Goal: Task Accomplishment & Management: Use online tool/utility

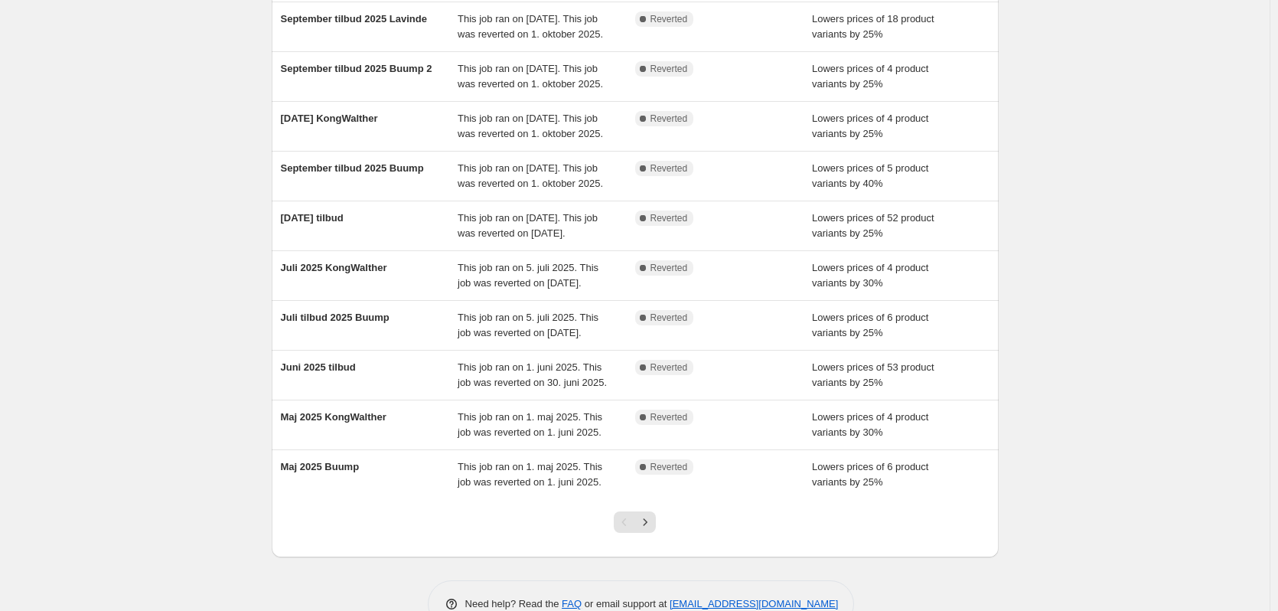
scroll to position [153, 0]
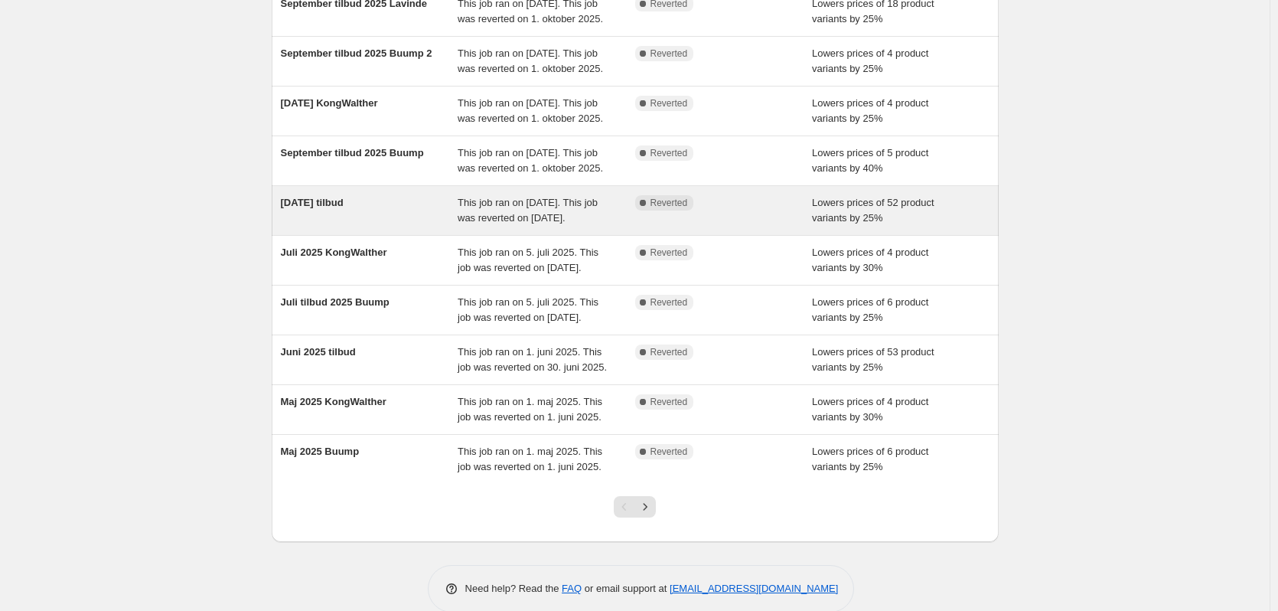
click at [381, 226] on div "[DATE] tilbud" at bounding box center [370, 210] width 178 height 31
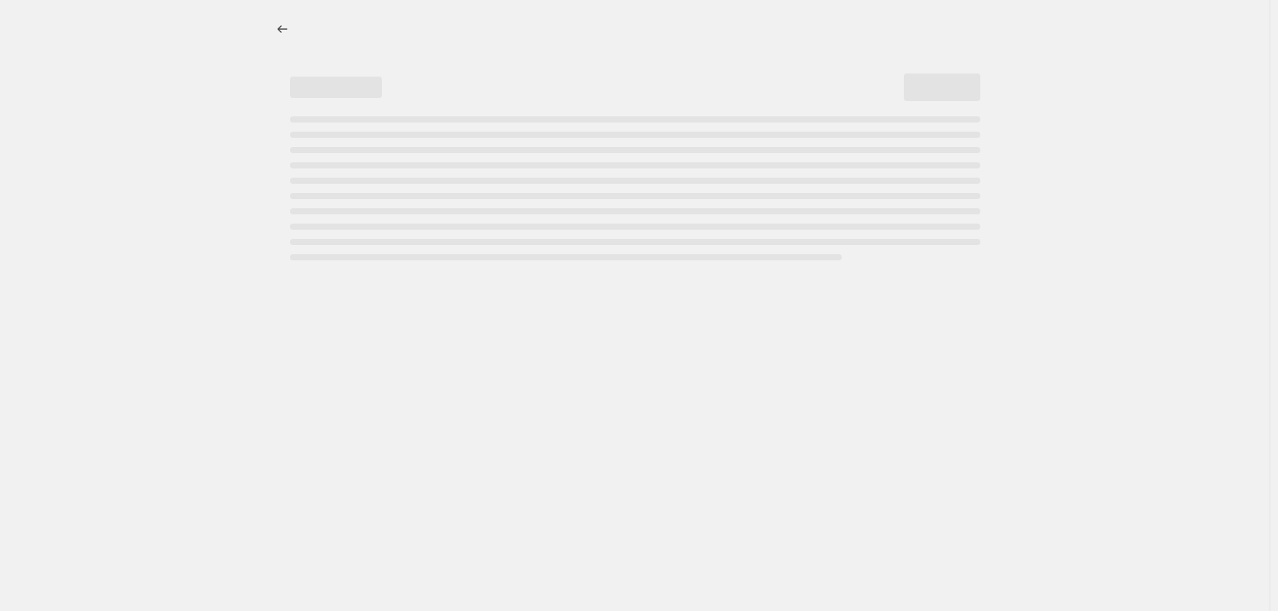
select select "percentage"
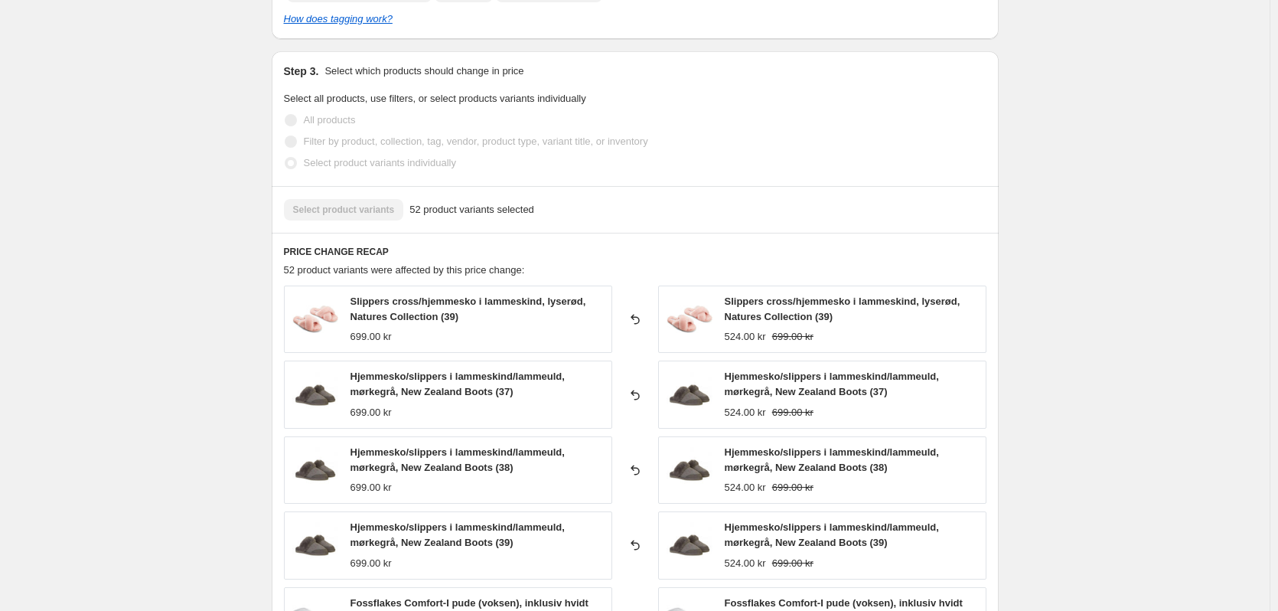
scroll to position [995, 0]
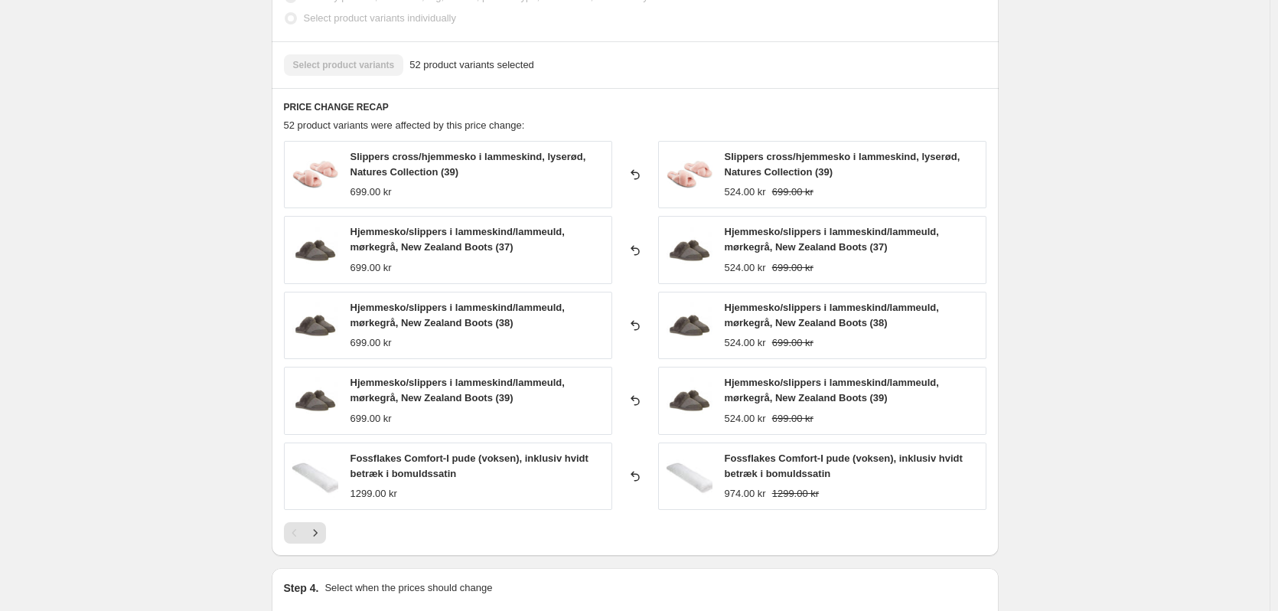
click at [315, 544] on div "PRICE CHANGE RECAP 52 product variants were affected by this price change: Slip…" at bounding box center [635, 322] width 727 height 468
click at [321, 531] on icon "Next" at bounding box center [315, 532] width 15 height 15
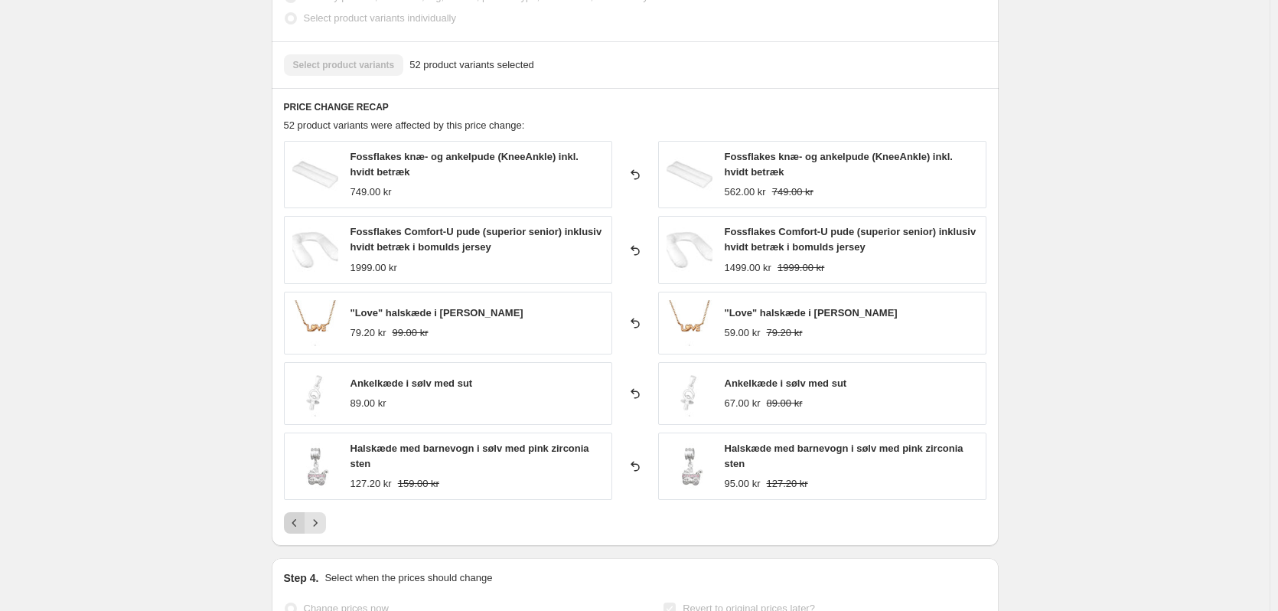
click at [295, 526] on icon "Previous" at bounding box center [294, 522] width 15 height 15
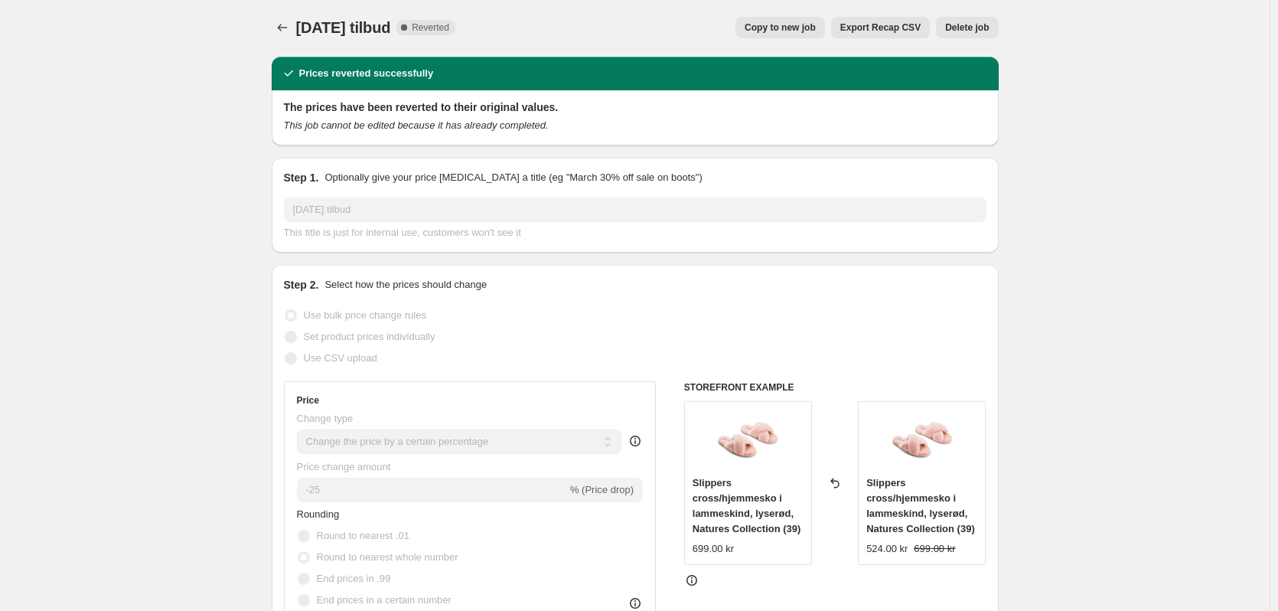
scroll to position [0, 0]
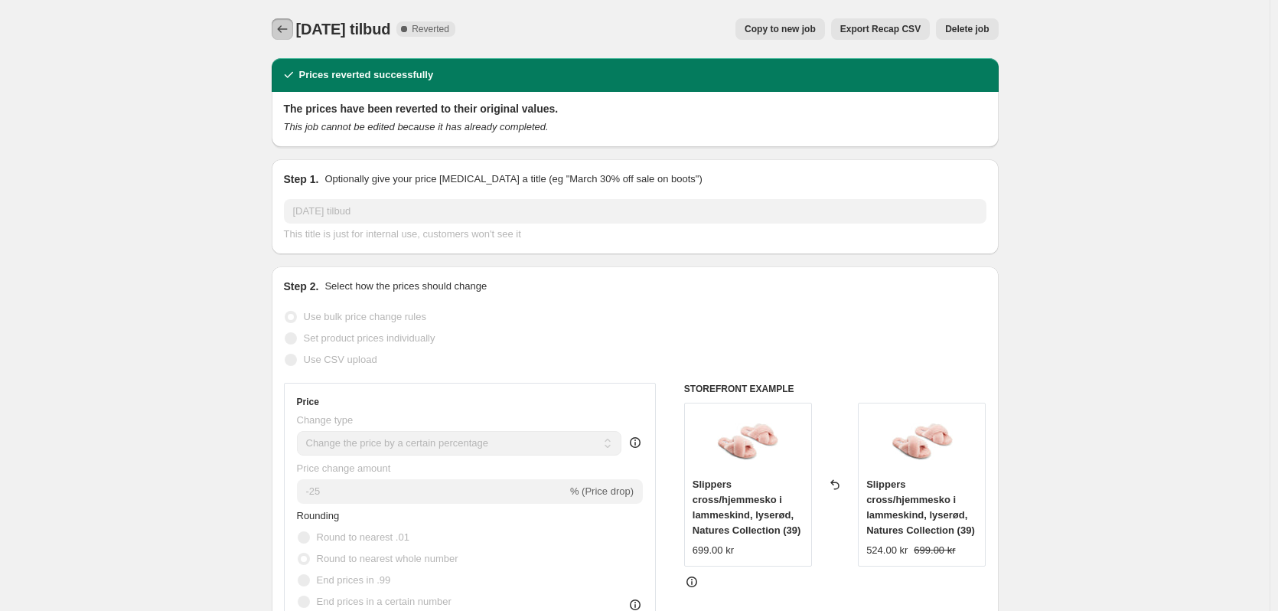
click at [283, 27] on icon "Price change jobs" at bounding box center [282, 28] width 15 height 15
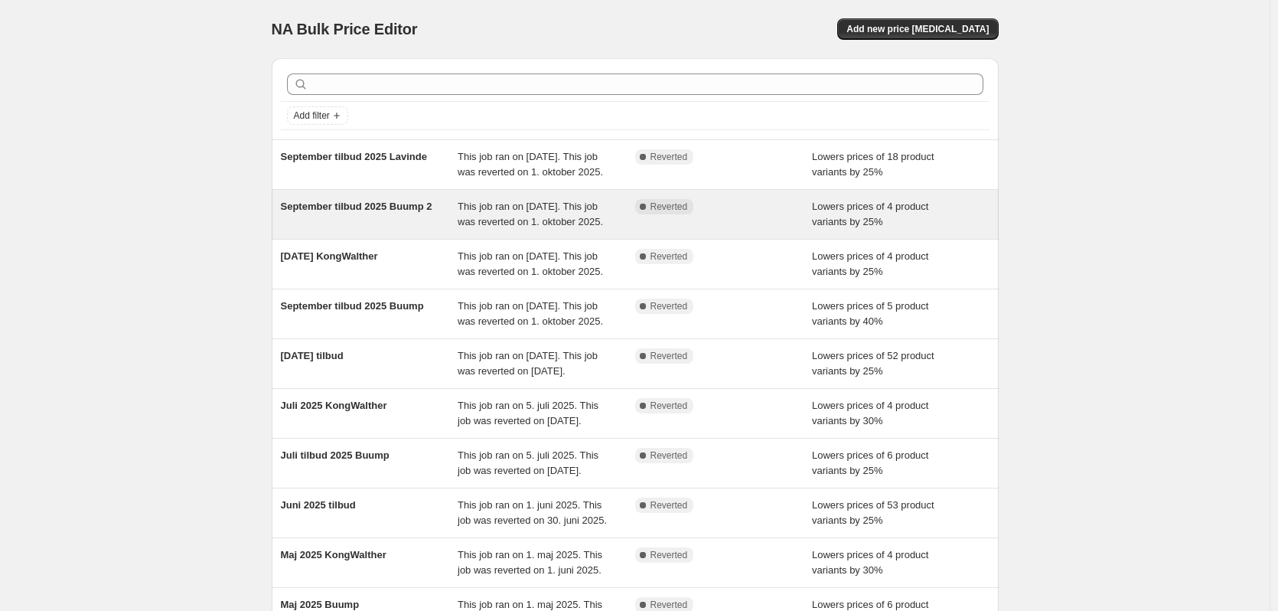
click at [335, 212] on span "September tilbud 2025 Buump 2" at bounding box center [357, 206] width 152 height 11
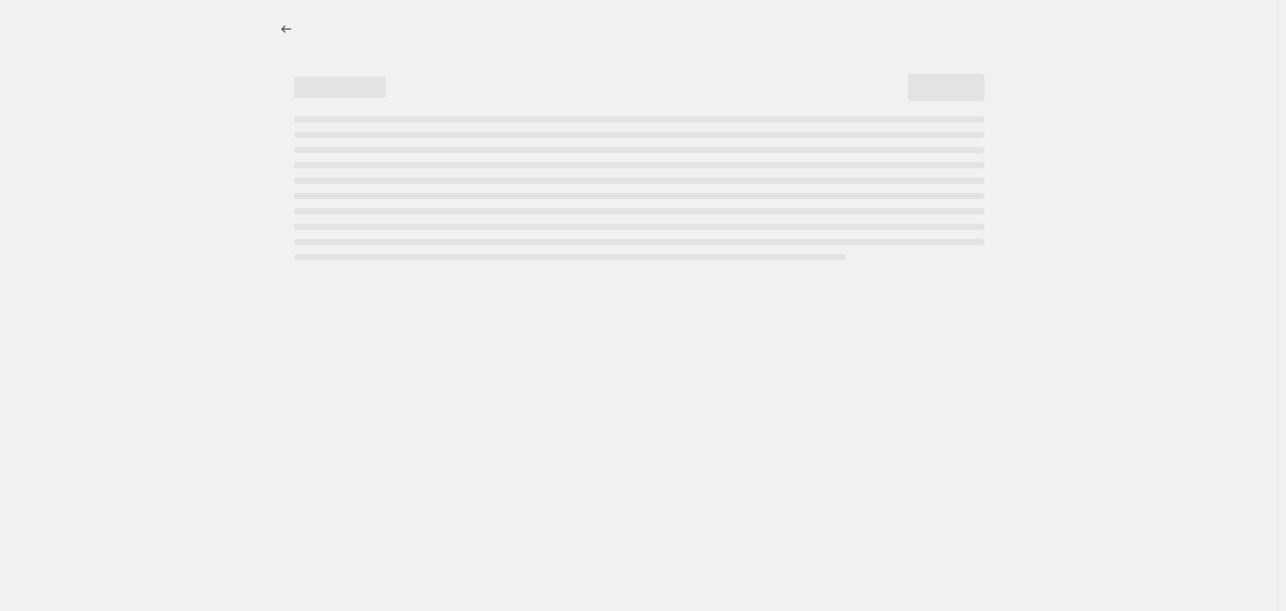
select select "percentage"
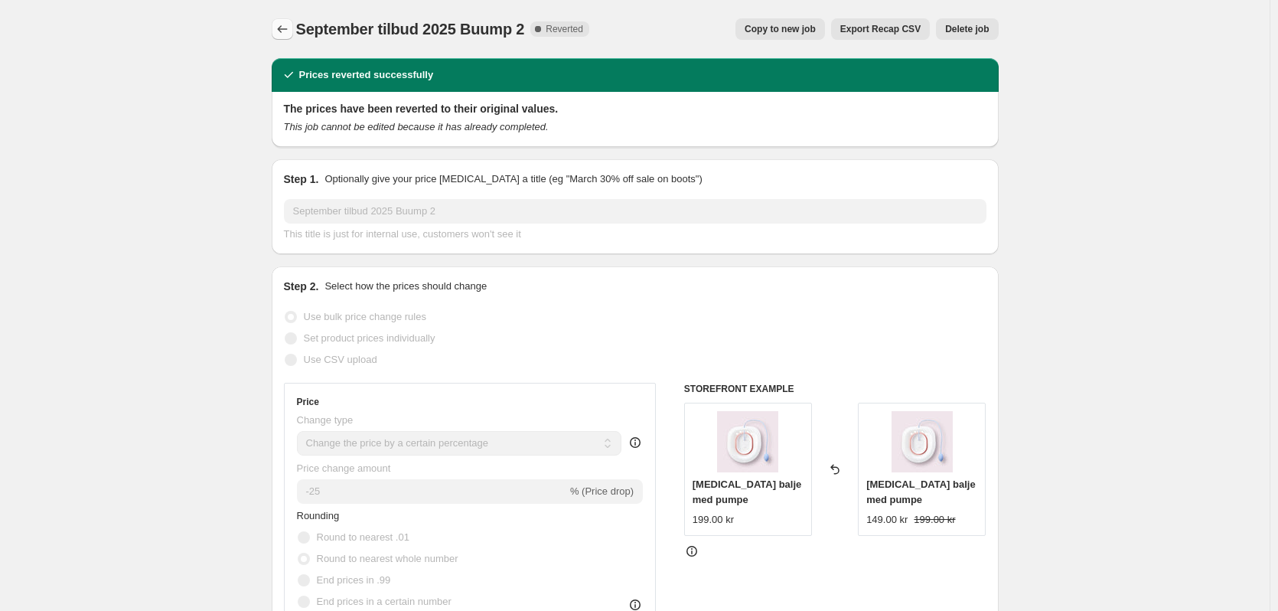
click at [277, 31] on button "Price change jobs" at bounding box center [282, 28] width 21 height 21
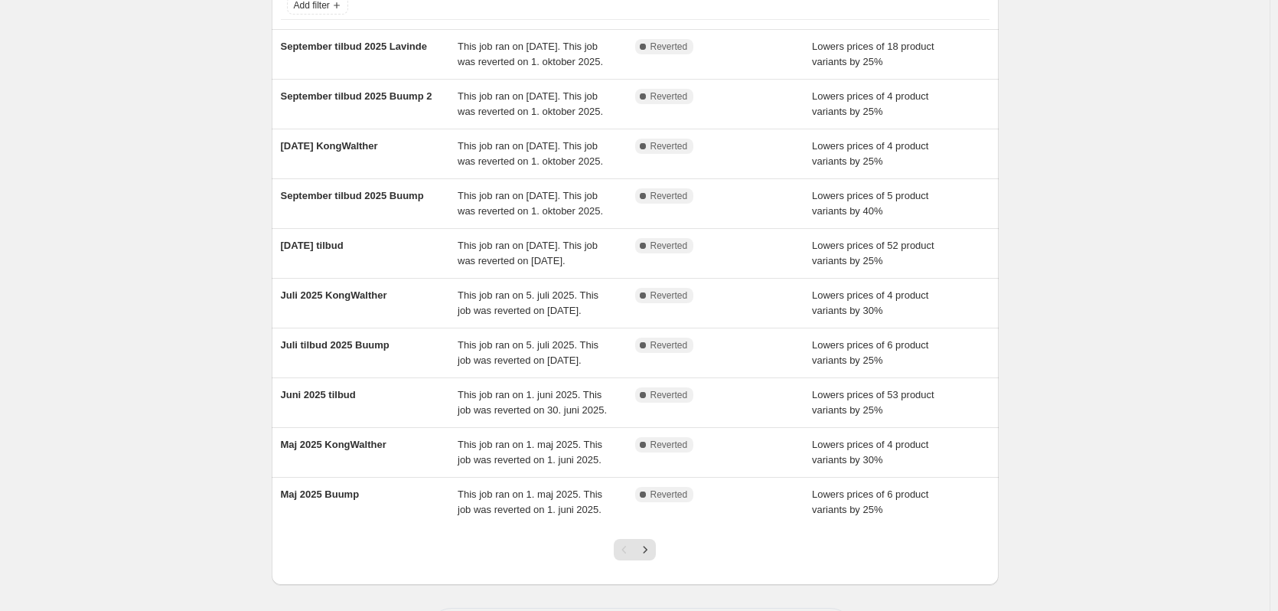
scroll to position [77, 0]
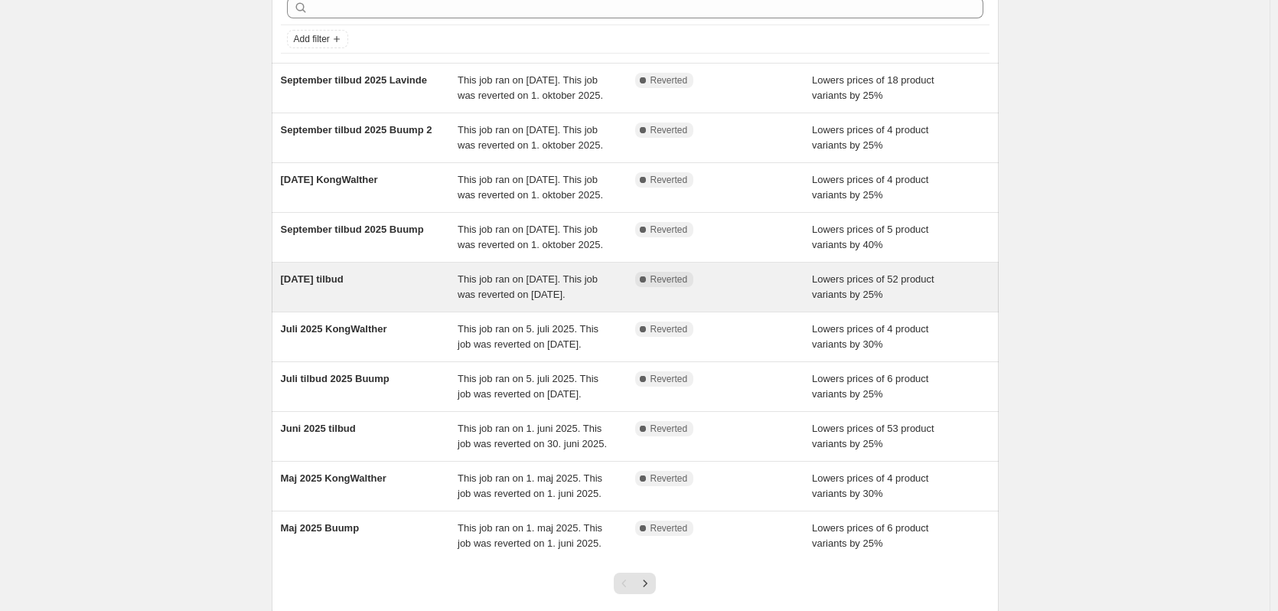
click at [326, 285] on span "[DATE] tilbud" at bounding box center [312, 278] width 63 height 11
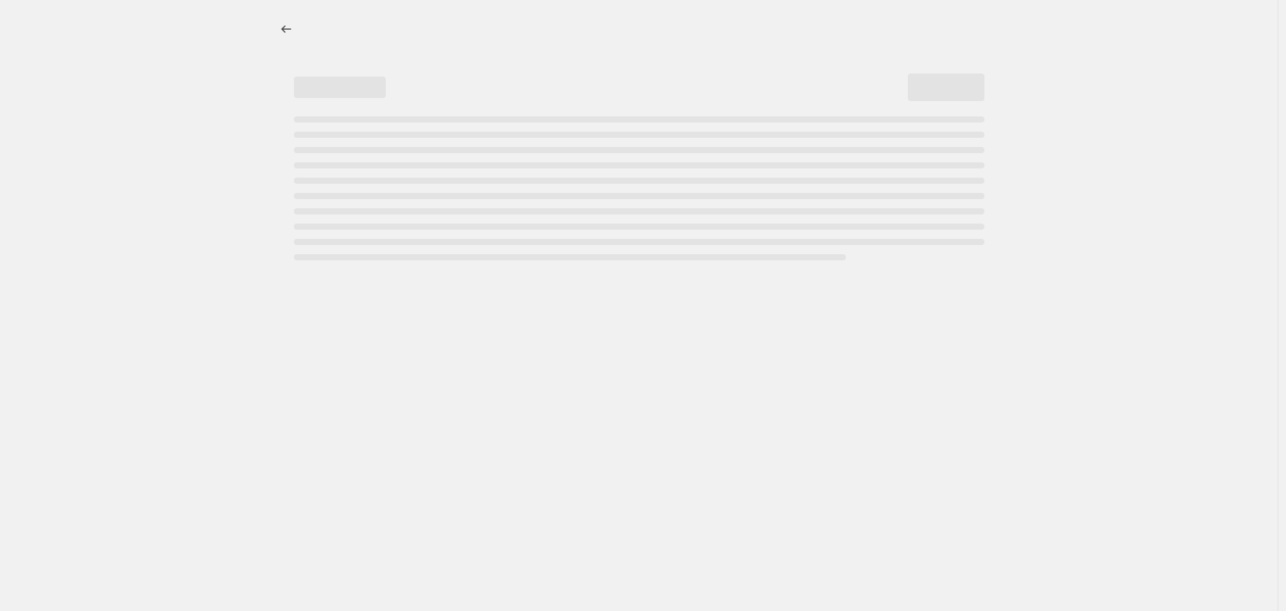
select select "percentage"
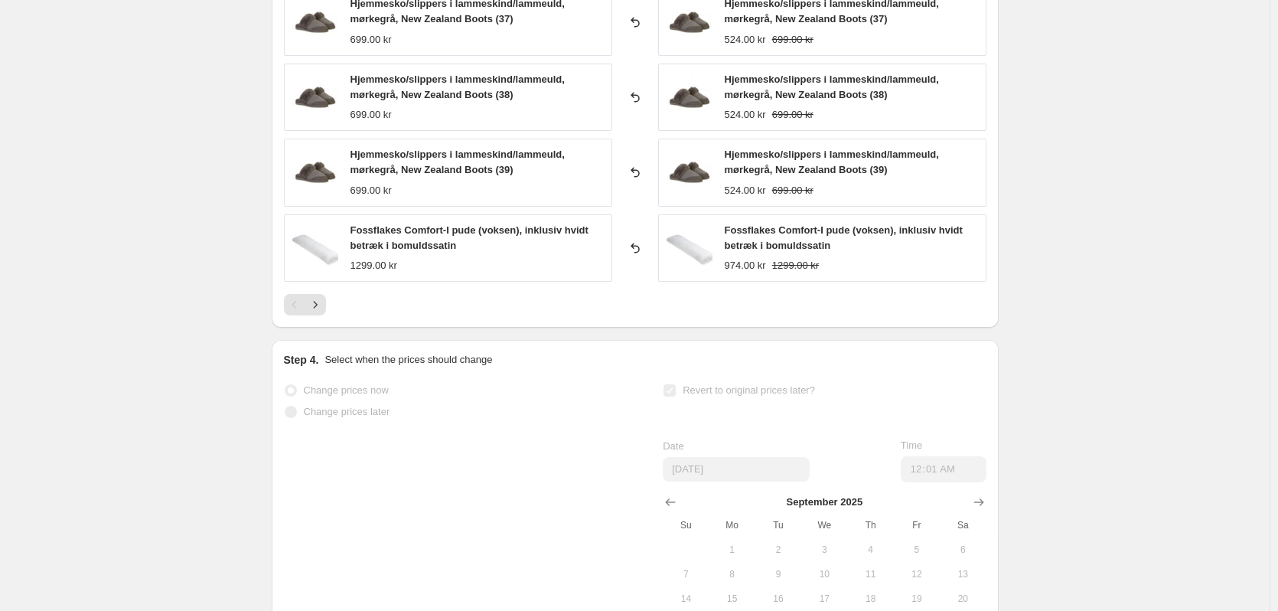
scroll to position [1225, 0]
click at [321, 310] on icon "Next" at bounding box center [315, 302] width 15 height 15
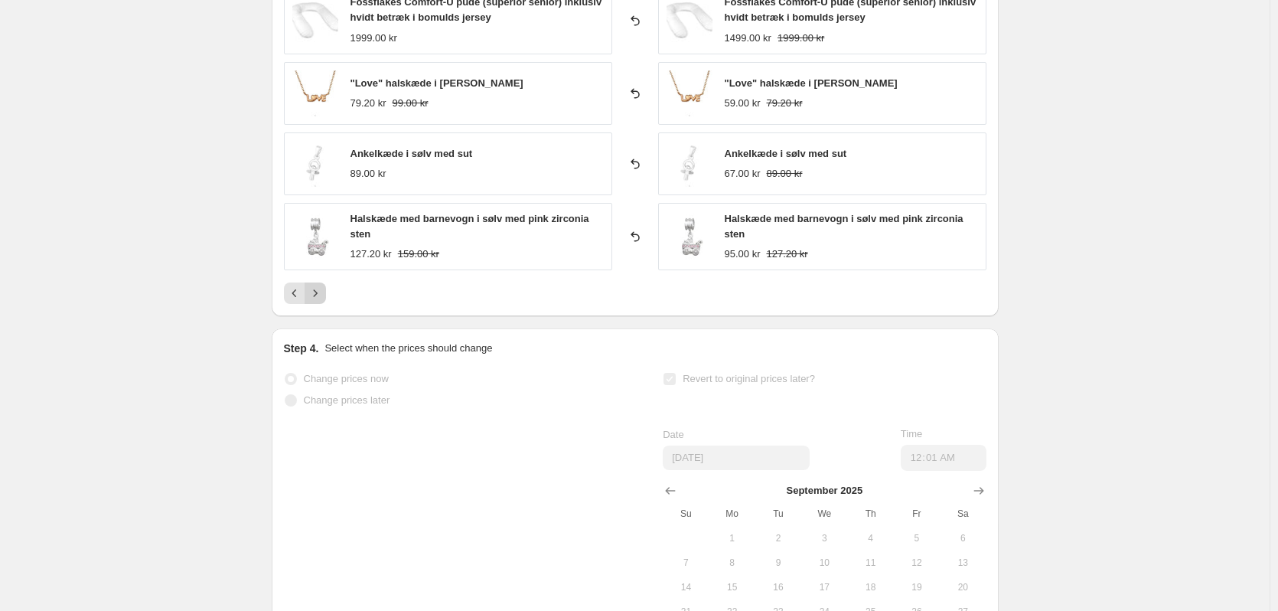
click at [317, 296] on icon "Next" at bounding box center [315, 292] width 4 height 7
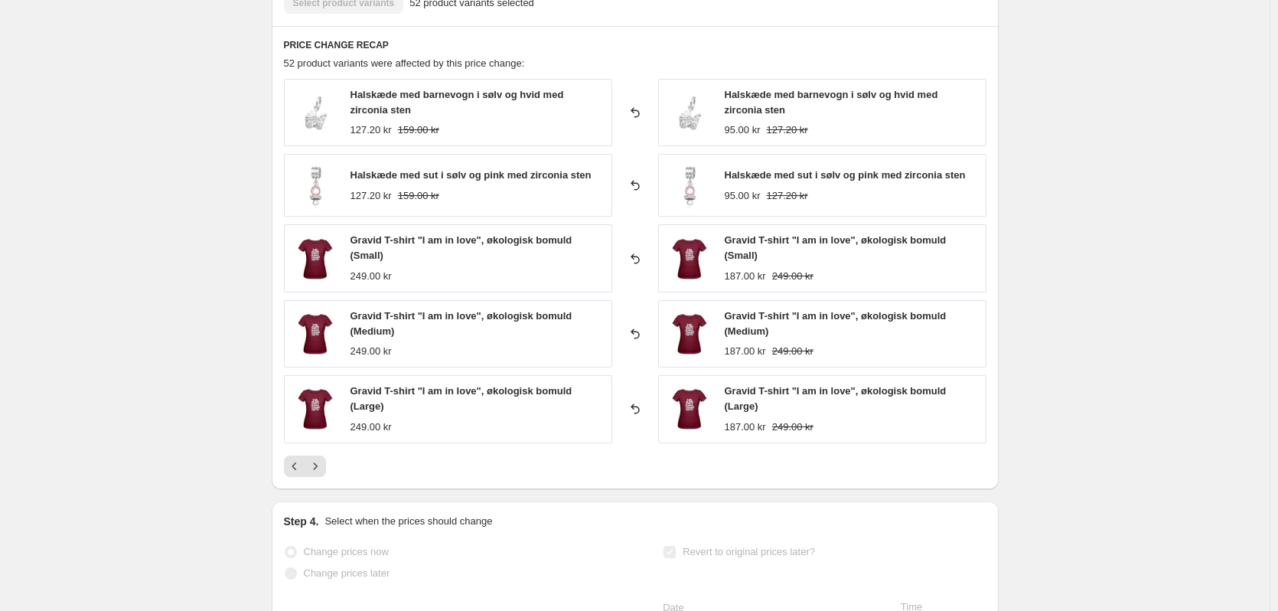
scroll to position [1072, 0]
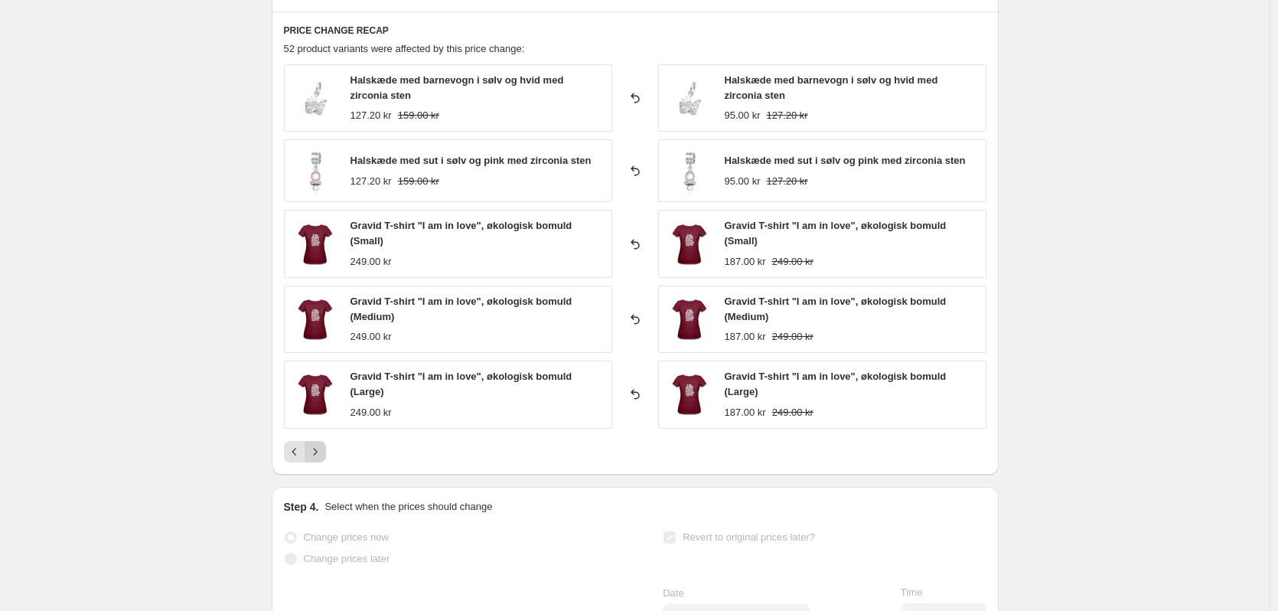
click at [322, 443] on button "Next" at bounding box center [315, 451] width 21 height 21
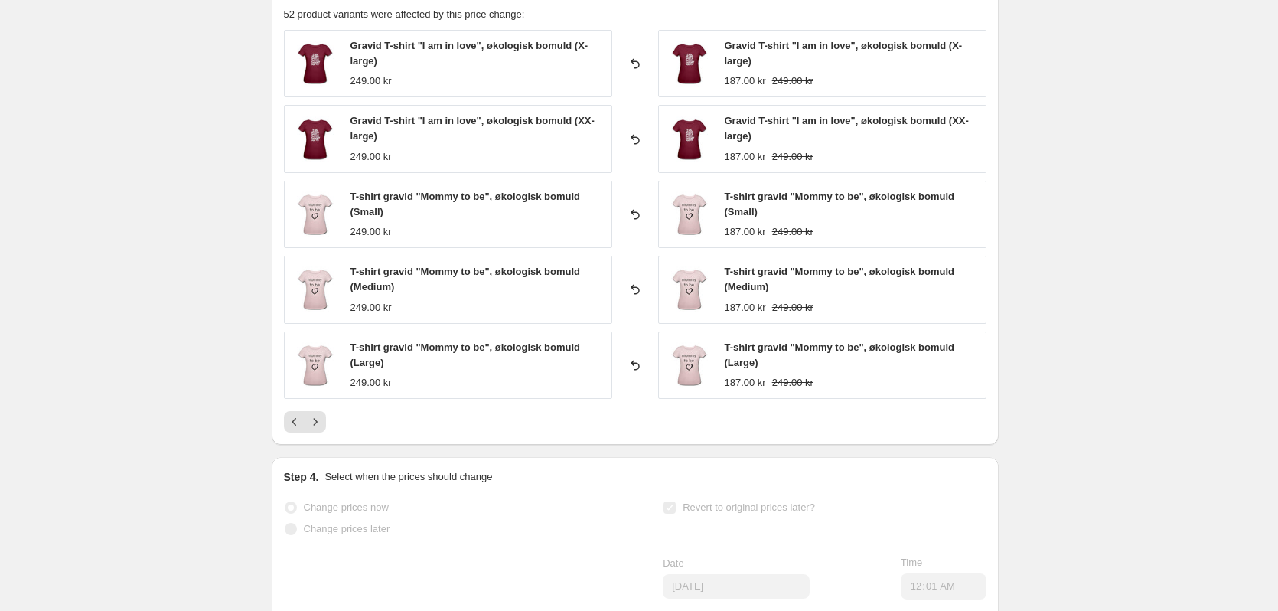
scroll to position [1378, 0]
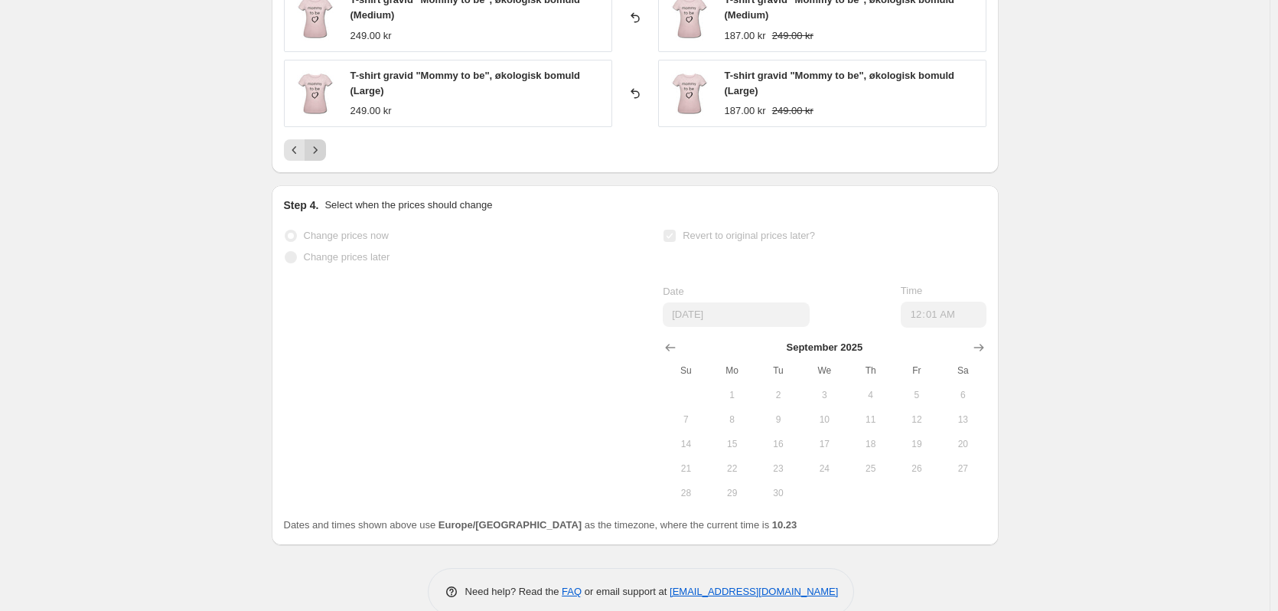
click at [318, 145] on icon "Next" at bounding box center [315, 149] width 15 height 15
click at [321, 148] on icon "Next" at bounding box center [315, 149] width 15 height 15
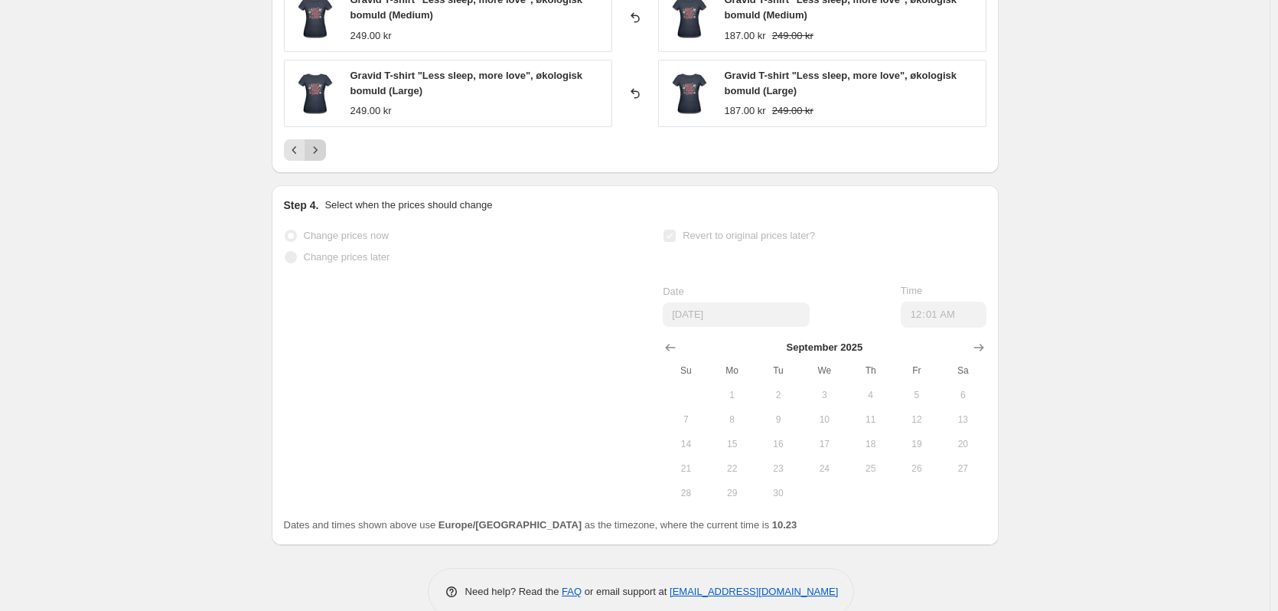
click at [320, 158] on icon "Next" at bounding box center [315, 149] width 15 height 15
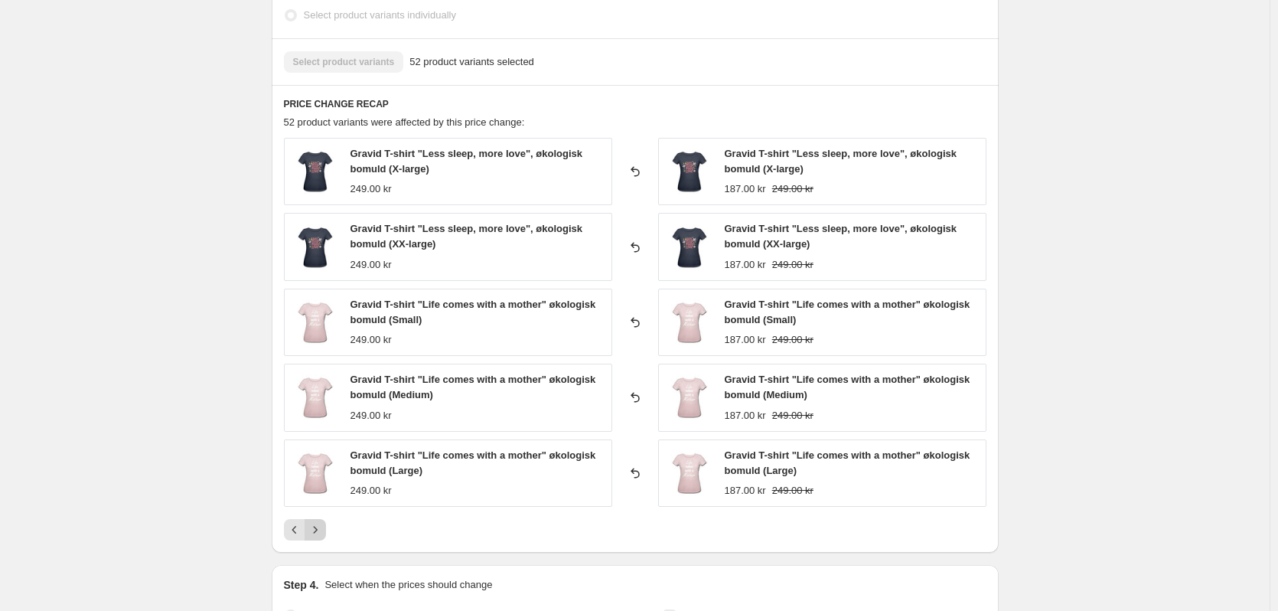
scroll to position [995, 0]
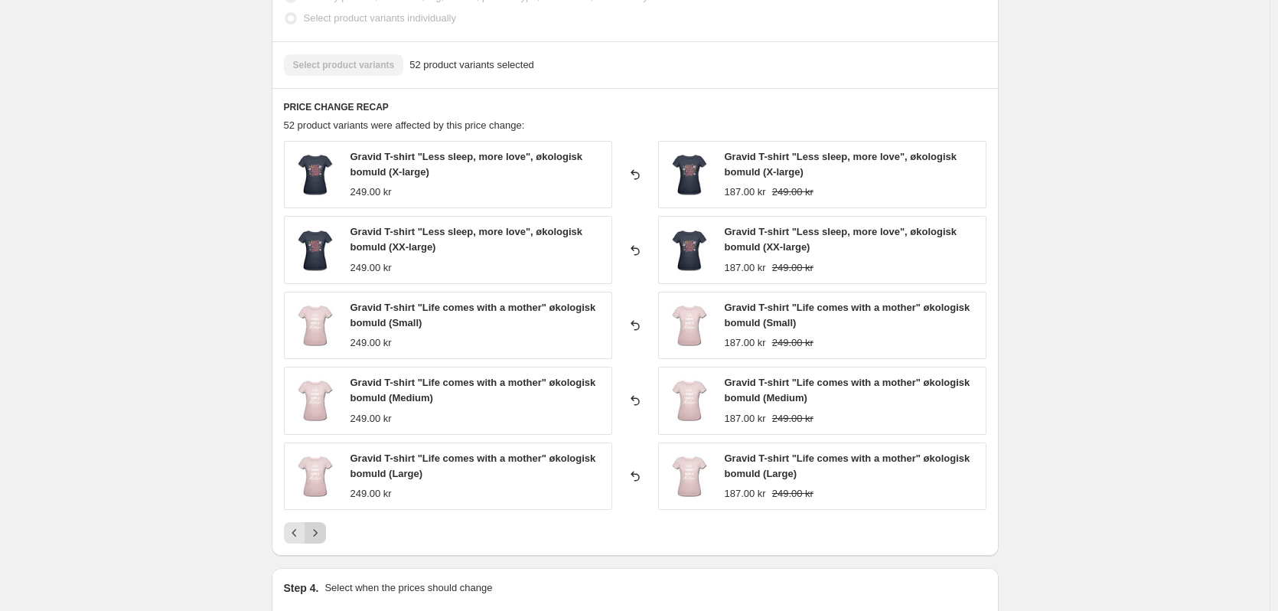
click at [323, 540] on icon "Next" at bounding box center [315, 532] width 15 height 15
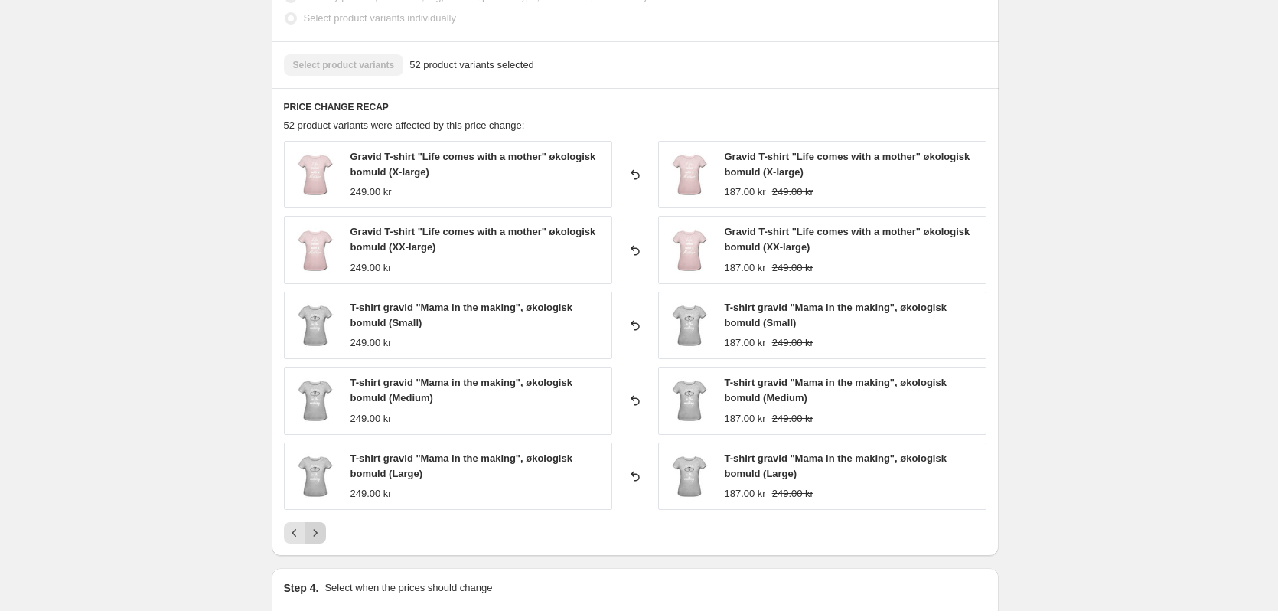
click at [326, 532] on button "Next" at bounding box center [315, 532] width 21 height 21
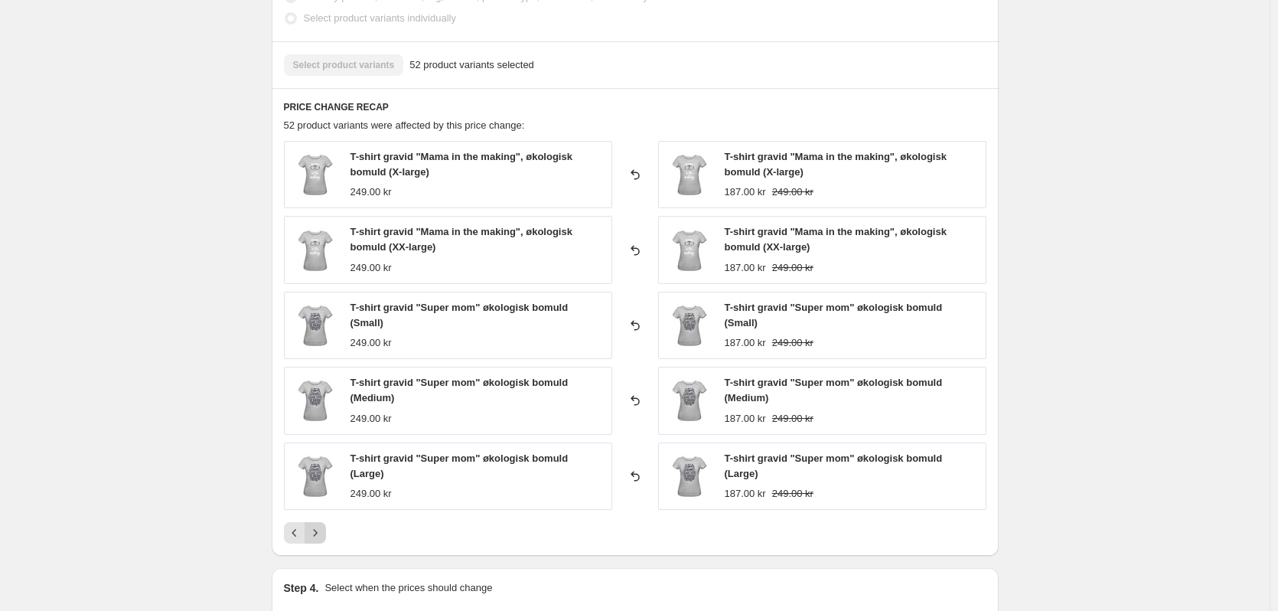
click at [326, 528] on button "Next" at bounding box center [315, 532] width 21 height 21
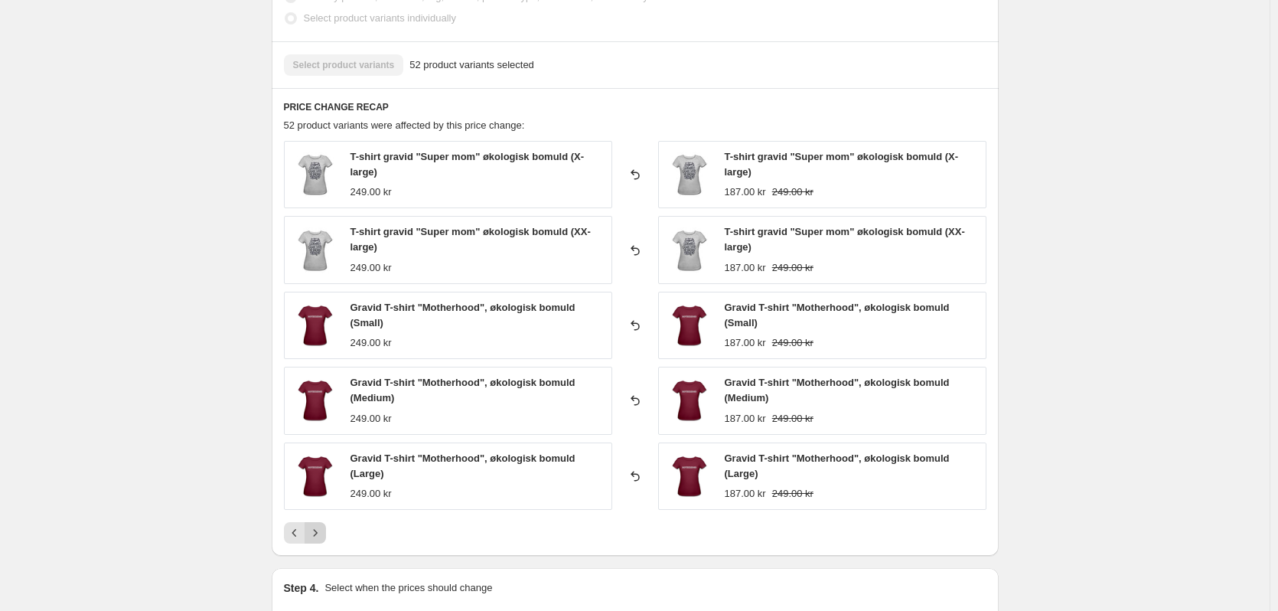
click at [323, 527] on icon "Next" at bounding box center [315, 532] width 15 height 15
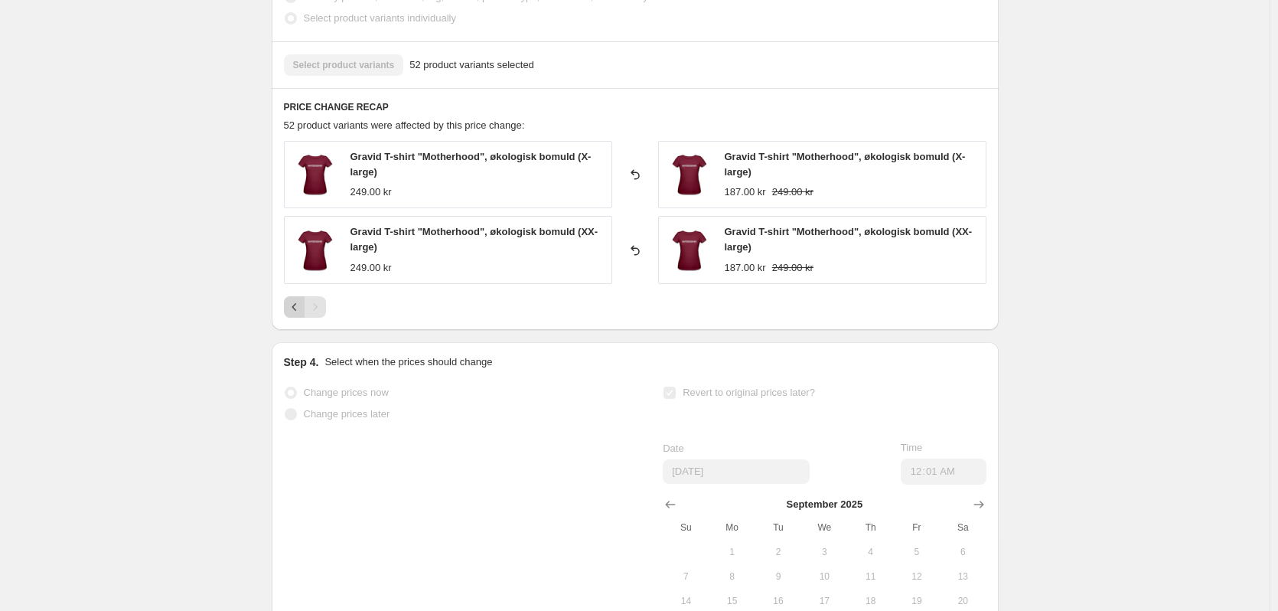
click at [298, 307] on icon "Previous" at bounding box center [294, 306] width 15 height 15
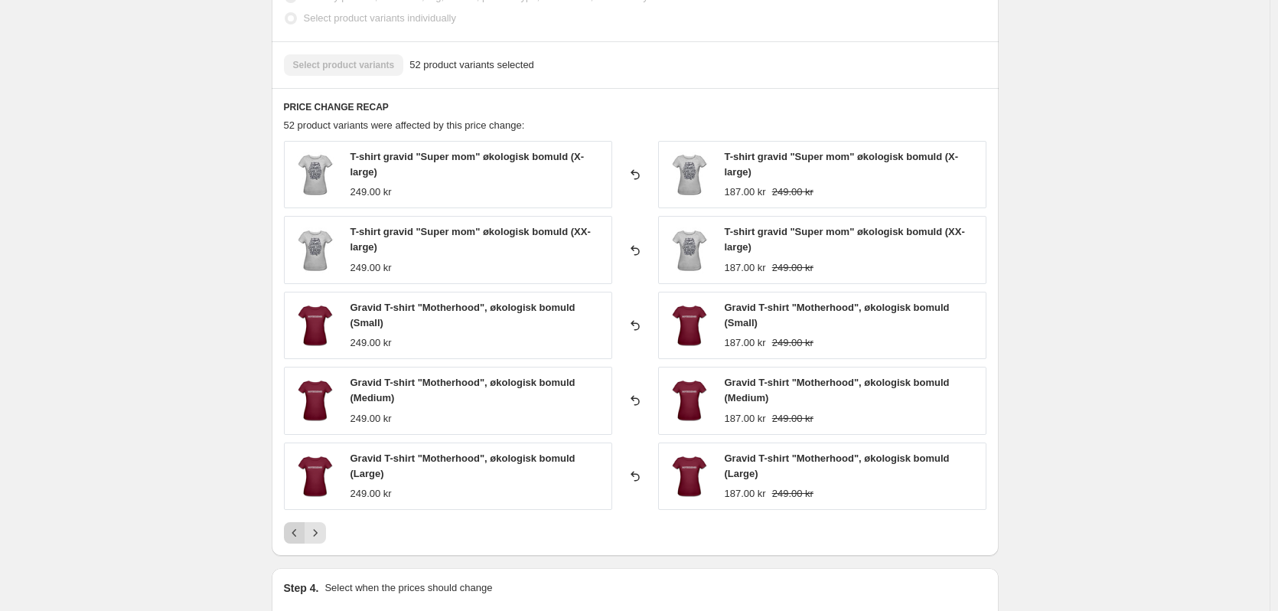
click at [302, 536] on icon "Previous" at bounding box center [294, 532] width 15 height 15
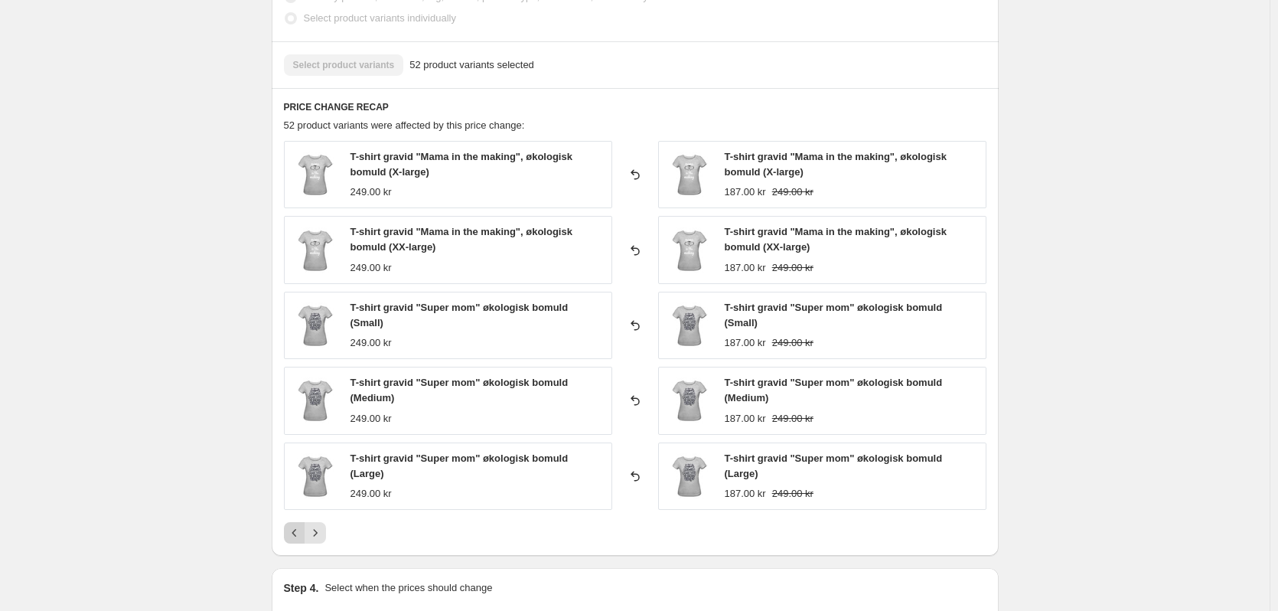
click at [296, 527] on icon "Previous" at bounding box center [294, 532] width 15 height 15
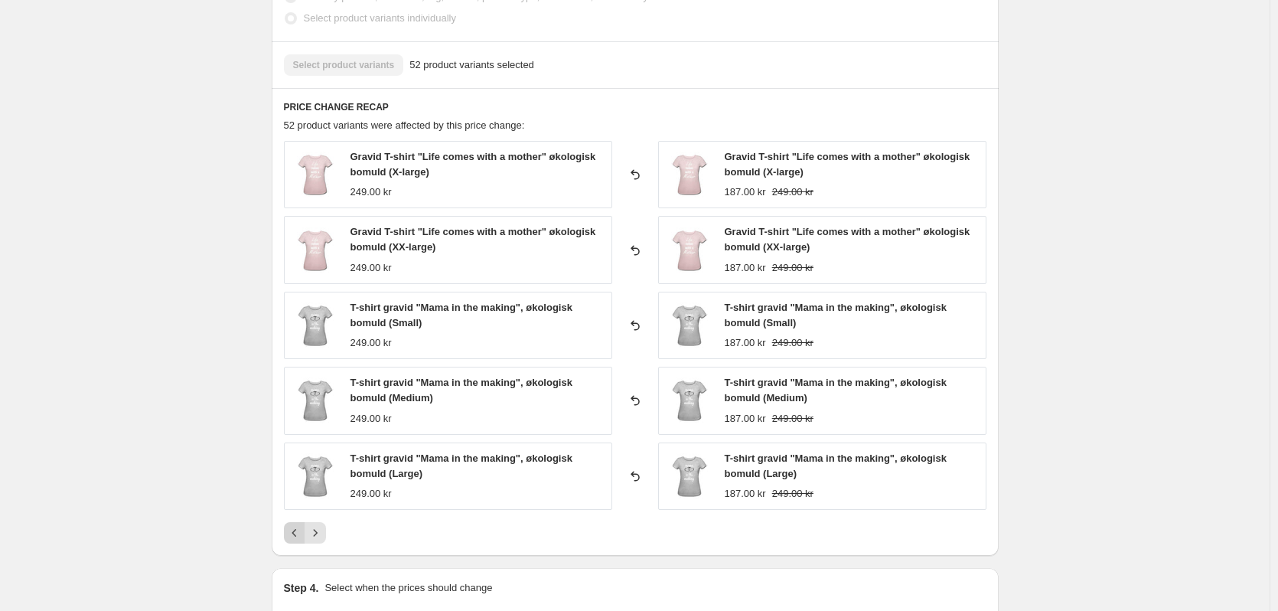
click at [295, 527] on icon "Previous" at bounding box center [294, 532] width 15 height 15
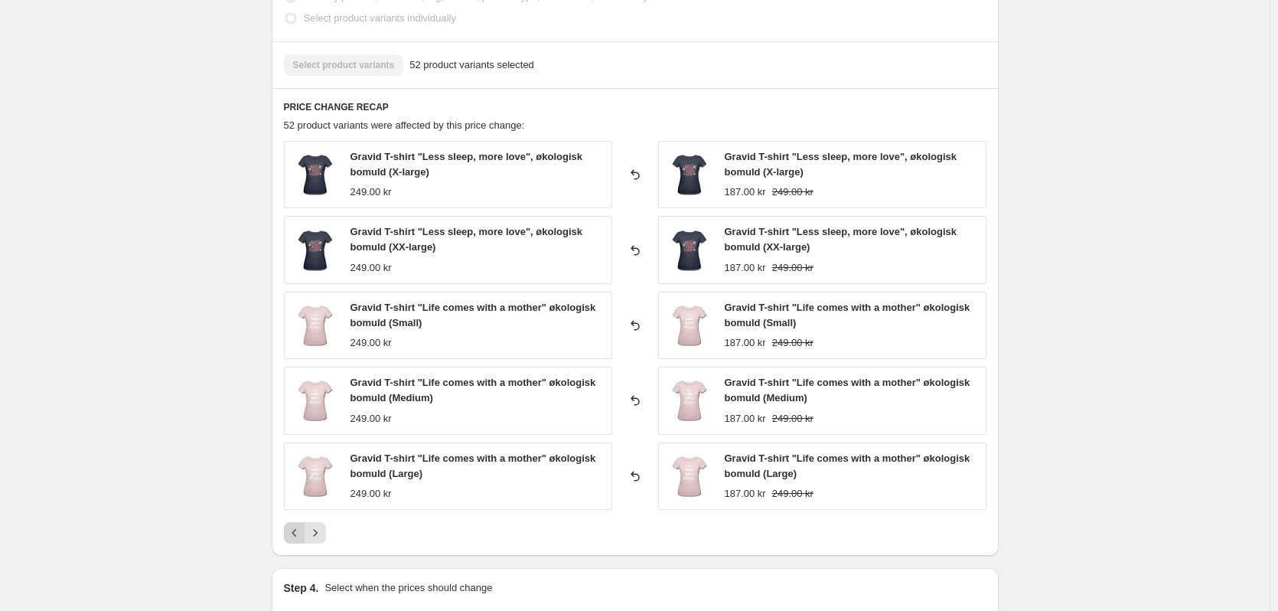
click at [295, 527] on icon "Previous" at bounding box center [294, 532] width 15 height 15
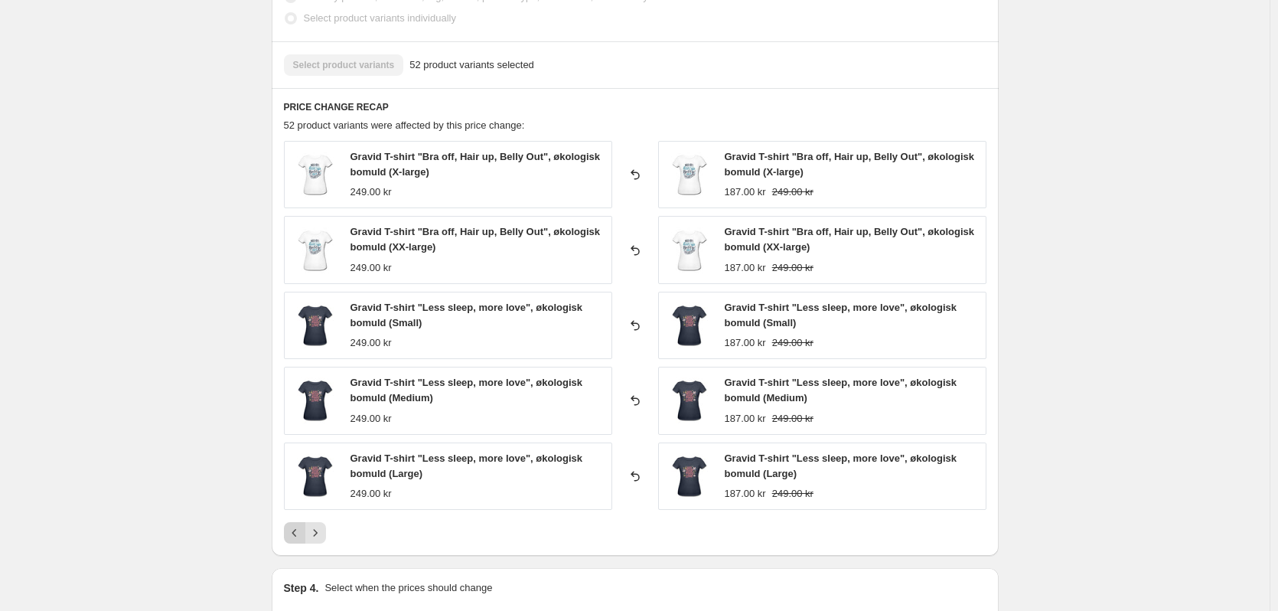
click at [295, 527] on icon "Previous" at bounding box center [294, 532] width 15 height 15
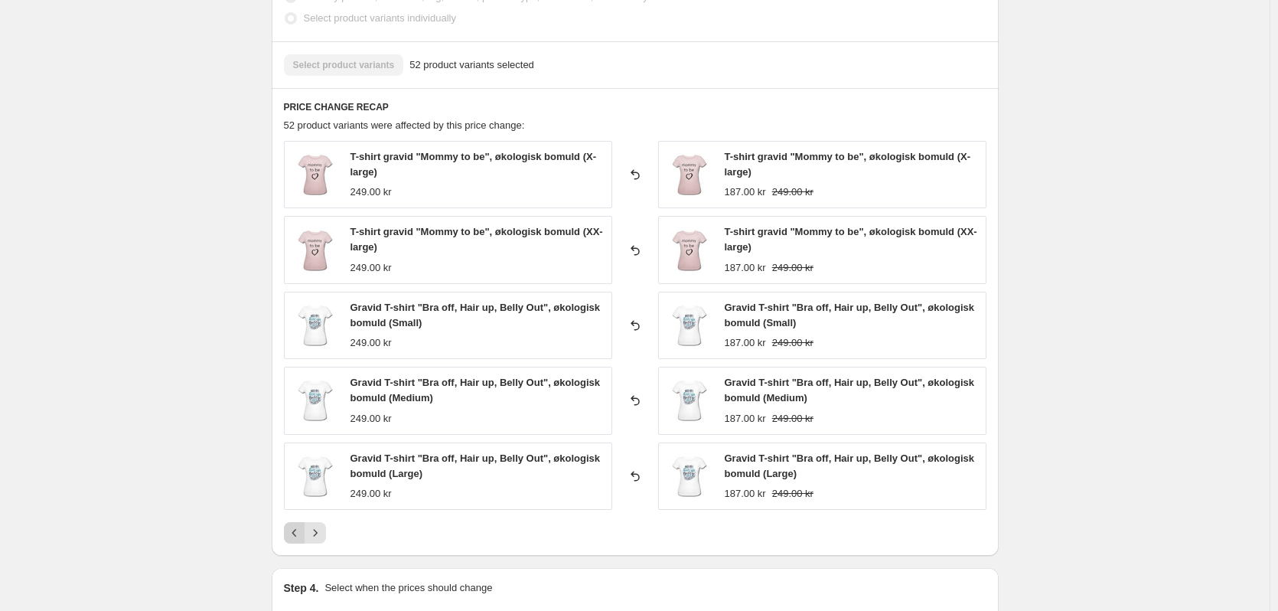
click at [295, 527] on icon "Previous" at bounding box center [294, 532] width 15 height 15
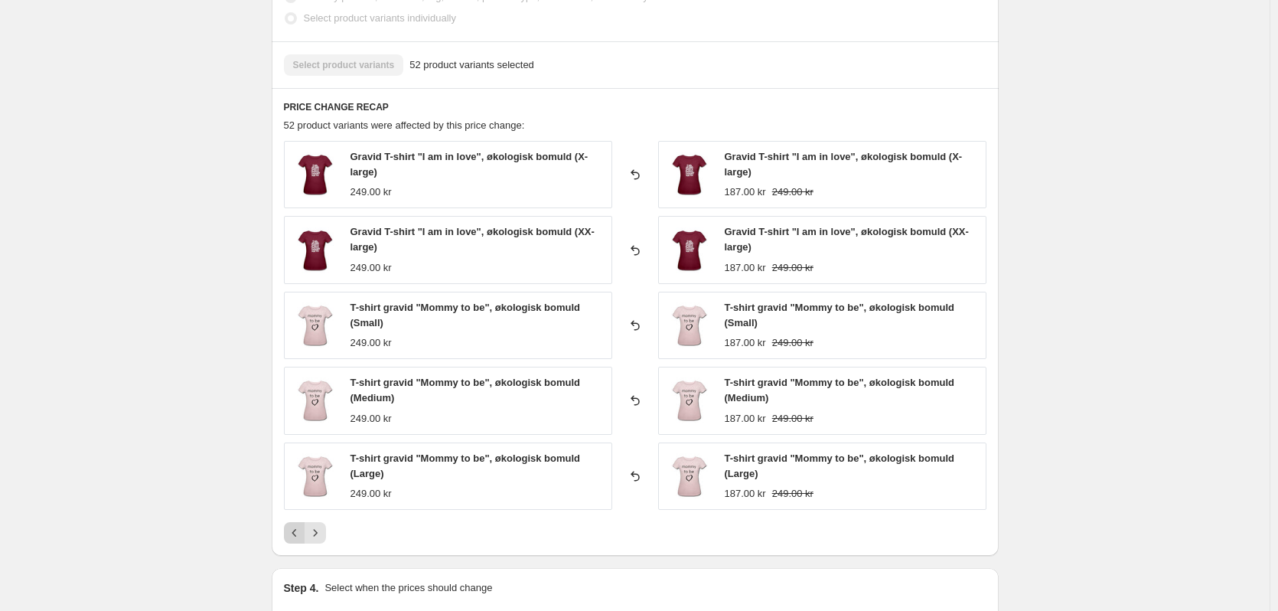
click at [295, 527] on icon "Previous" at bounding box center [294, 532] width 15 height 15
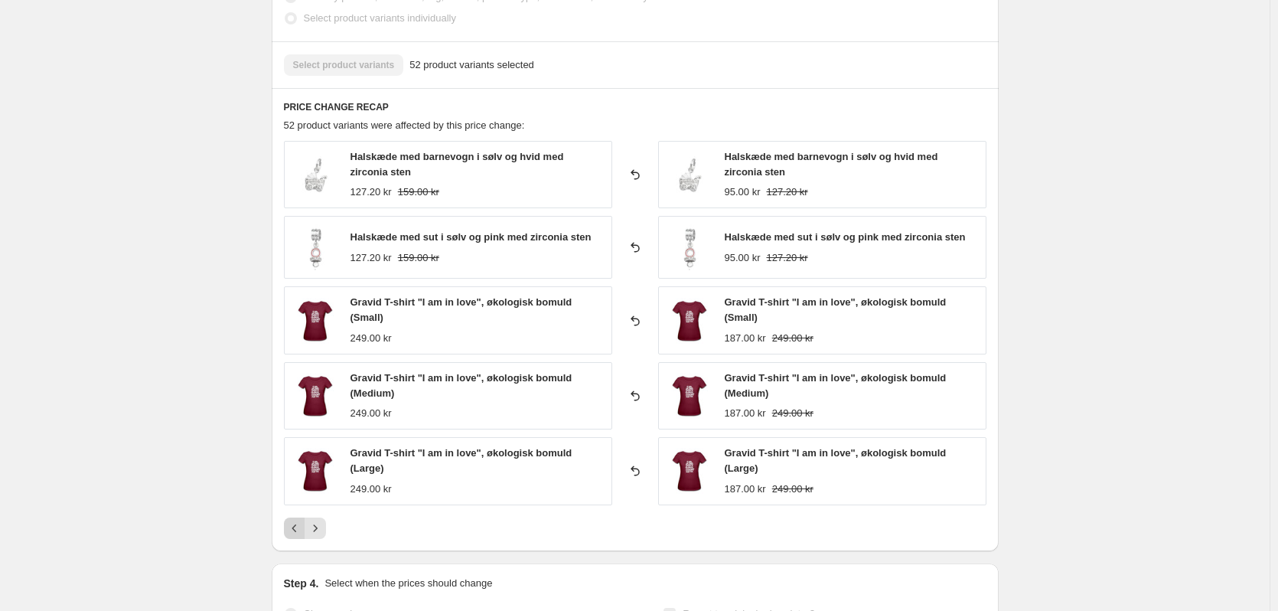
click at [295, 527] on icon "Previous" at bounding box center [294, 527] width 15 height 15
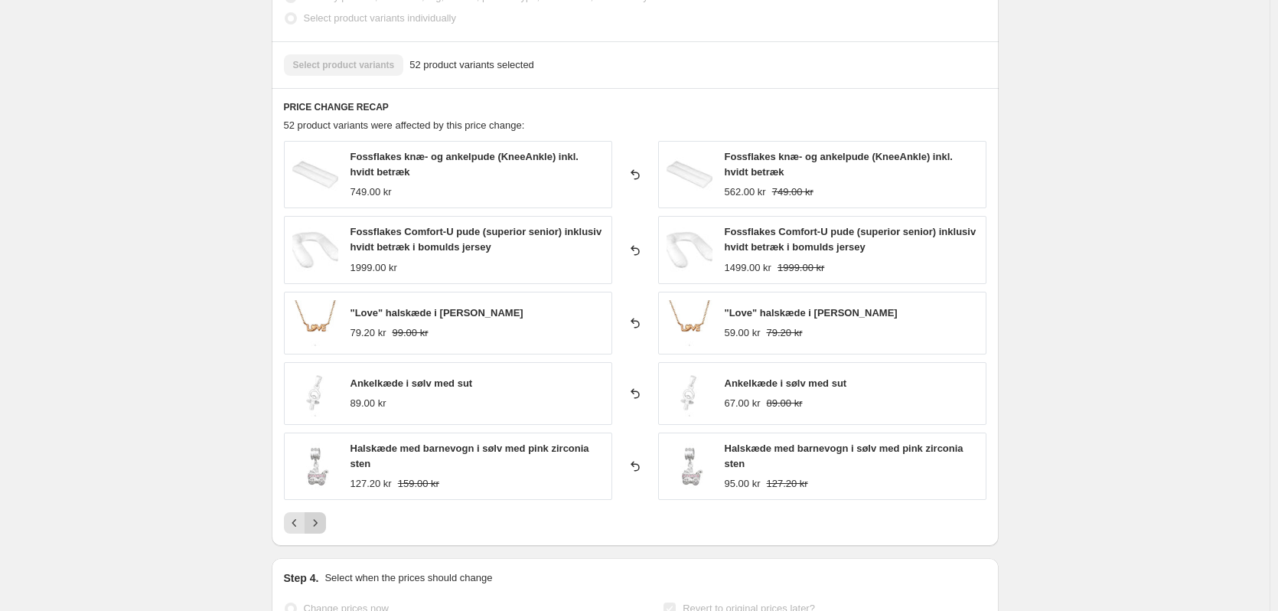
click at [323, 528] on icon "Next" at bounding box center [315, 522] width 15 height 15
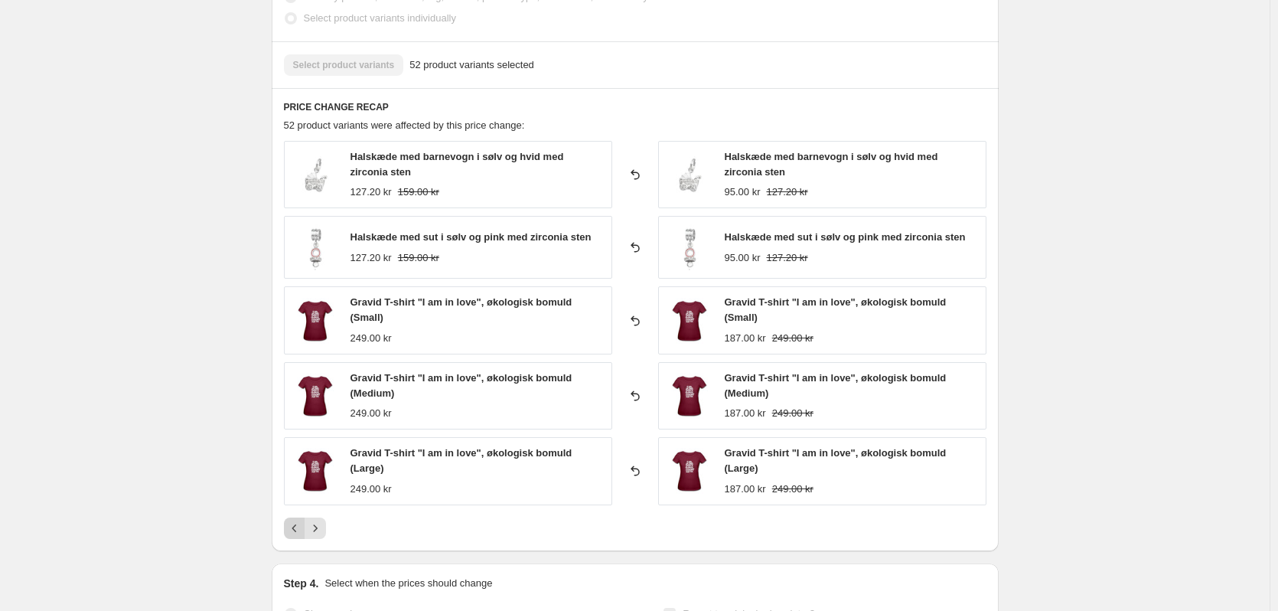
click at [292, 524] on icon "Previous" at bounding box center [294, 527] width 15 height 15
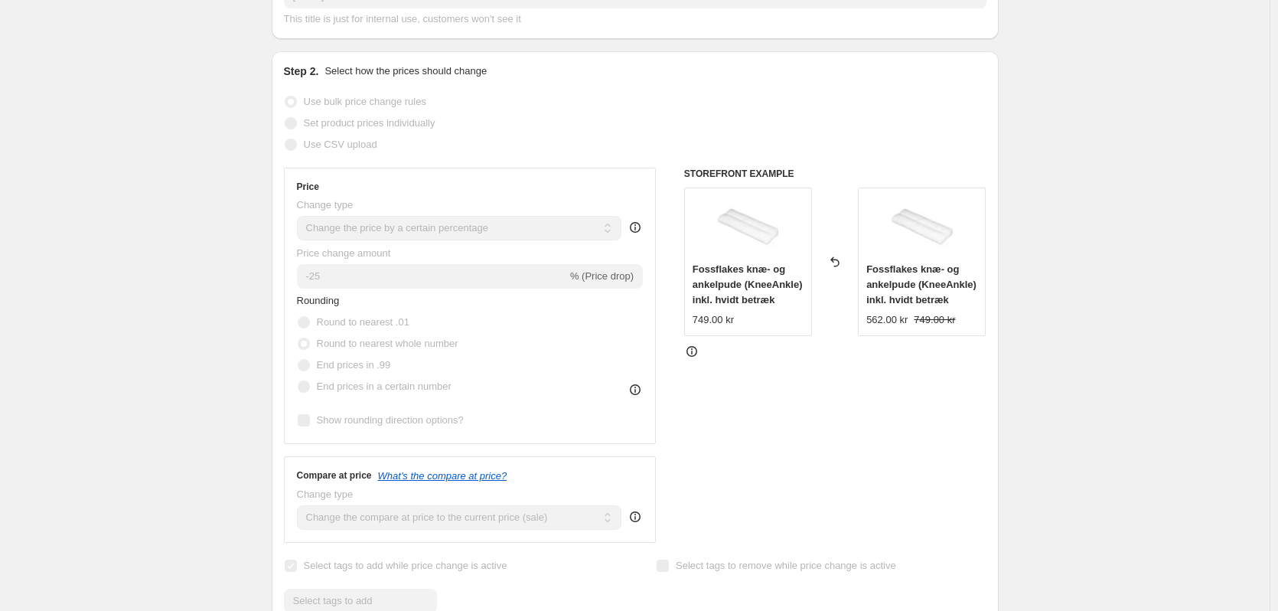
scroll to position [0, 0]
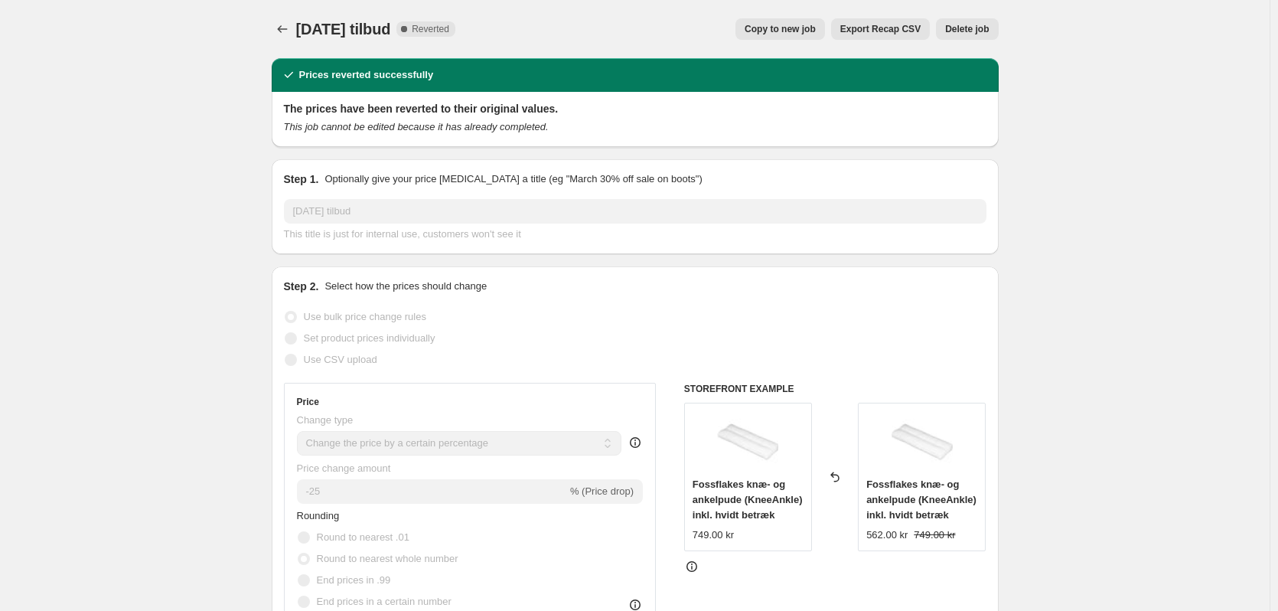
click at [801, 30] on span "Copy to new job" at bounding box center [780, 29] width 71 height 12
select select "percentage"
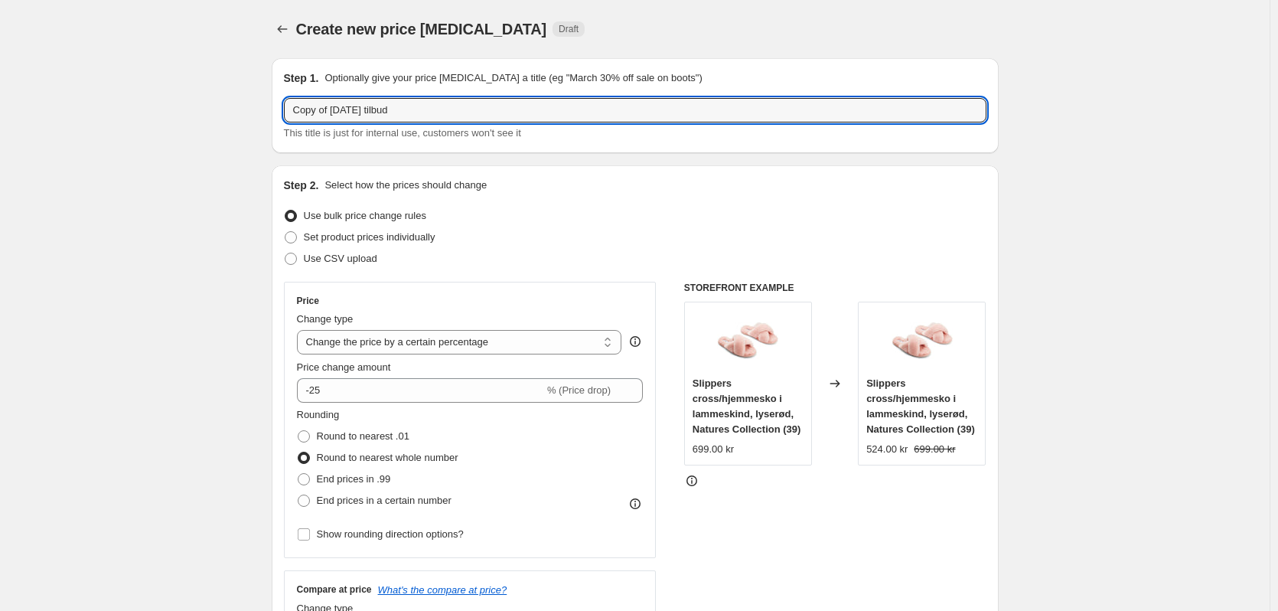
drag, startPoint x: 365, startPoint y: 110, endPoint x: 262, endPoint y: 95, distance: 104.5
click at [501, 110] on input "Oktober 2025 tilbud" at bounding box center [635, 110] width 703 height 24
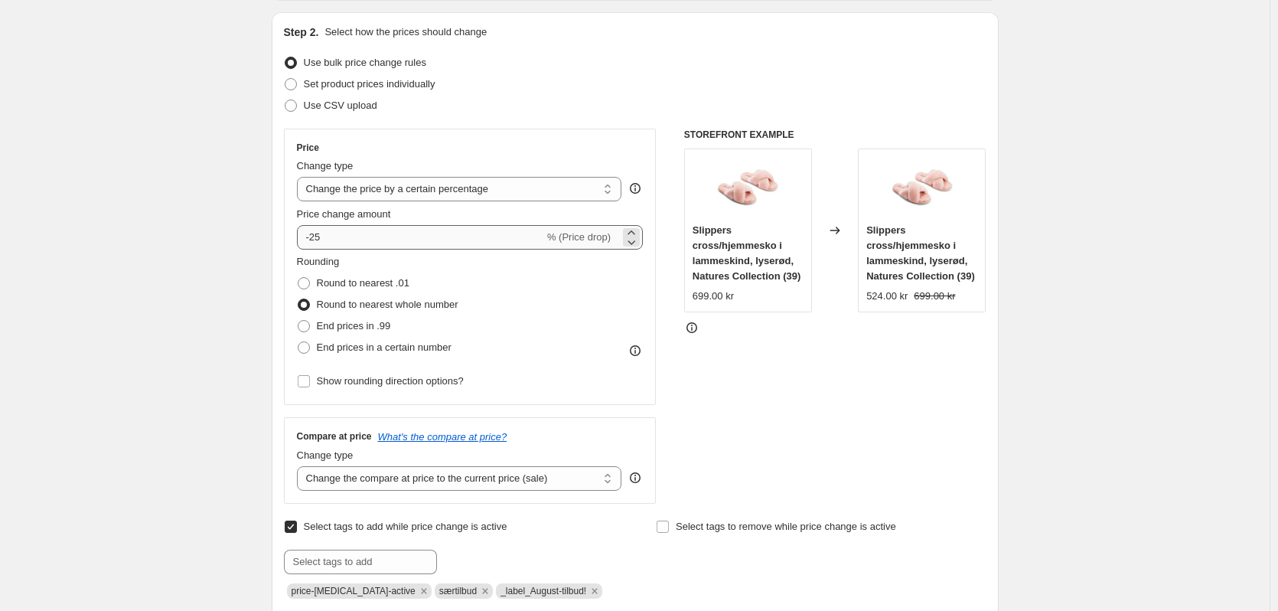
type input "Oktober 2025 tilbud"
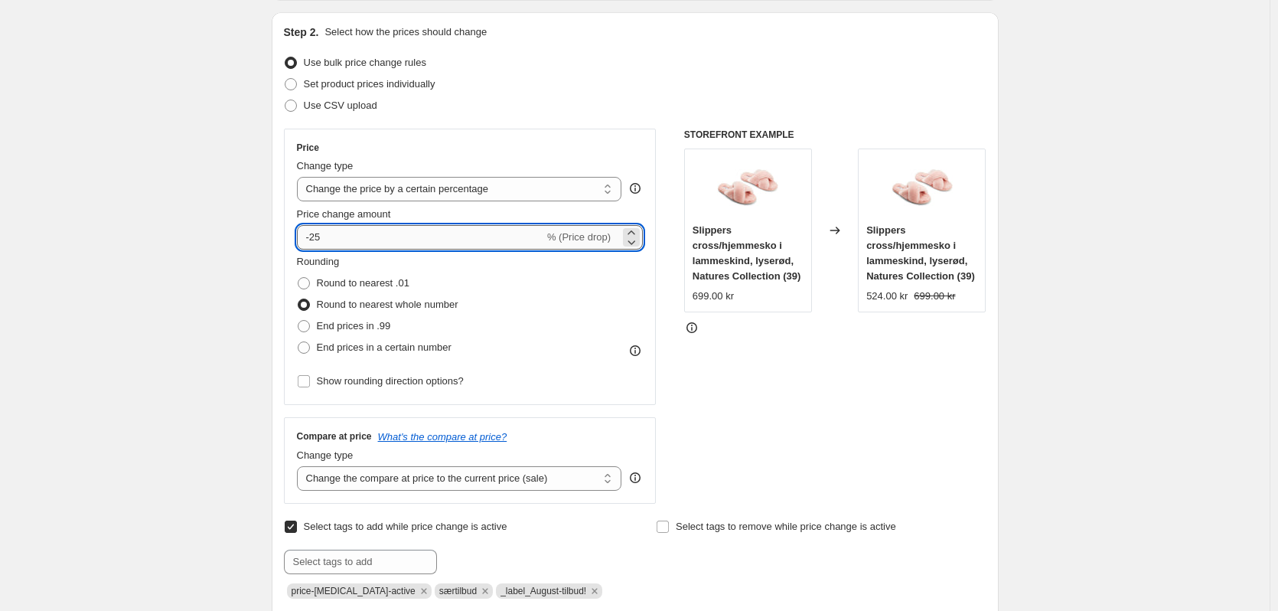
drag, startPoint x: 337, startPoint y: 236, endPoint x: 312, endPoint y: 237, distance: 24.5
click at [312, 237] on input "-25" at bounding box center [420, 237] width 247 height 24
type input "-50"
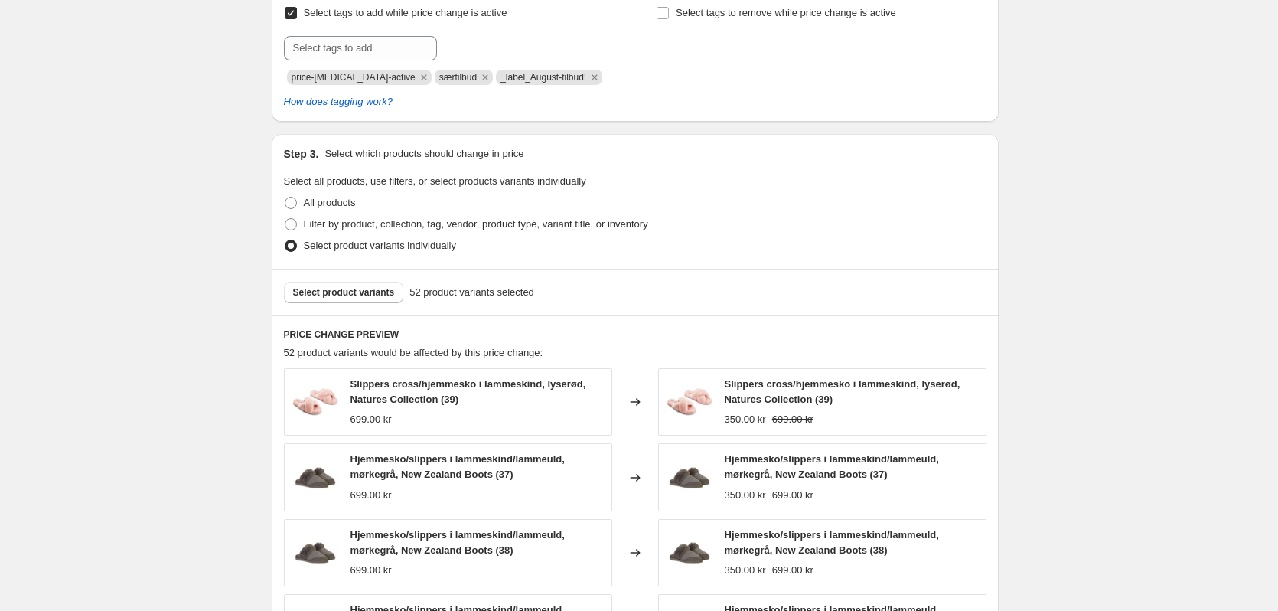
scroll to position [689, 0]
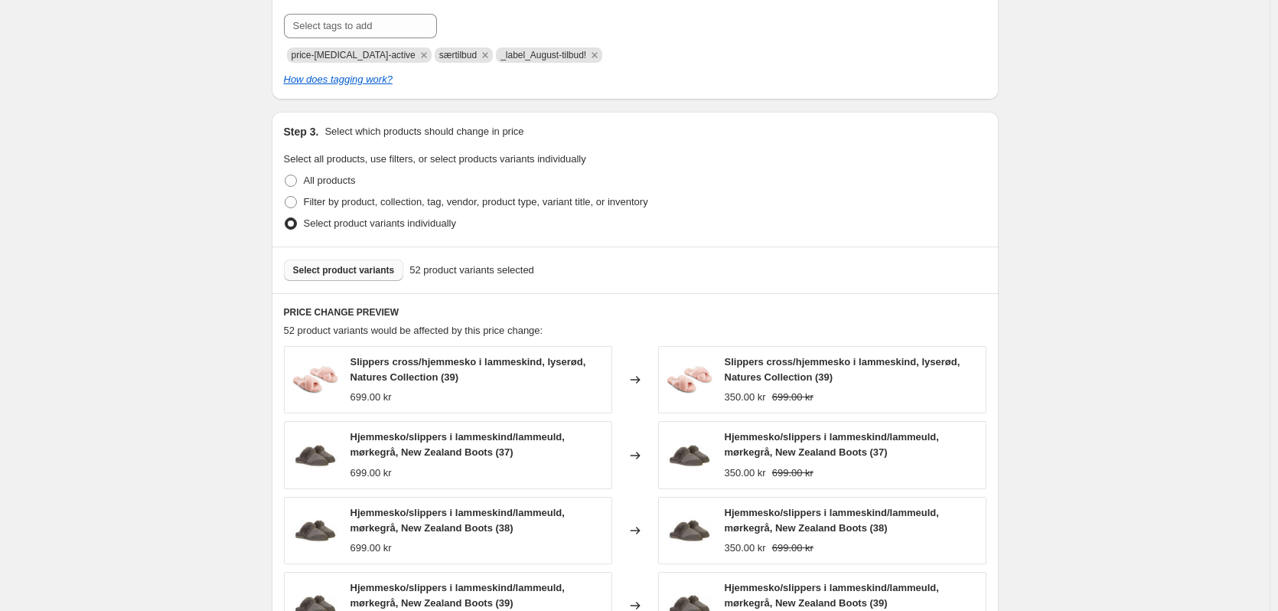
click at [328, 272] on span "Select product variants" at bounding box center [344, 270] width 102 height 12
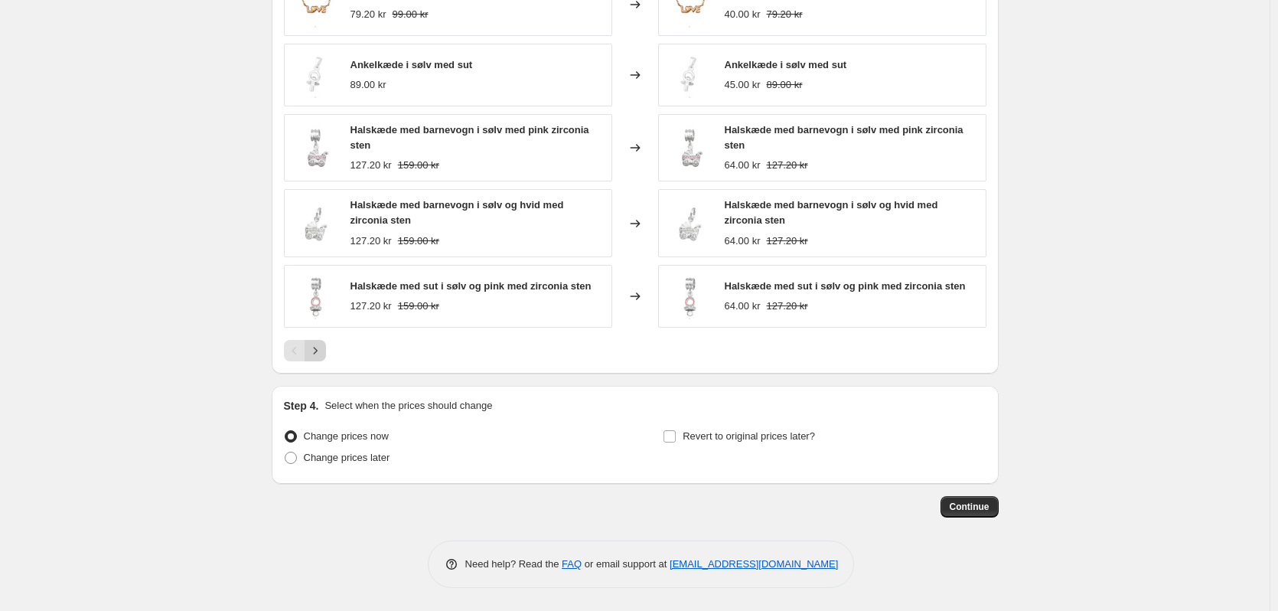
click at [317, 354] on icon "Next" at bounding box center [315, 350] width 4 height 7
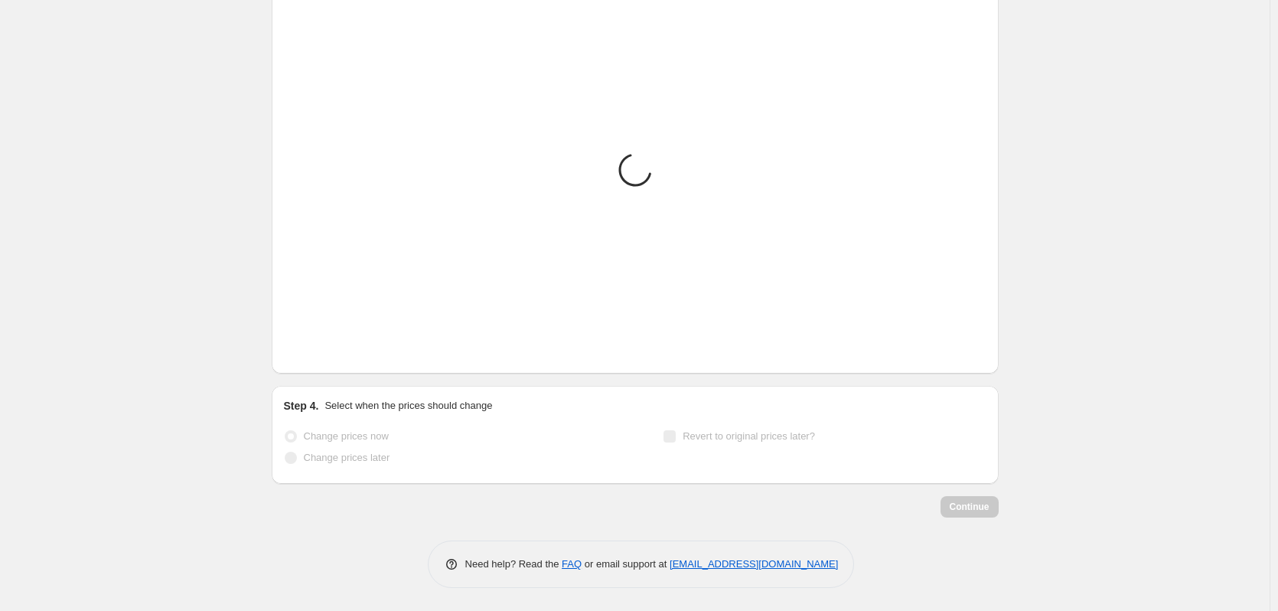
scroll to position [1062, 0]
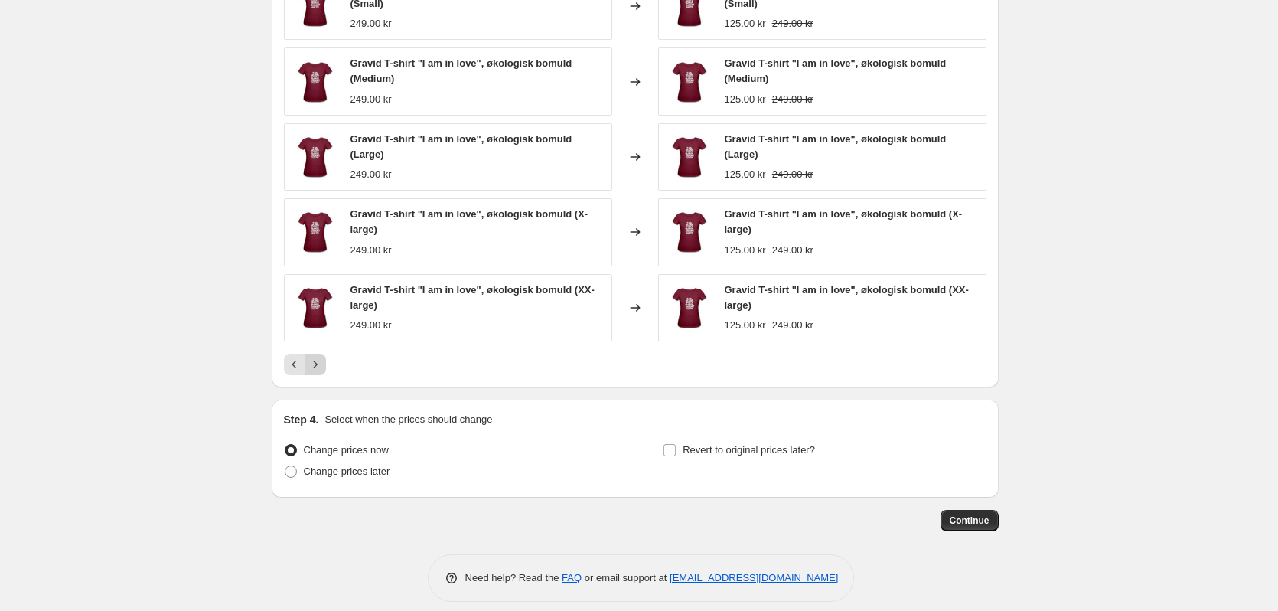
click at [323, 367] on icon "Next" at bounding box center [315, 364] width 15 height 15
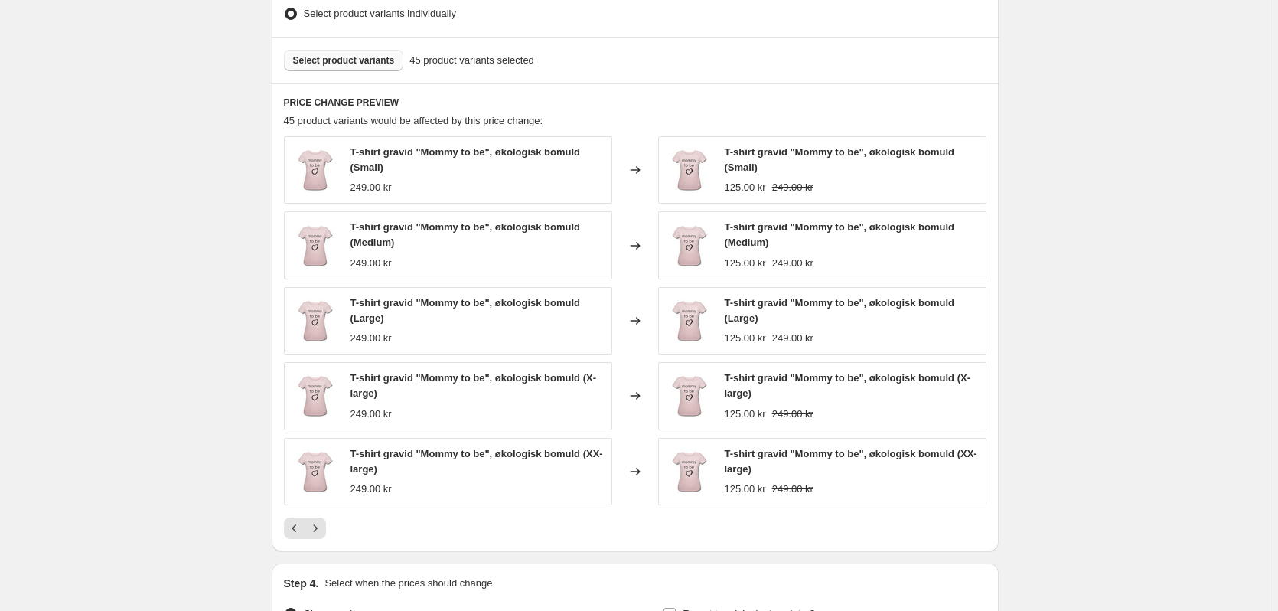
scroll to position [1077, 0]
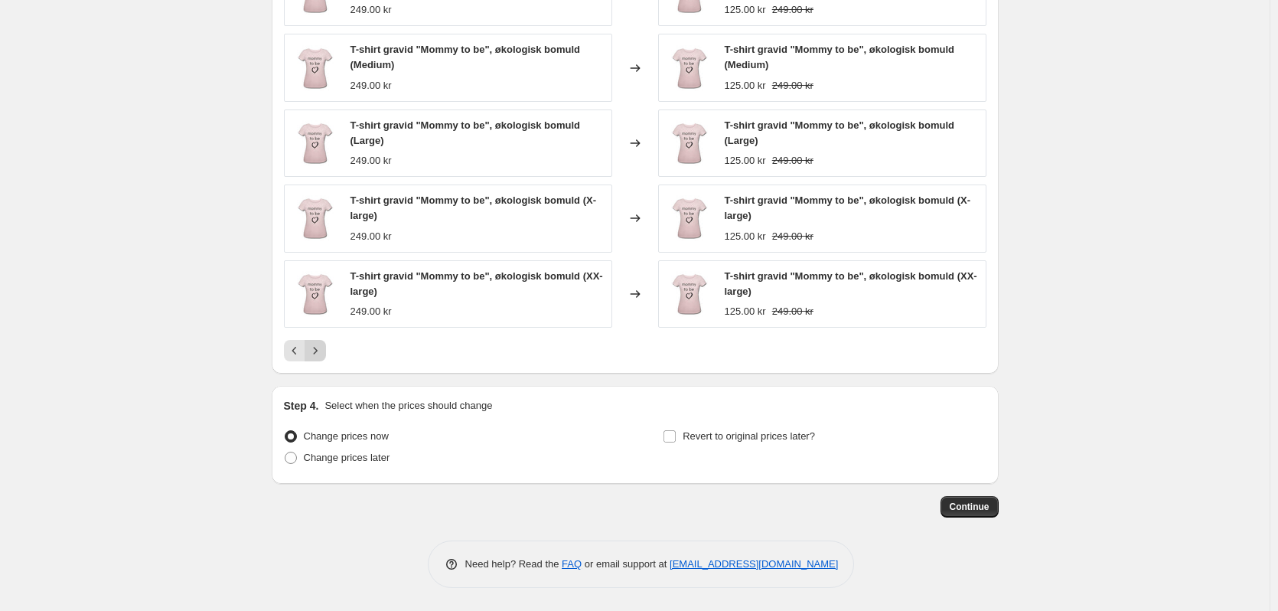
click at [315, 351] on icon "Next" at bounding box center [315, 350] width 15 height 15
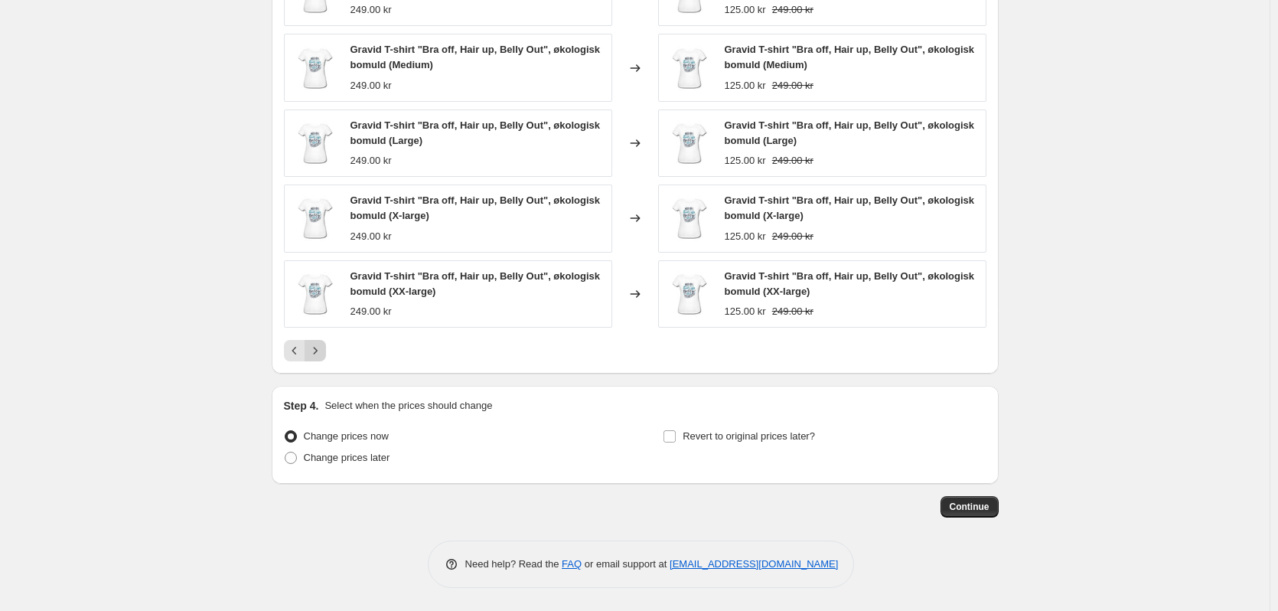
click at [315, 351] on icon "Next" at bounding box center [315, 350] width 15 height 15
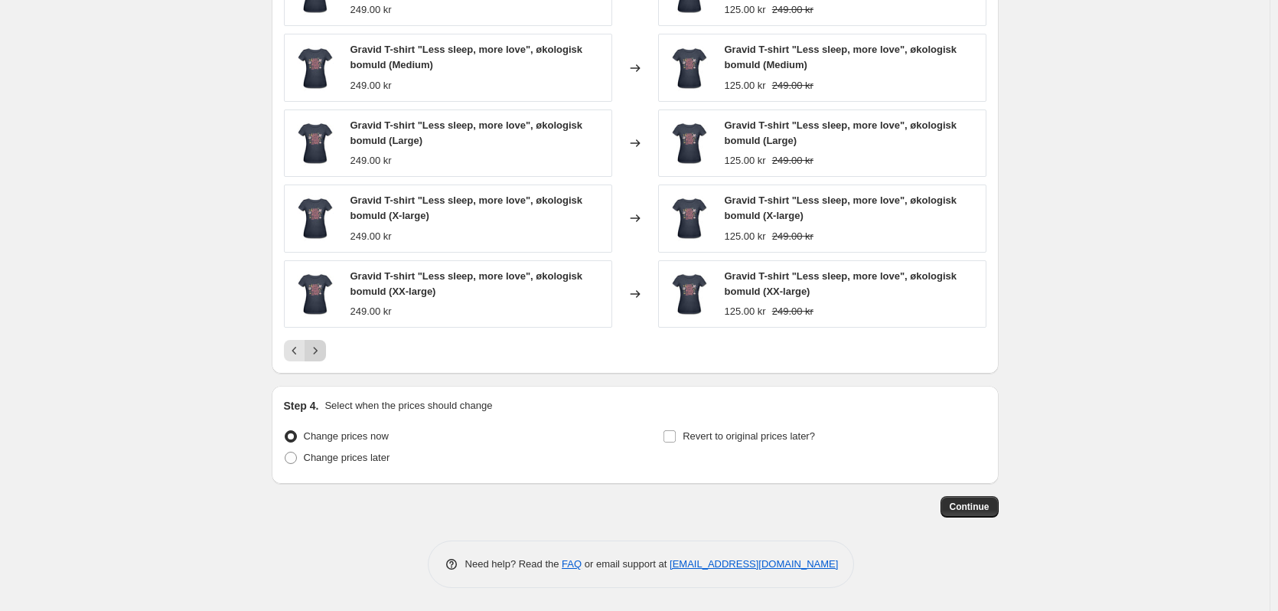
click at [315, 351] on icon "Next" at bounding box center [315, 350] width 15 height 15
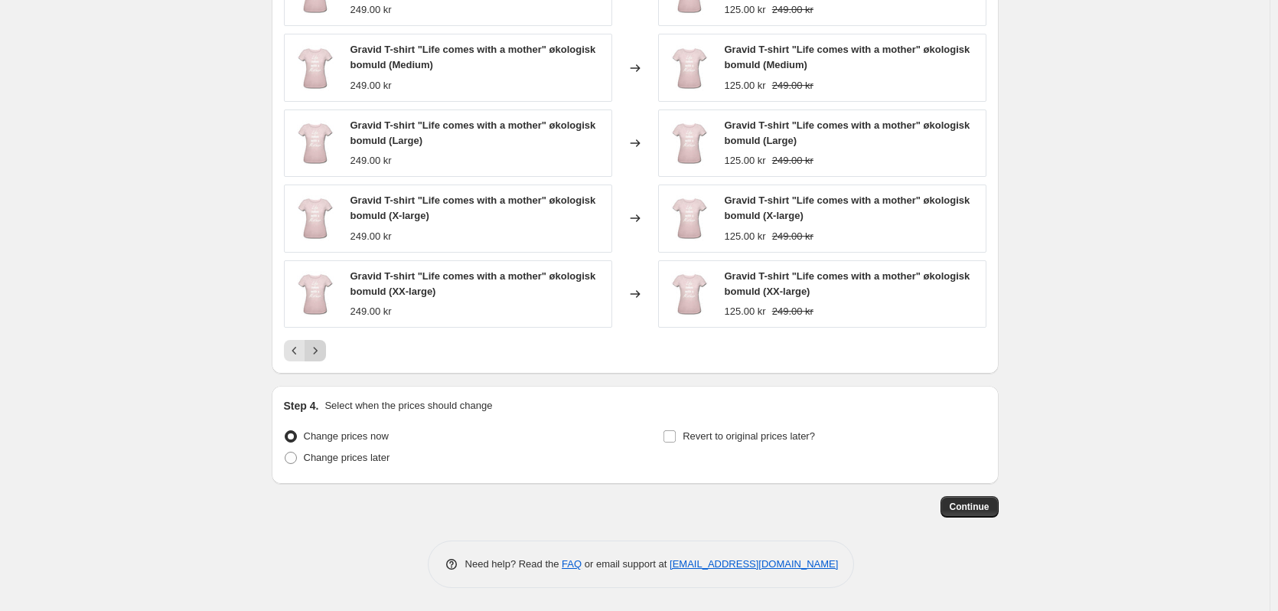
click at [315, 351] on icon "Next" at bounding box center [315, 350] width 15 height 15
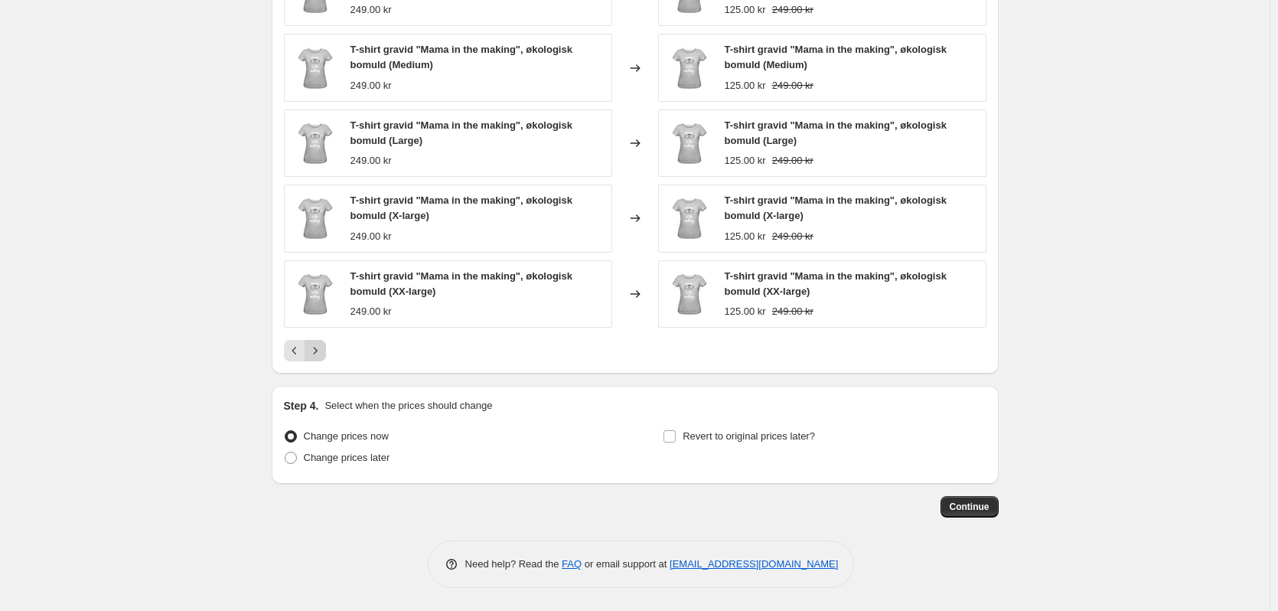
click at [315, 351] on icon "Next" at bounding box center [315, 350] width 15 height 15
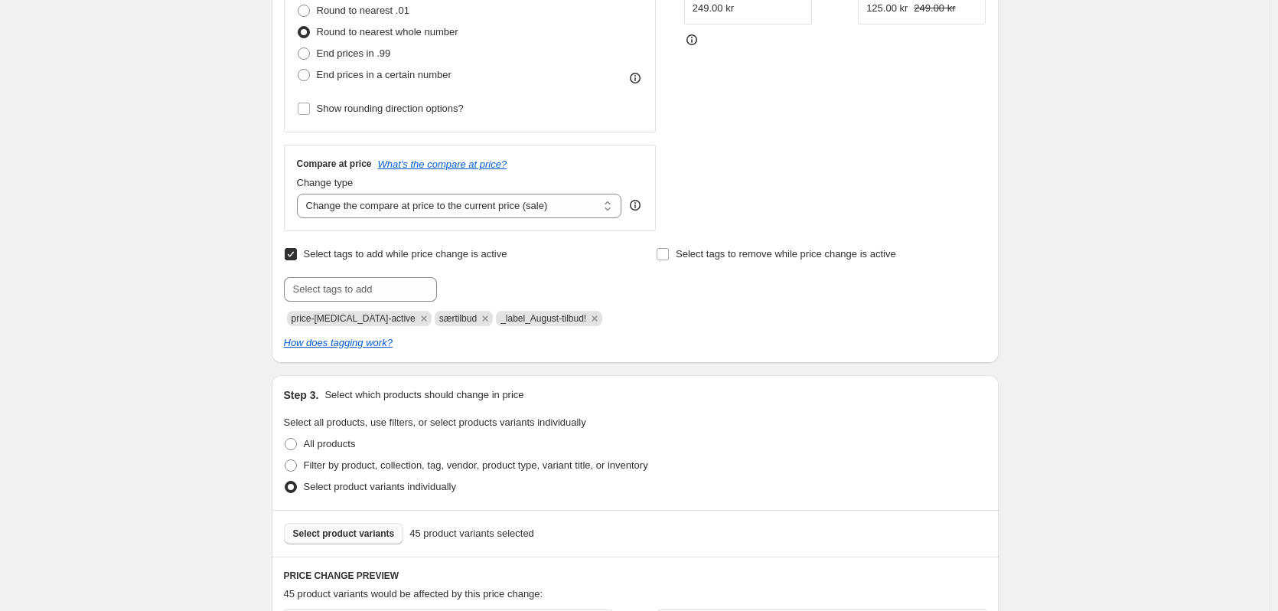
scroll to position [459, 0]
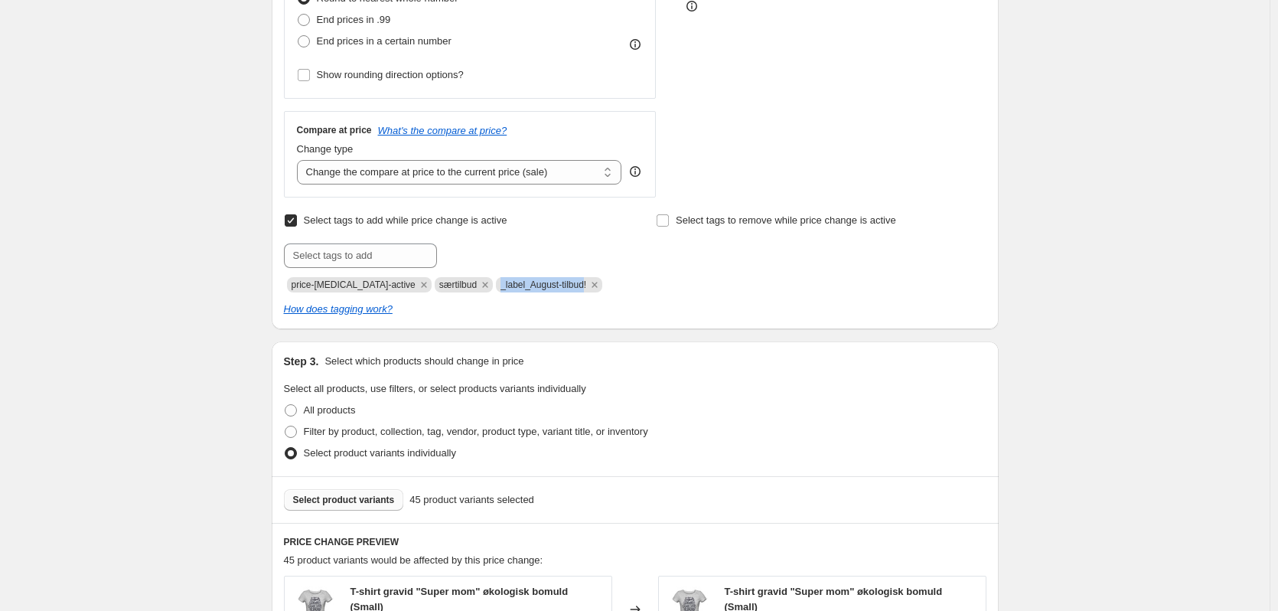
drag, startPoint x: 561, startPoint y: 284, endPoint x: 473, endPoint y: 277, distance: 88.3
click at [473, 277] on div "price-change-job-active særtilbud _label_August-tilbud!" at bounding box center [449, 283] width 330 height 18
copy span "_label_August-tilbud"
paste input "_label_August-tilbud"
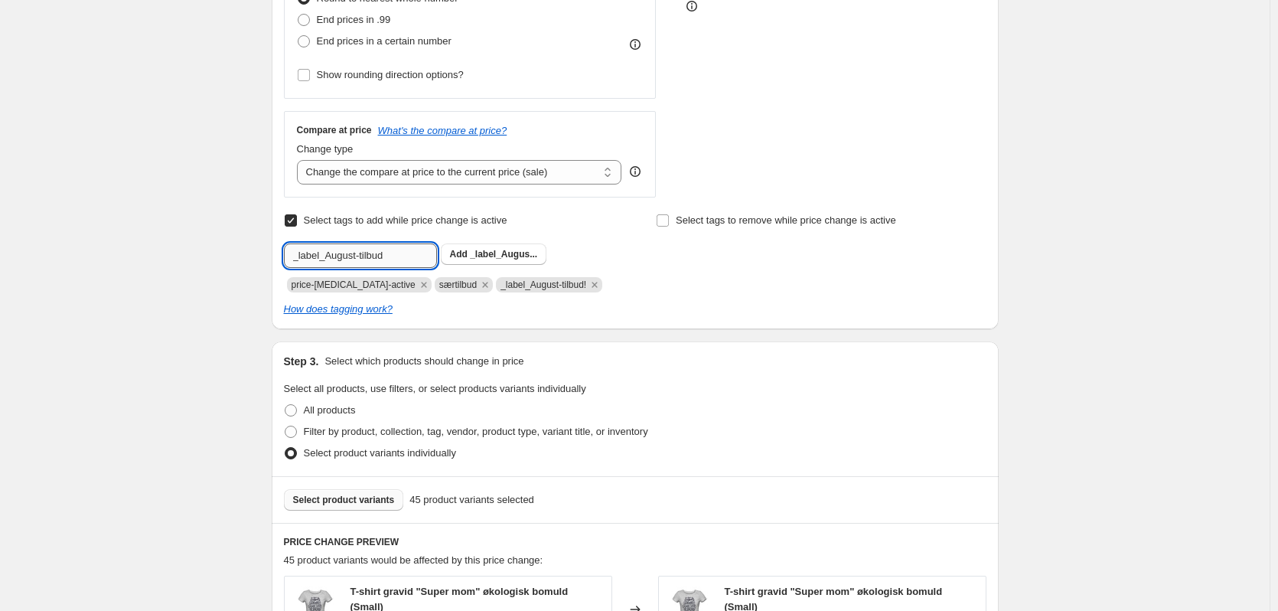
click at [350, 258] on input "_label_August-tilbud" at bounding box center [360, 255] width 153 height 24
click at [347, 263] on input "_label_August-tilbud" at bounding box center [360, 255] width 153 height 24
click at [344, 263] on input "_label_August-tilbud" at bounding box center [360, 255] width 153 height 24
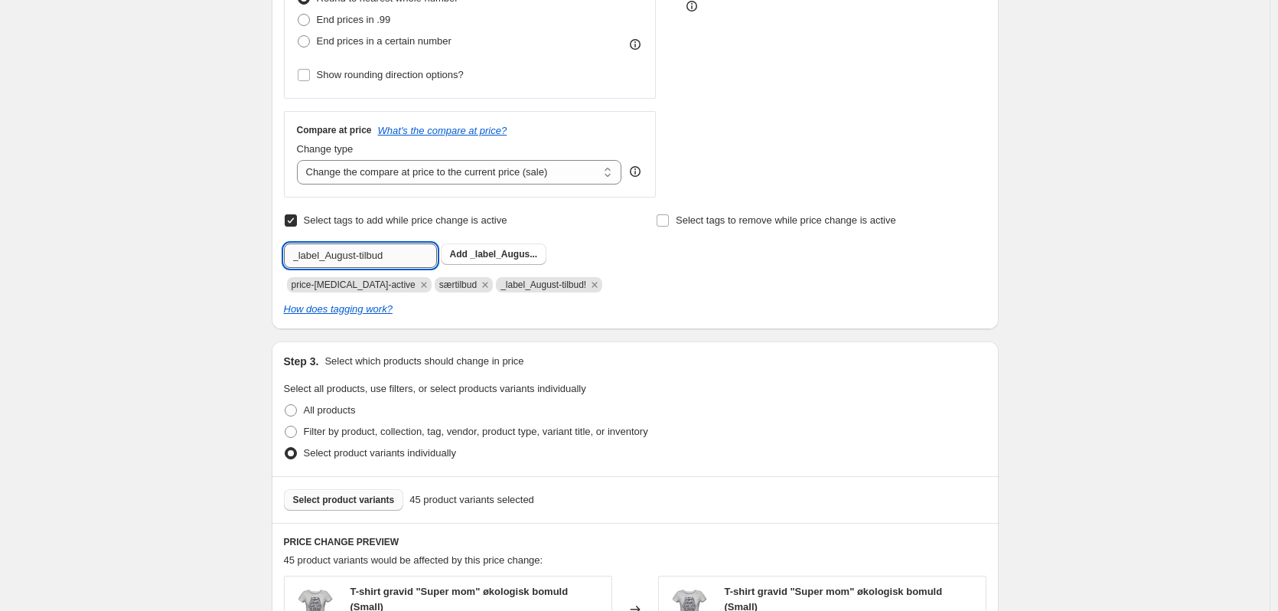
click at [417, 260] on input "_label_August-tilbud" at bounding box center [360, 255] width 153 height 24
type input "_label_Oktober-tilbud!"
click at [530, 256] on span "_label_Oktob..." at bounding box center [502, 254] width 65 height 11
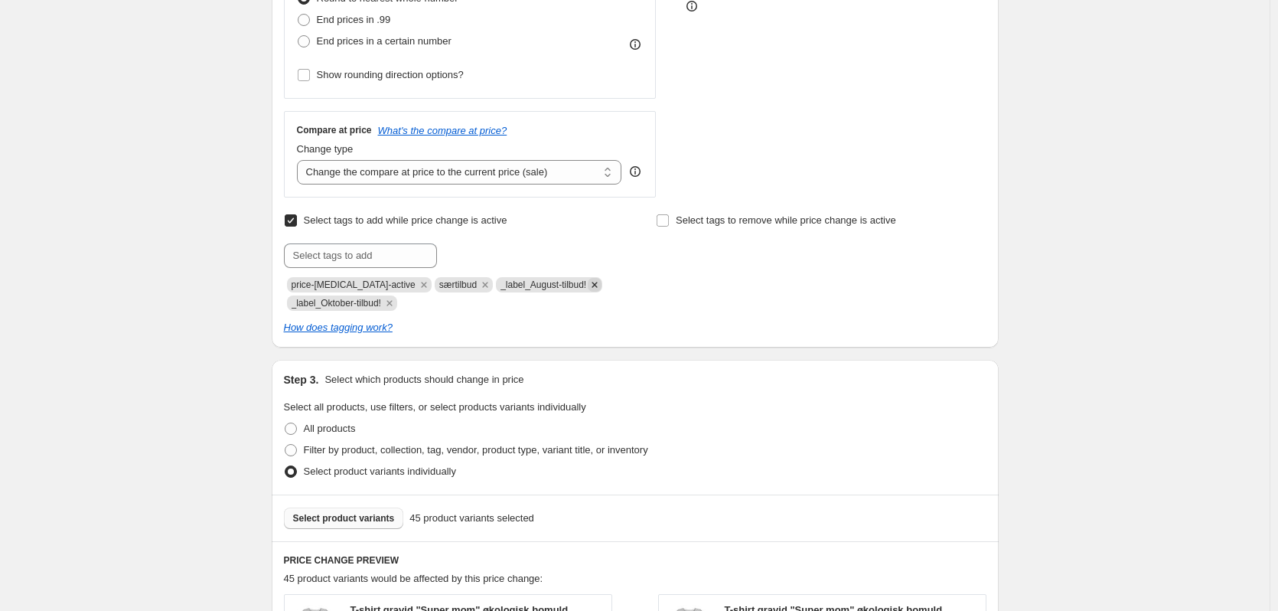
click at [588, 285] on icon "Remove _label_August-tilbud!" at bounding box center [595, 285] width 14 height 14
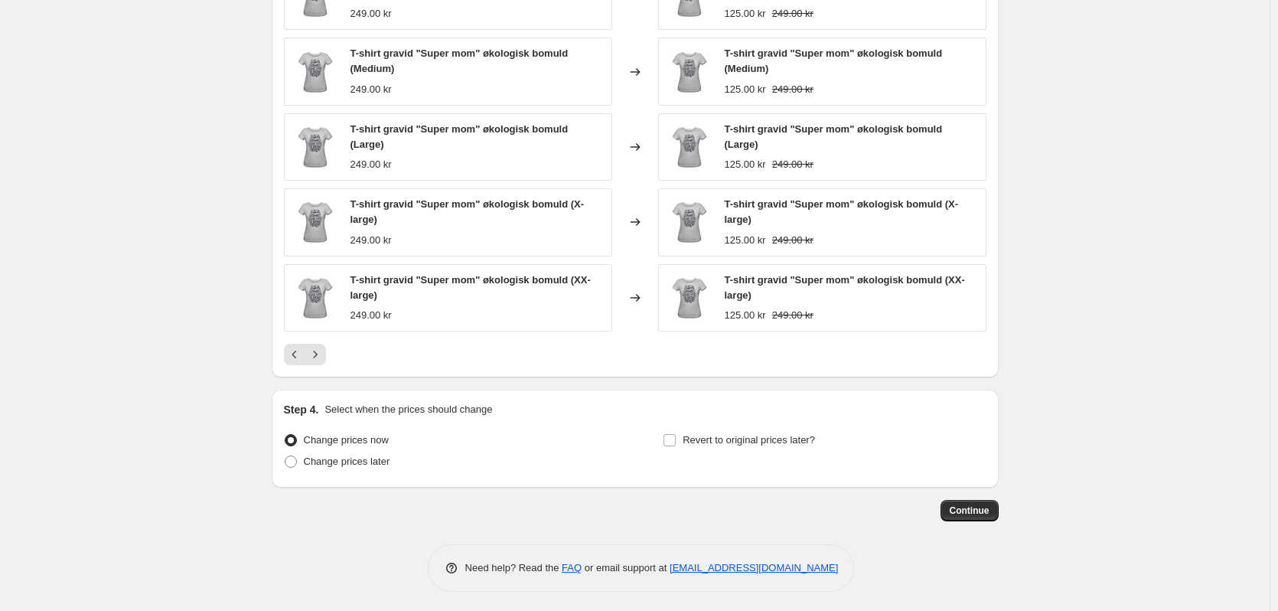
scroll to position [1077, 0]
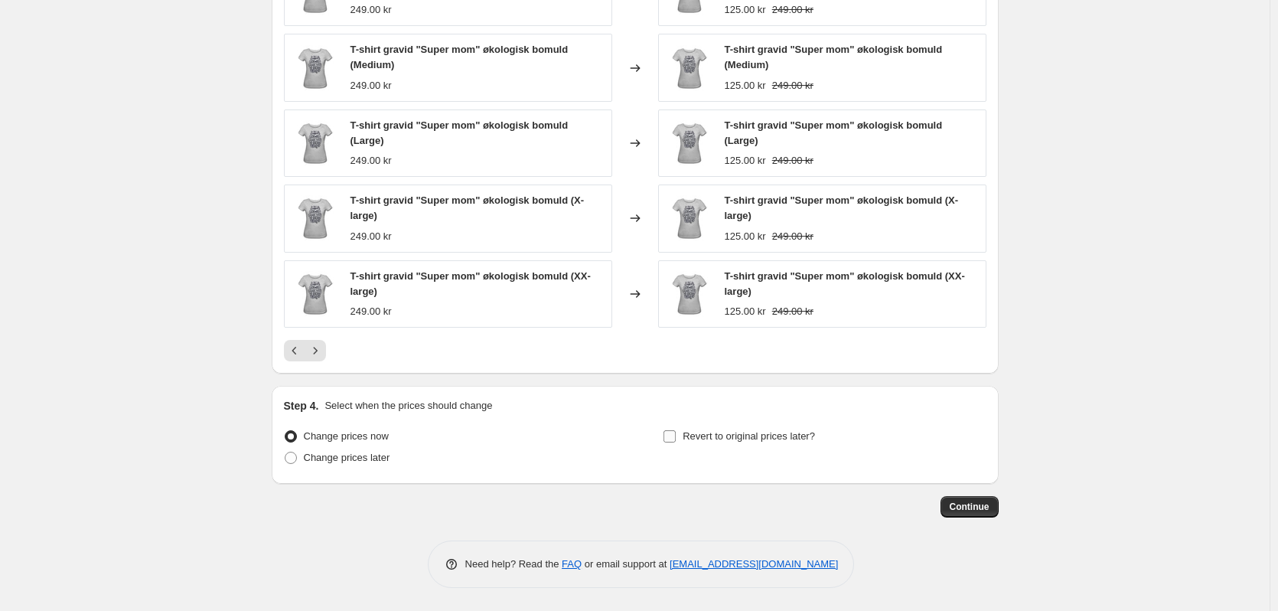
click at [671, 436] on input "Revert to original prices later?" at bounding box center [670, 436] width 12 height 12
checkbox input "true"
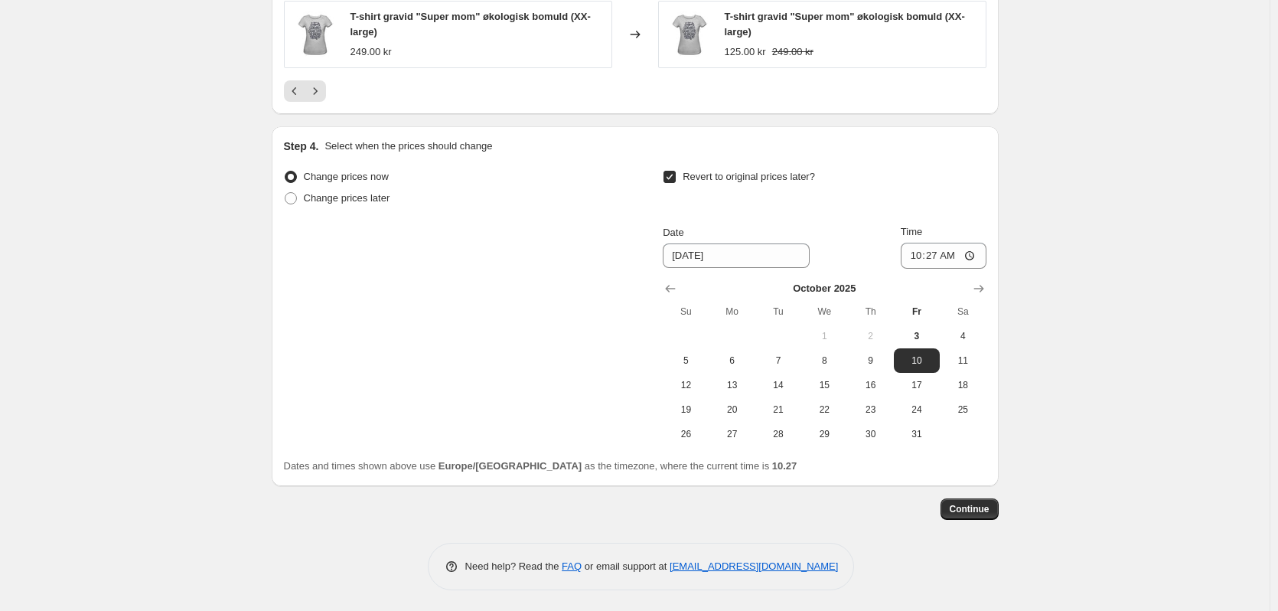
scroll to position [1339, 0]
click at [935, 250] on input "10:27" at bounding box center [944, 253] width 86 height 26
type input "00:01"
click at [462, 317] on div "Change prices now Change prices later Revert to original prices later? Date 10/…" at bounding box center [635, 304] width 703 height 280
click at [987, 282] on icon "Show next month, November 2025" at bounding box center [978, 286] width 15 height 15
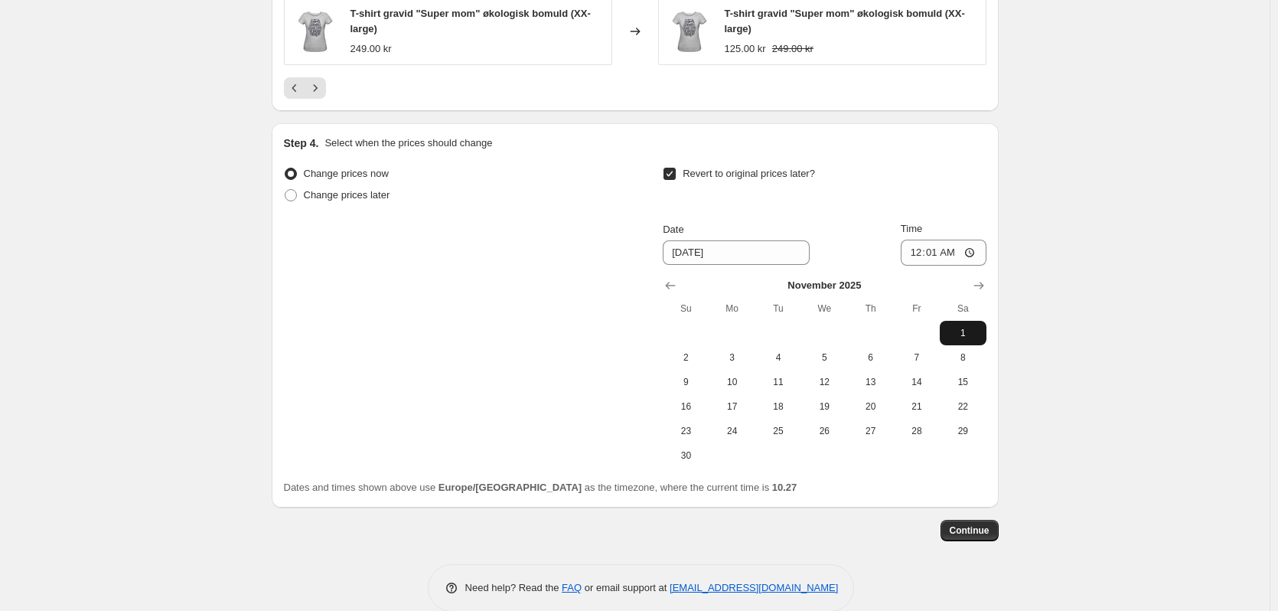
click at [959, 328] on span "1" at bounding box center [963, 333] width 34 height 12
type input "[DATE]"
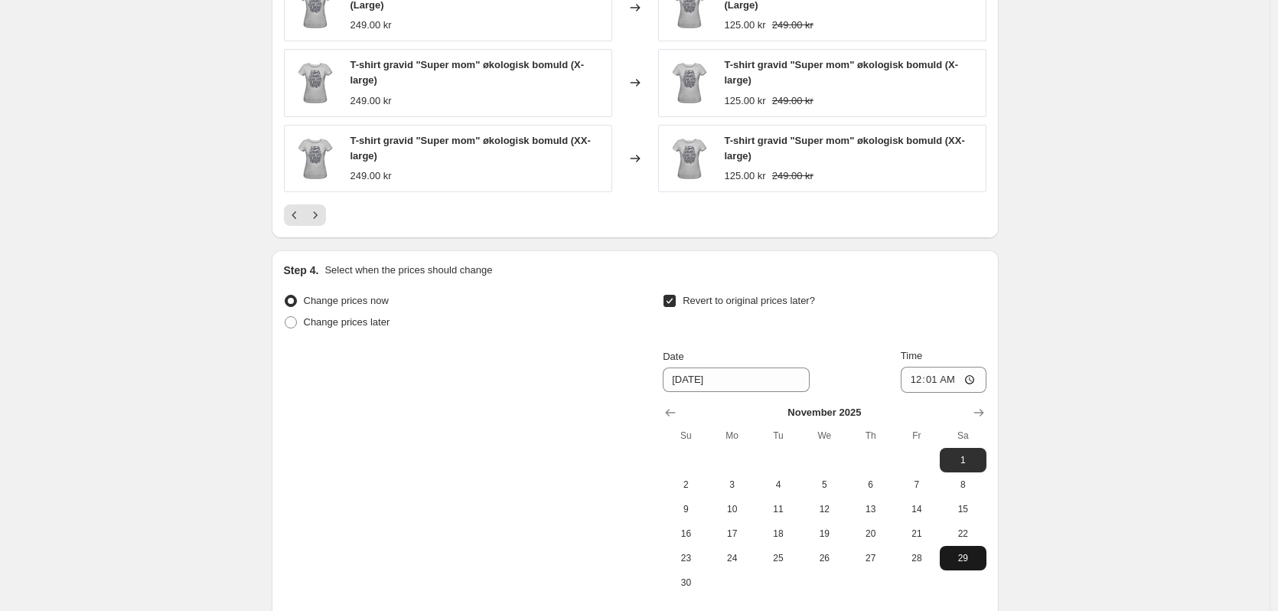
scroll to position [1363, 0]
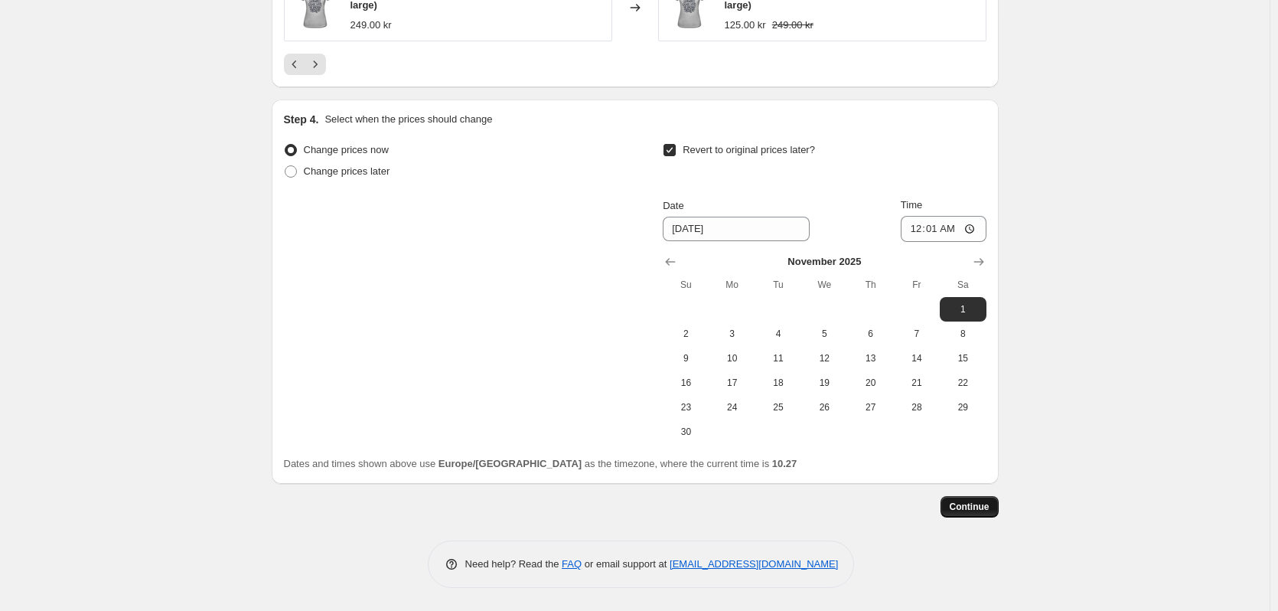
click at [977, 513] on button "Continue" at bounding box center [970, 506] width 58 height 21
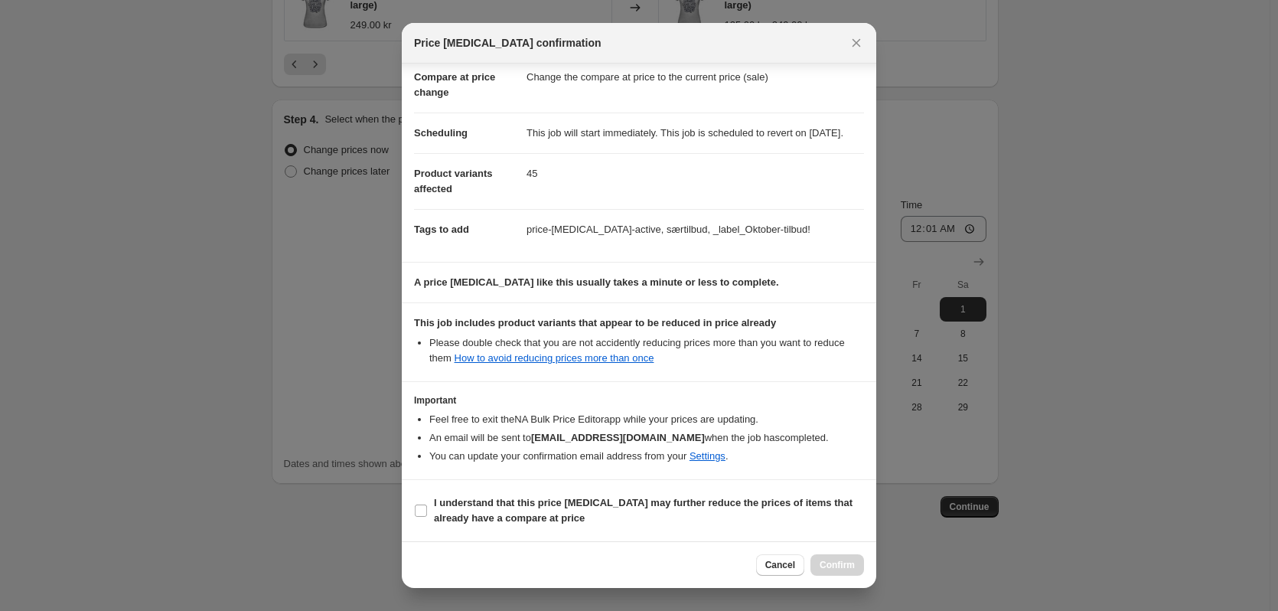
scroll to position [90, 0]
click at [417, 507] on input "I understand that this price change job may further reduce the prices of items …" at bounding box center [421, 510] width 12 height 12
checkbox input "true"
click at [840, 561] on span "Confirm" at bounding box center [837, 565] width 35 height 12
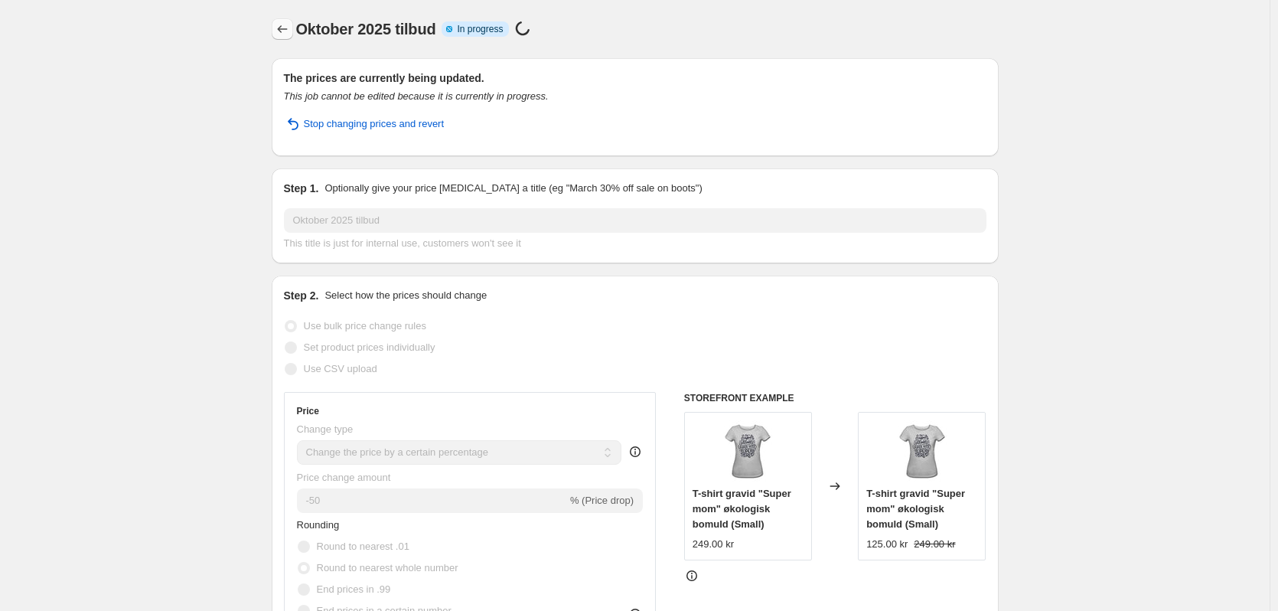
click at [279, 28] on icon "Price change jobs" at bounding box center [282, 28] width 15 height 15
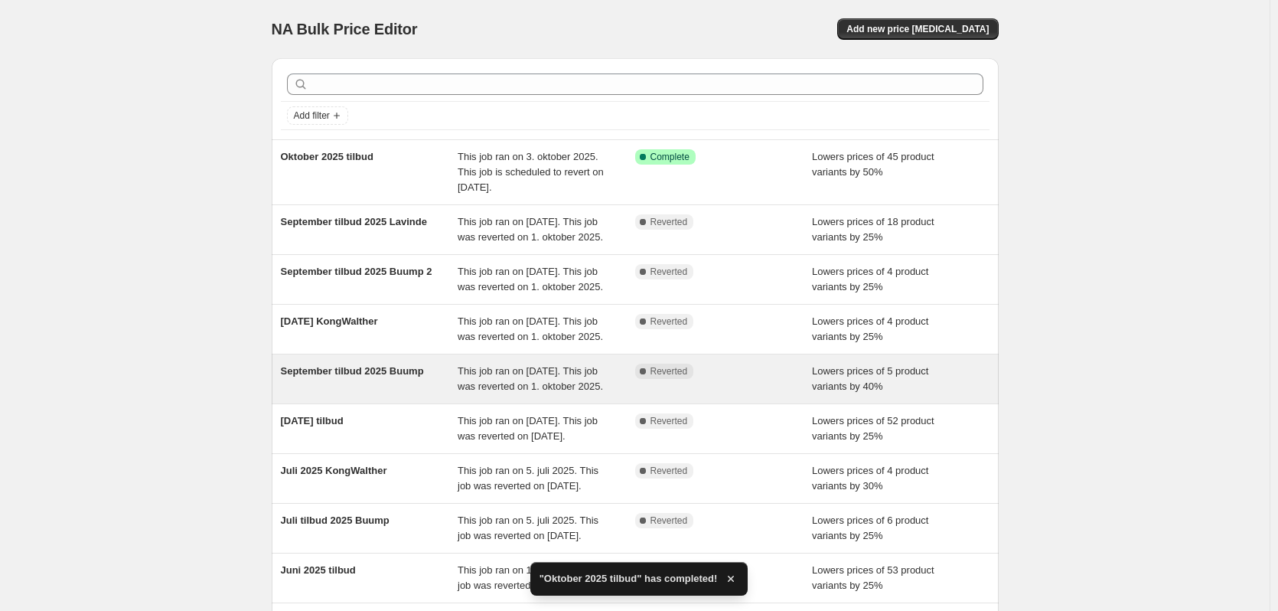
click at [330, 377] on span "September tilbud 2025 Buump" at bounding box center [352, 370] width 143 height 11
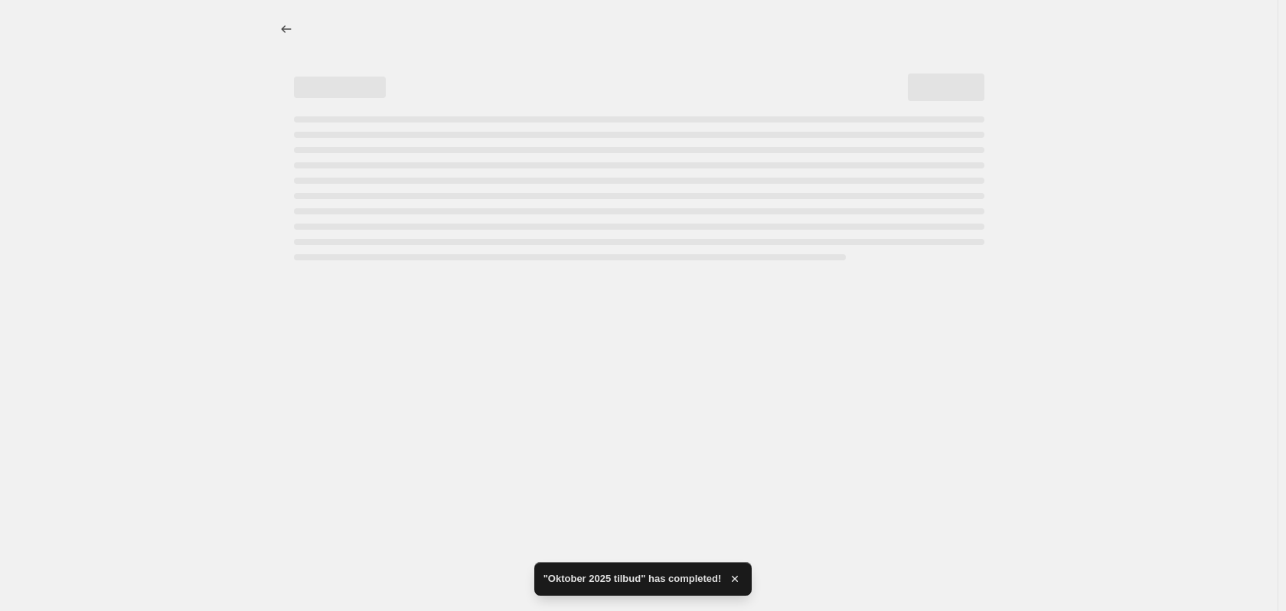
select select "percentage"
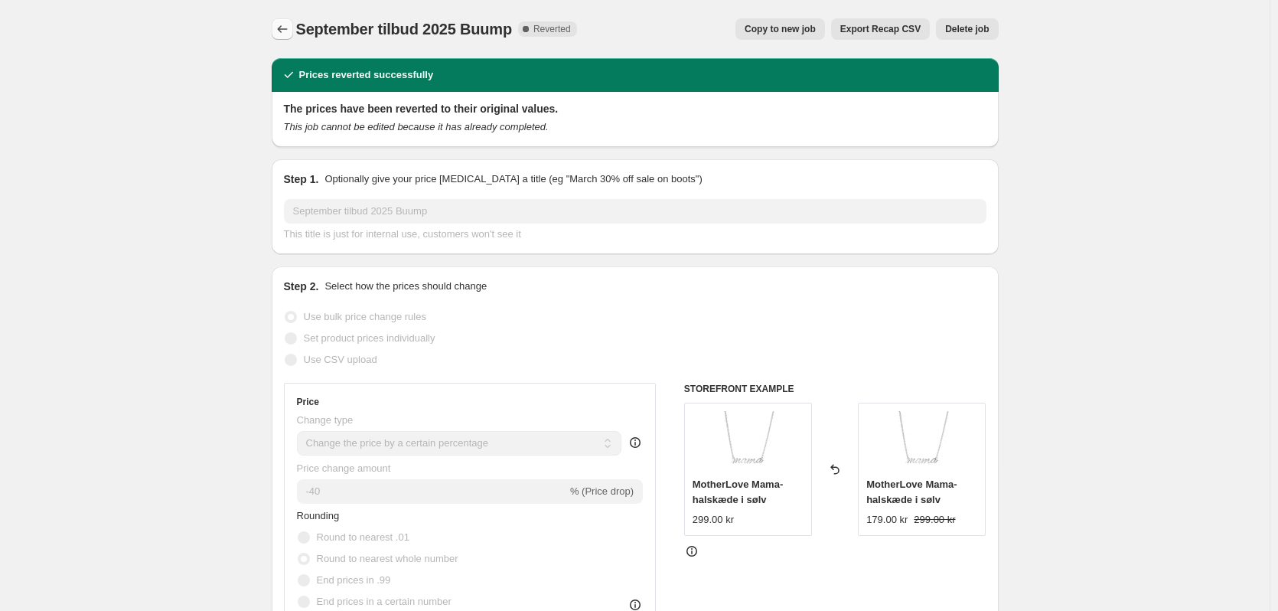
click at [290, 30] on icon "Price change jobs" at bounding box center [282, 28] width 15 height 15
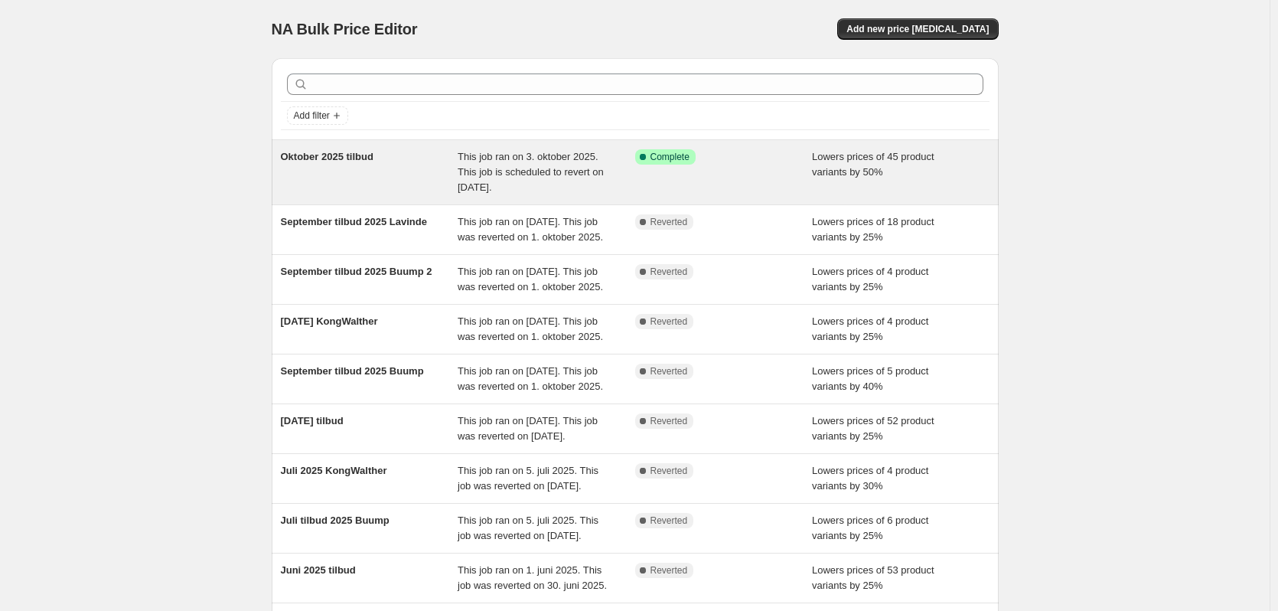
click at [330, 168] on div "Oktober 2025 tilbud" at bounding box center [370, 172] width 178 height 46
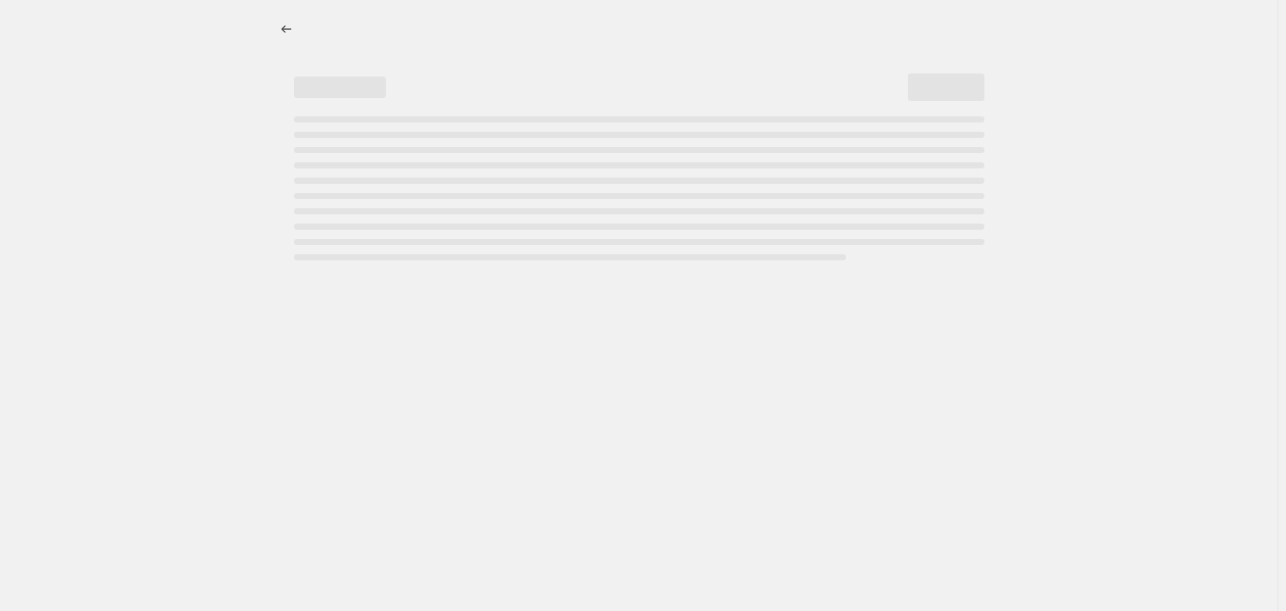
select select "percentage"
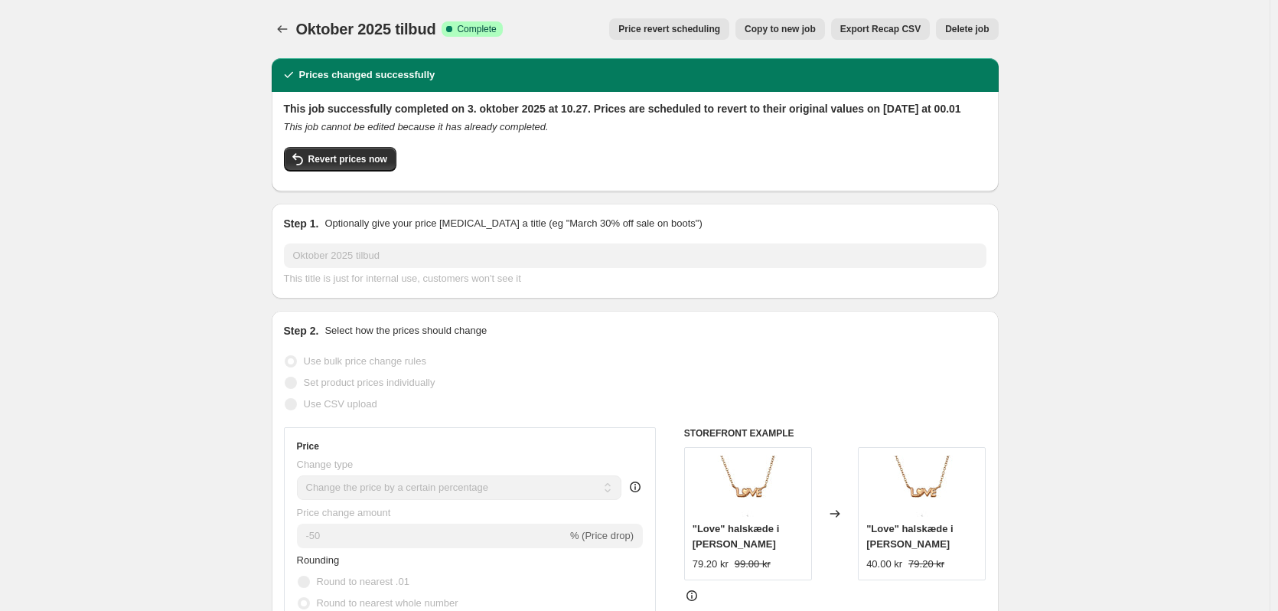
click at [798, 27] on span "Copy to new job" at bounding box center [780, 29] width 71 height 12
select select "percentage"
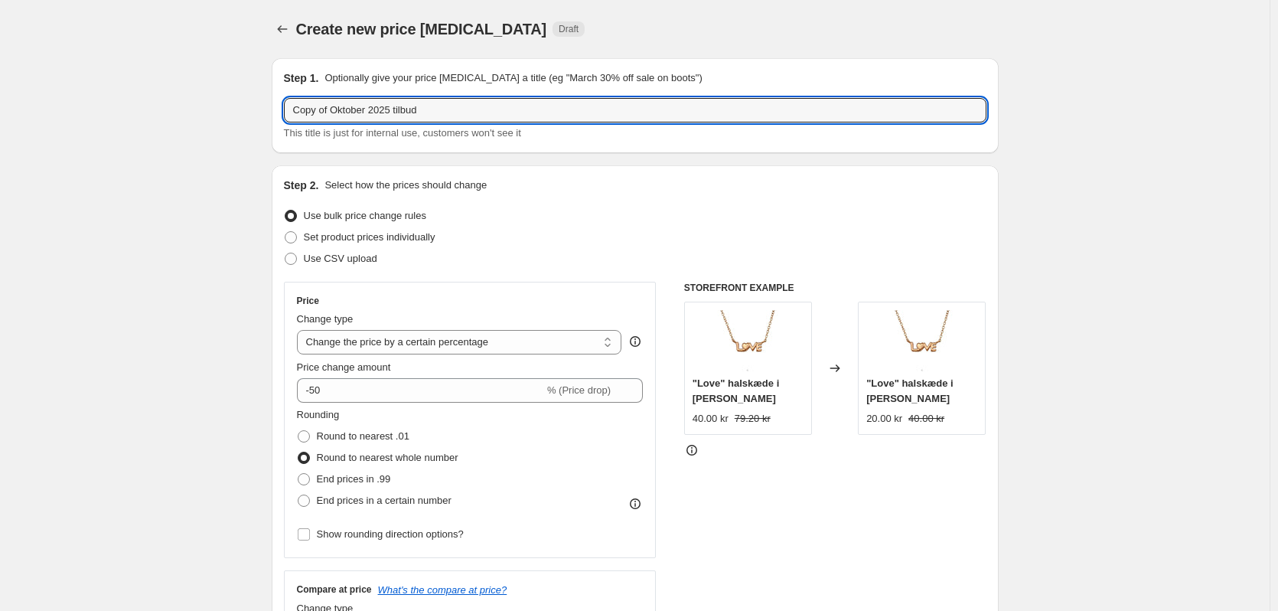
drag, startPoint x: 330, startPoint y: 113, endPoint x: 255, endPoint y: 113, distance: 75.0
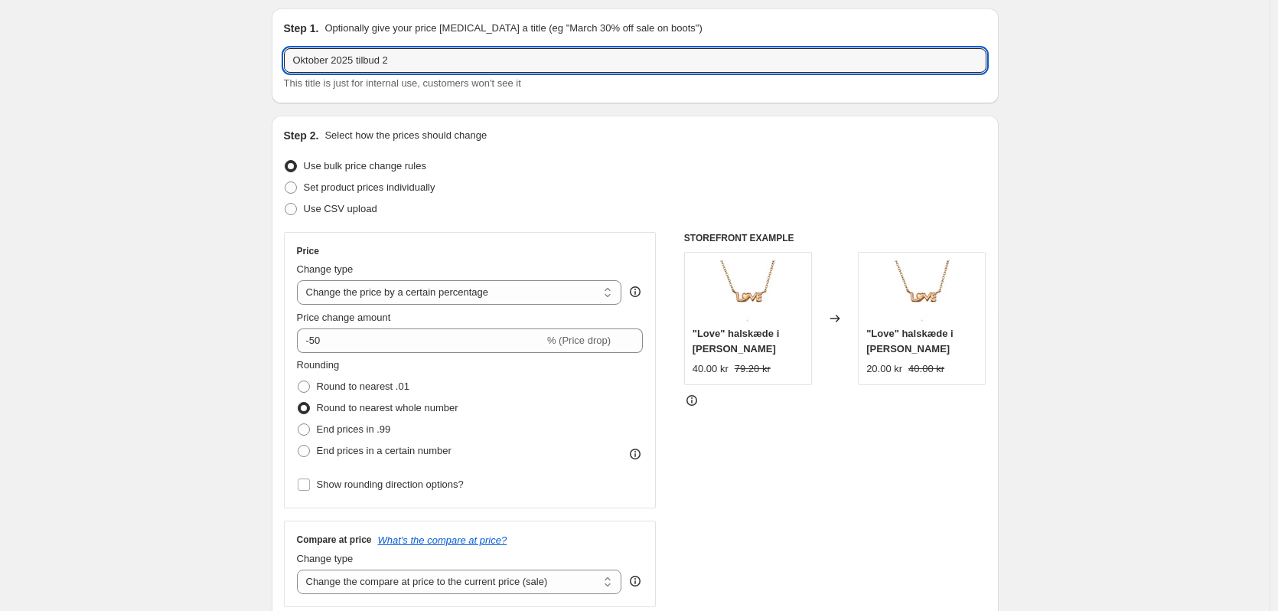
scroll to position [77, 0]
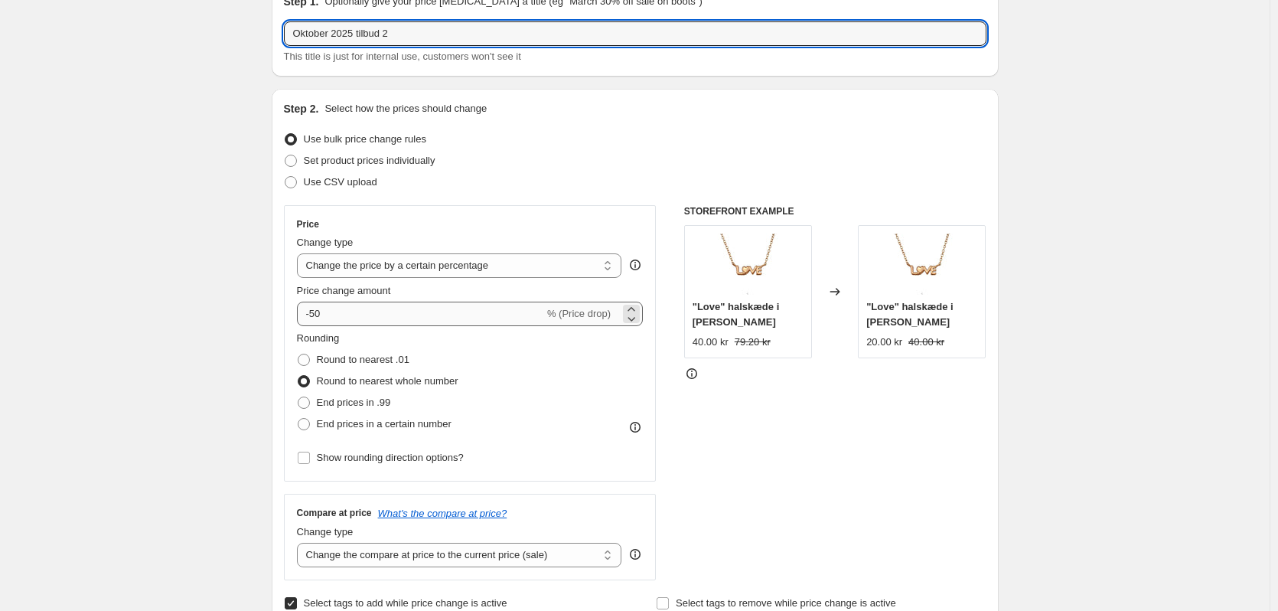
type input "Oktober 2025 tilbud 2"
click at [318, 307] on input "-50" at bounding box center [420, 314] width 247 height 24
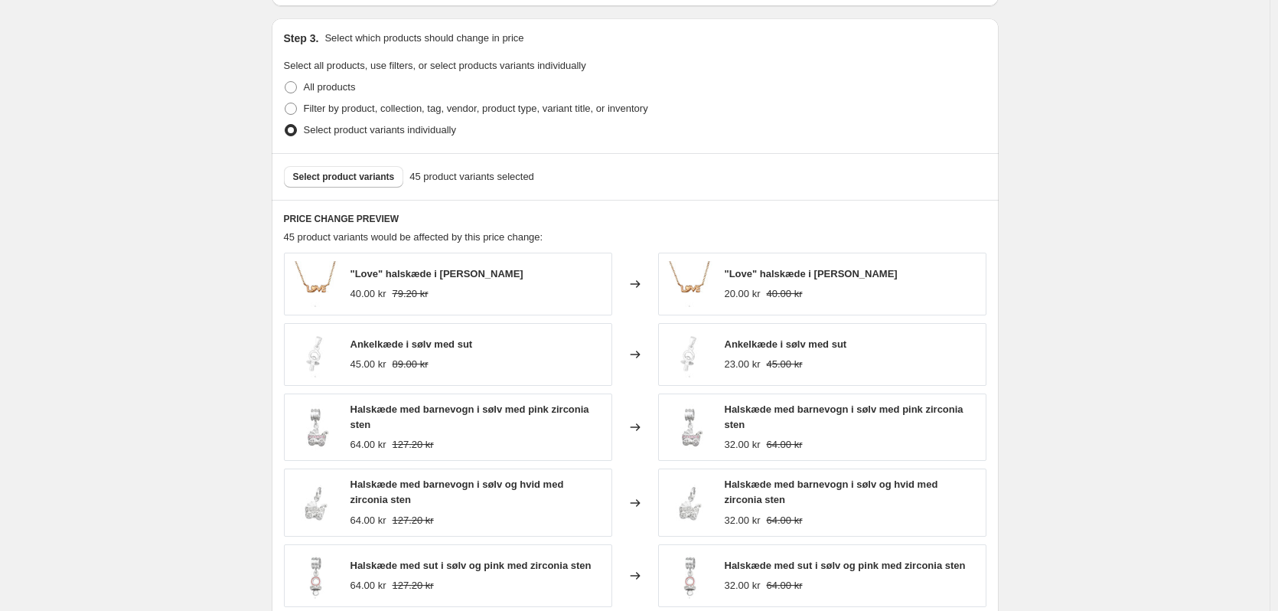
scroll to position [756, 0]
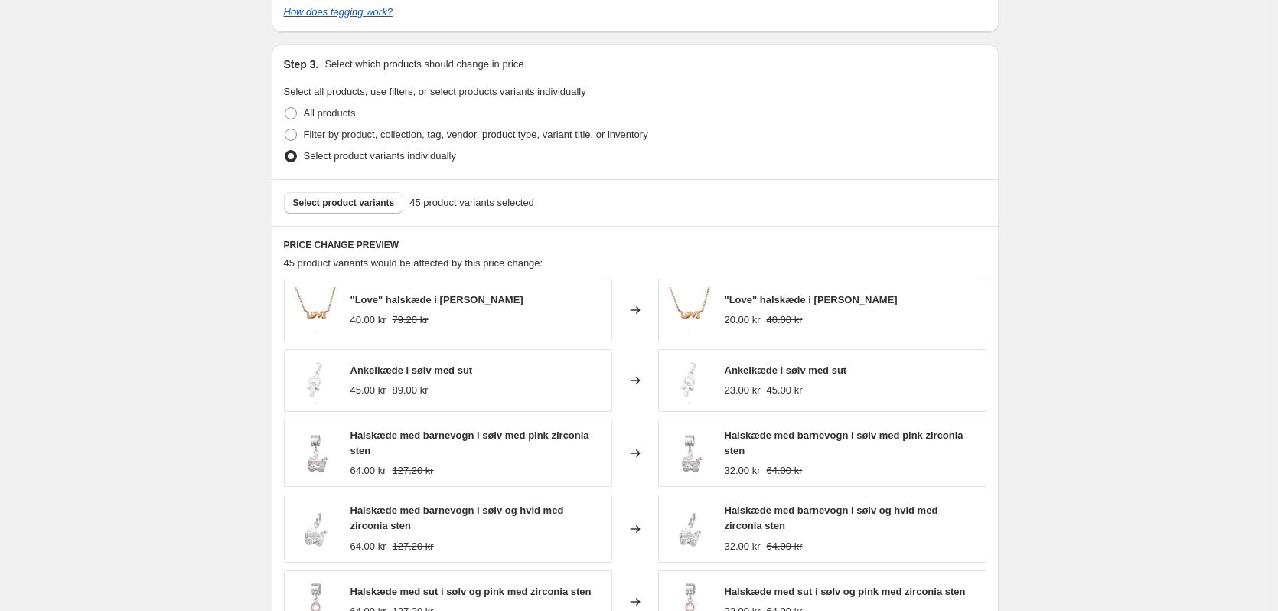
type input "-30"
click at [335, 203] on span "Select product variants" at bounding box center [344, 203] width 102 height 12
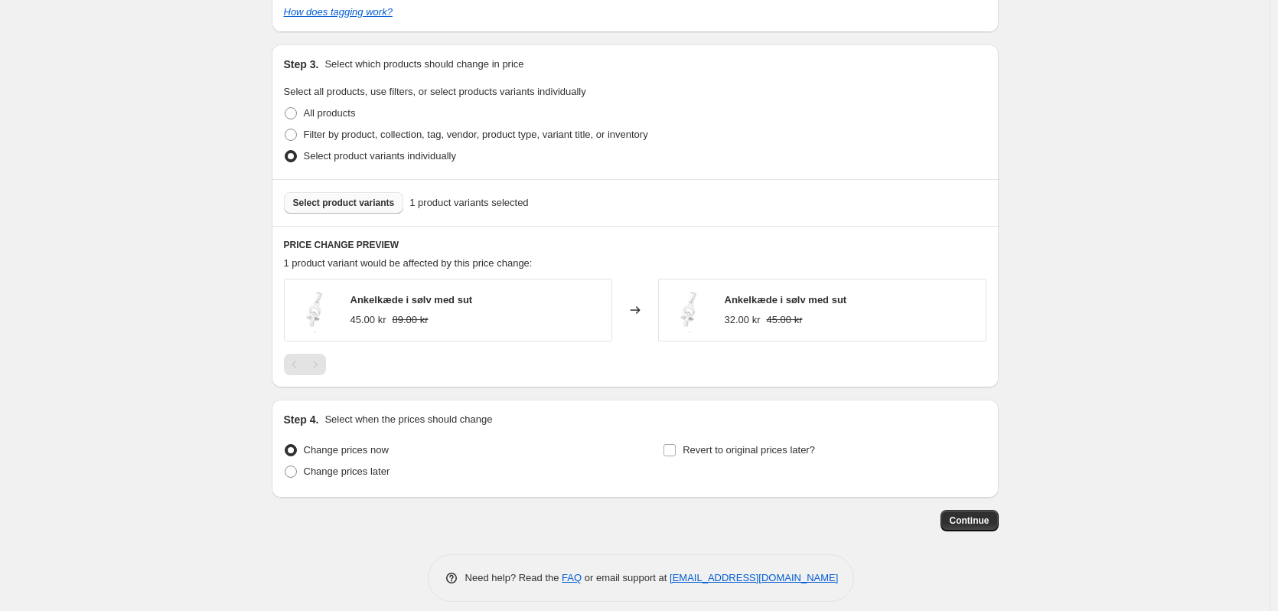
click at [340, 208] on span "Select product variants" at bounding box center [344, 203] width 102 height 12
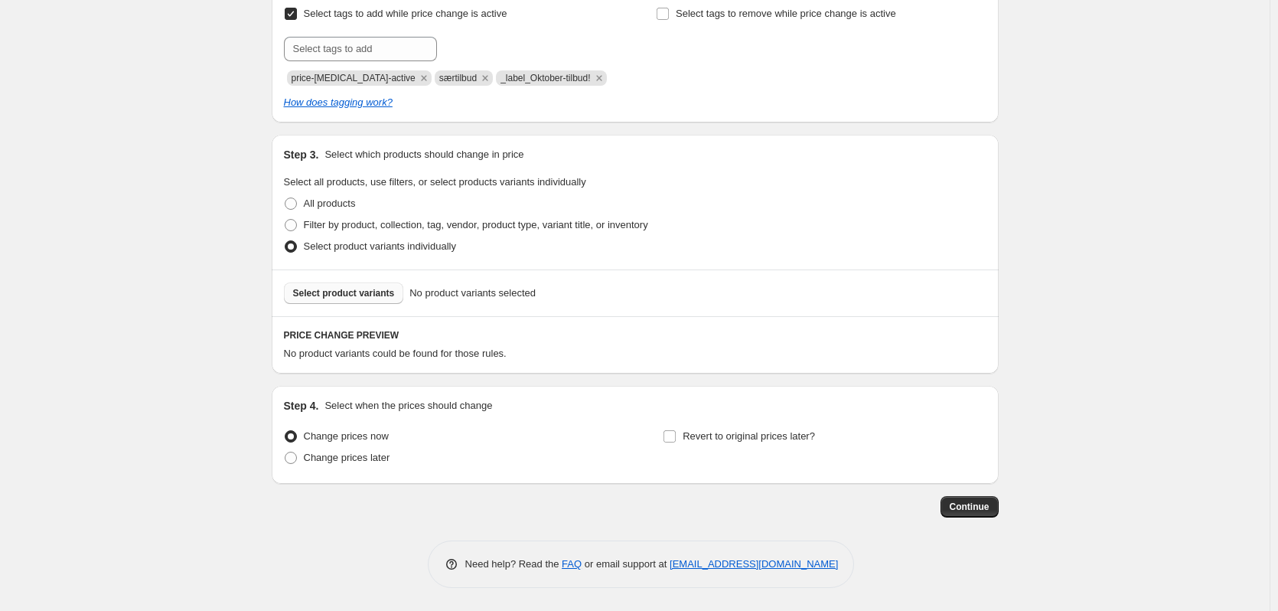
scroll to position [667, 0]
click at [334, 299] on span "Select product variants" at bounding box center [344, 293] width 102 height 12
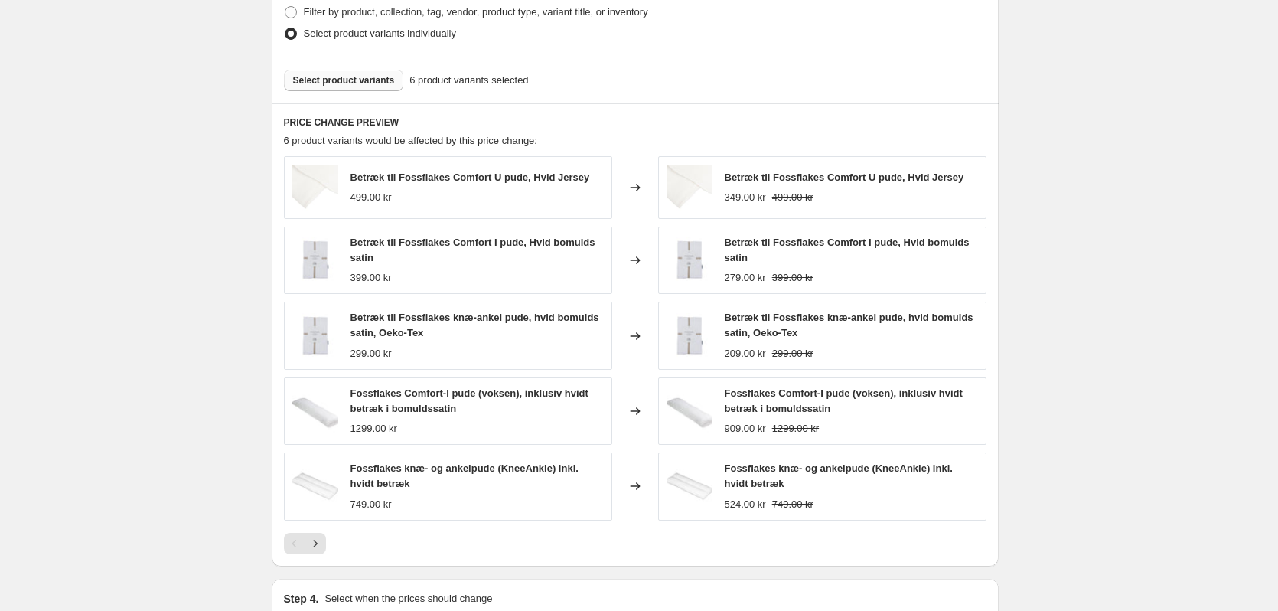
scroll to position [973, 0]
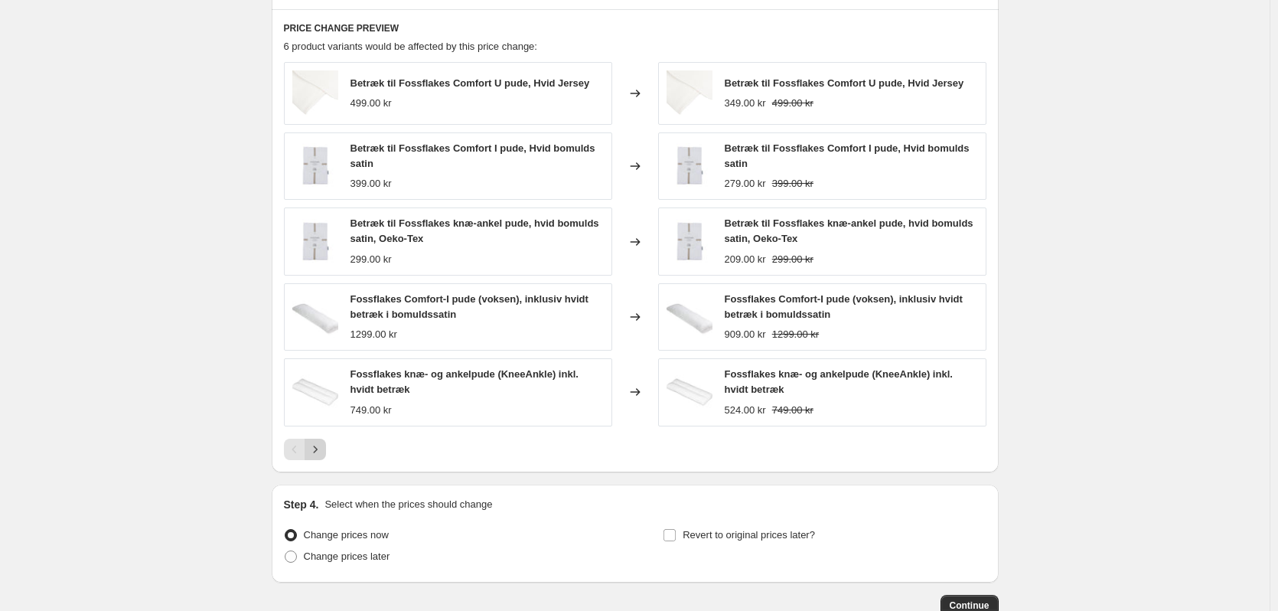
click at [321, 449] on icon "Next" at bounding box center [315, 449] width 15 height 15
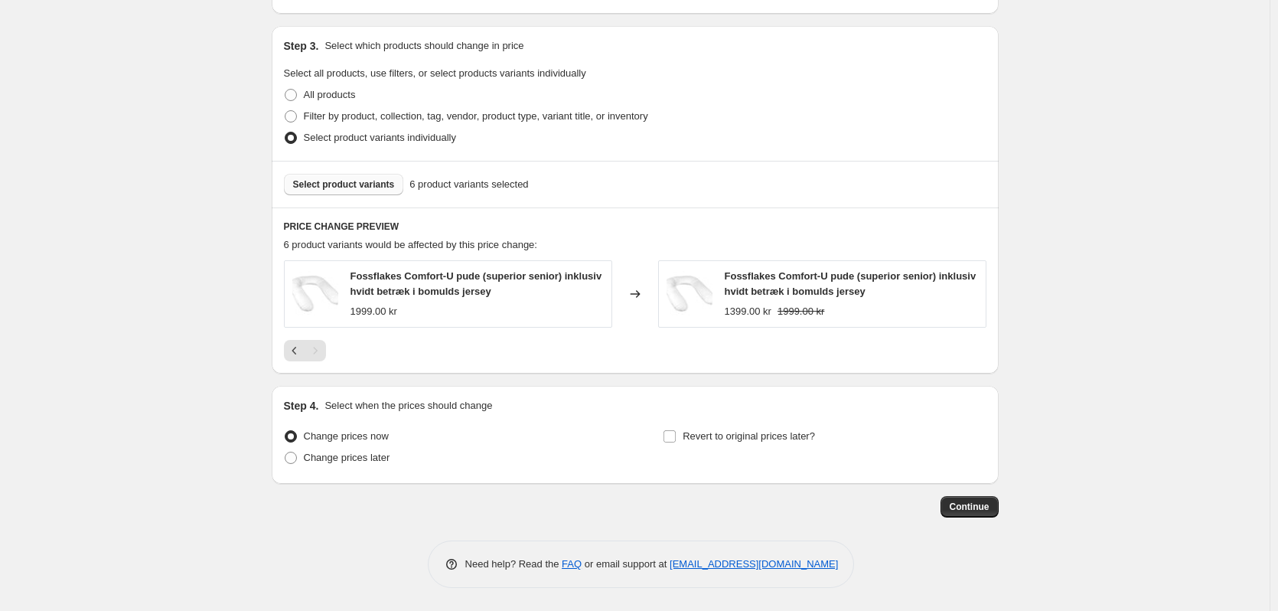
scroll to position [775, 0]
click at [301, 352] on icon "Previous" at bounding box center [294, 350] width 15 height 15
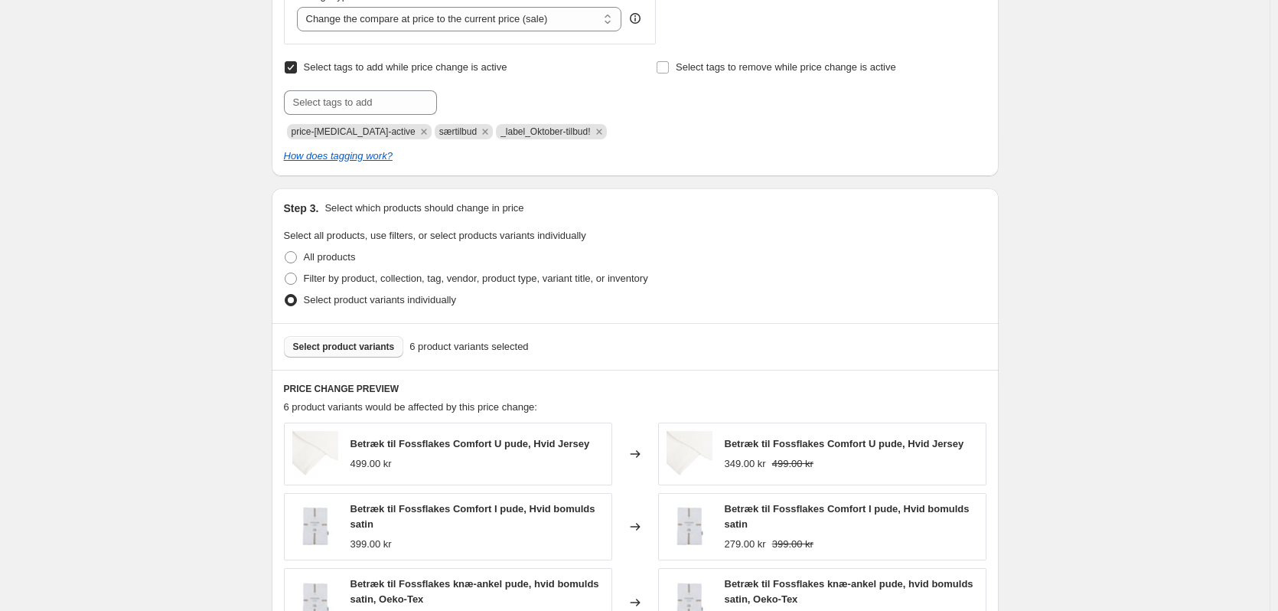
scroll to position [1072, 0]
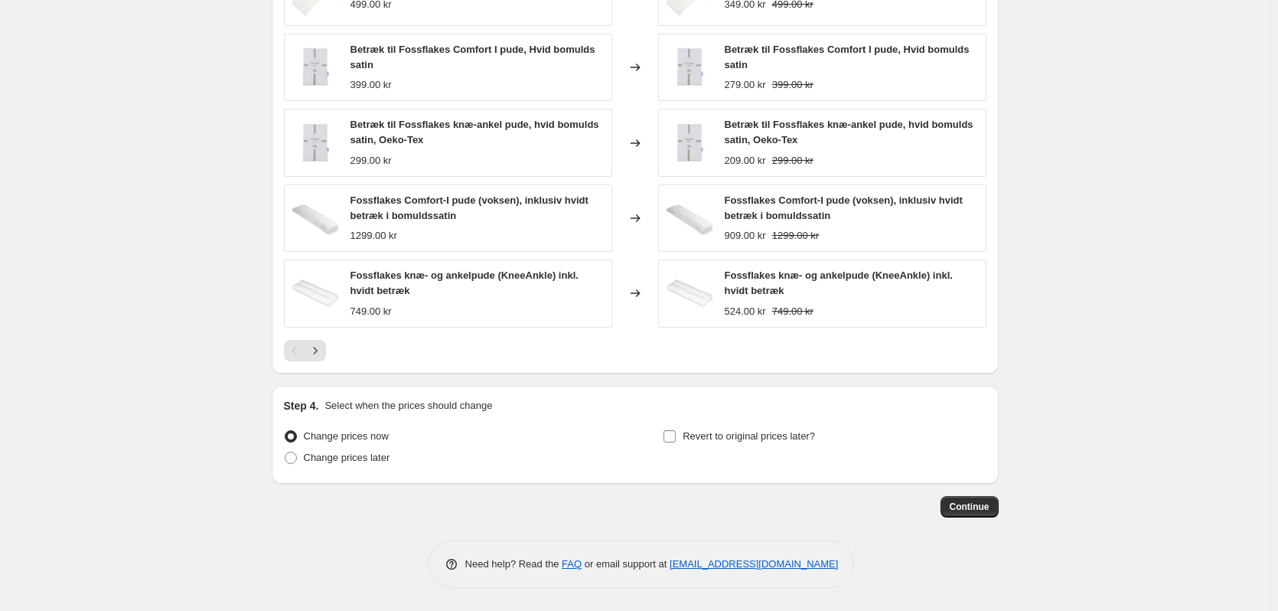
click at [674, 434] on input "Revert to original prices later?" at bounding box center [670, 436] width 12 height 12
checkbox input "true"
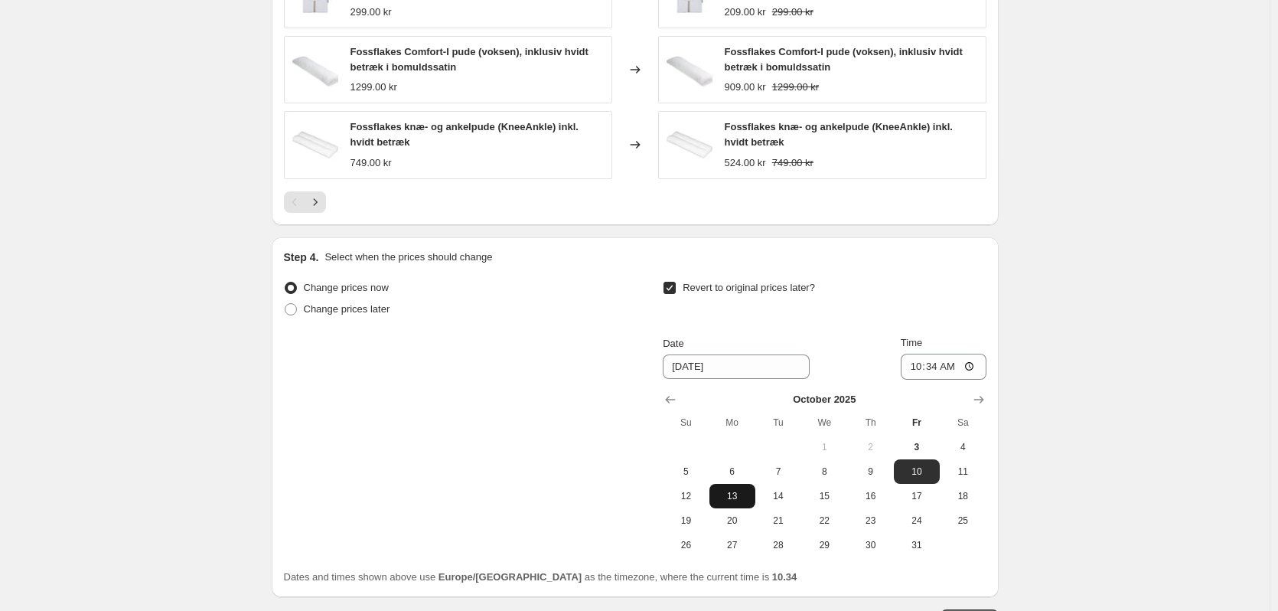
scroll to position [1302, 0]
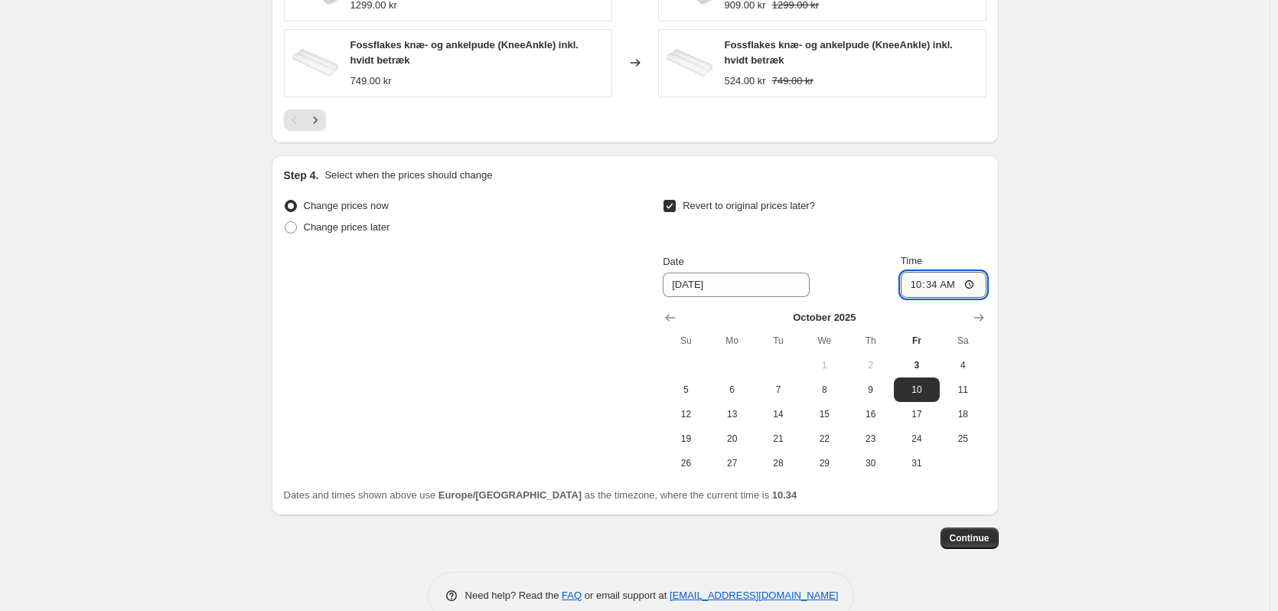
click at [938, 292] on input "10:34" at bounding box center [944, 285] width 86 height 26
type input "00:34"
click at [397, 349] on div "Change prices now Change prices later Revert to original prices later? Date 10/…" at bounding box center [635, 335] width 703 height 280
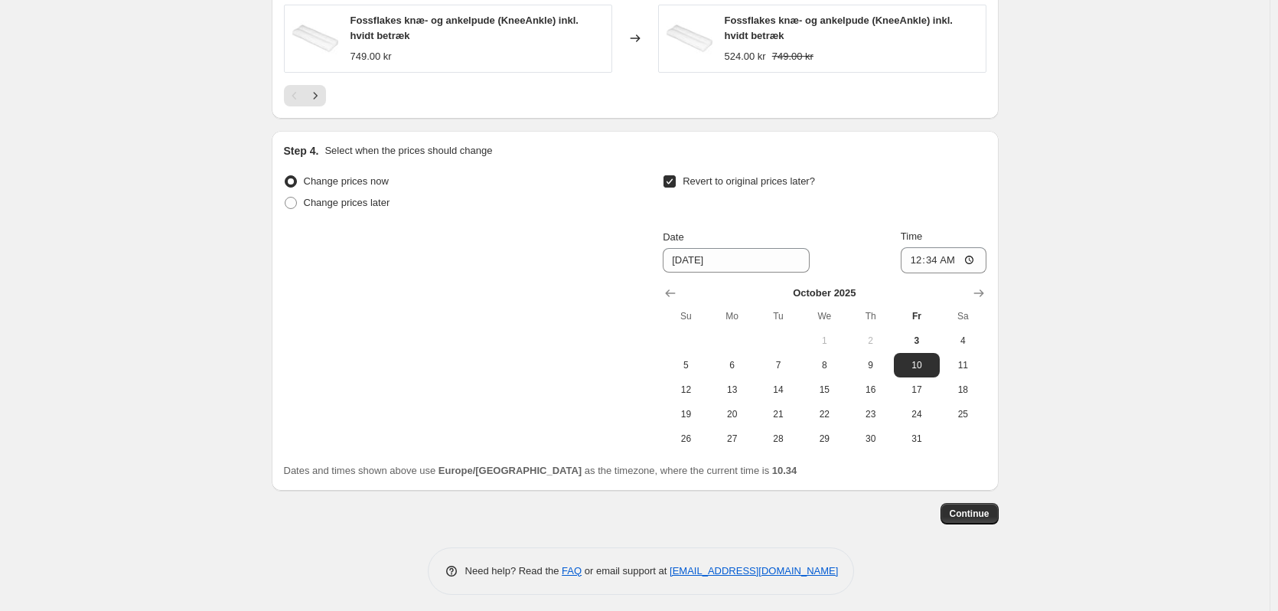
scroll to position [1334, 0]
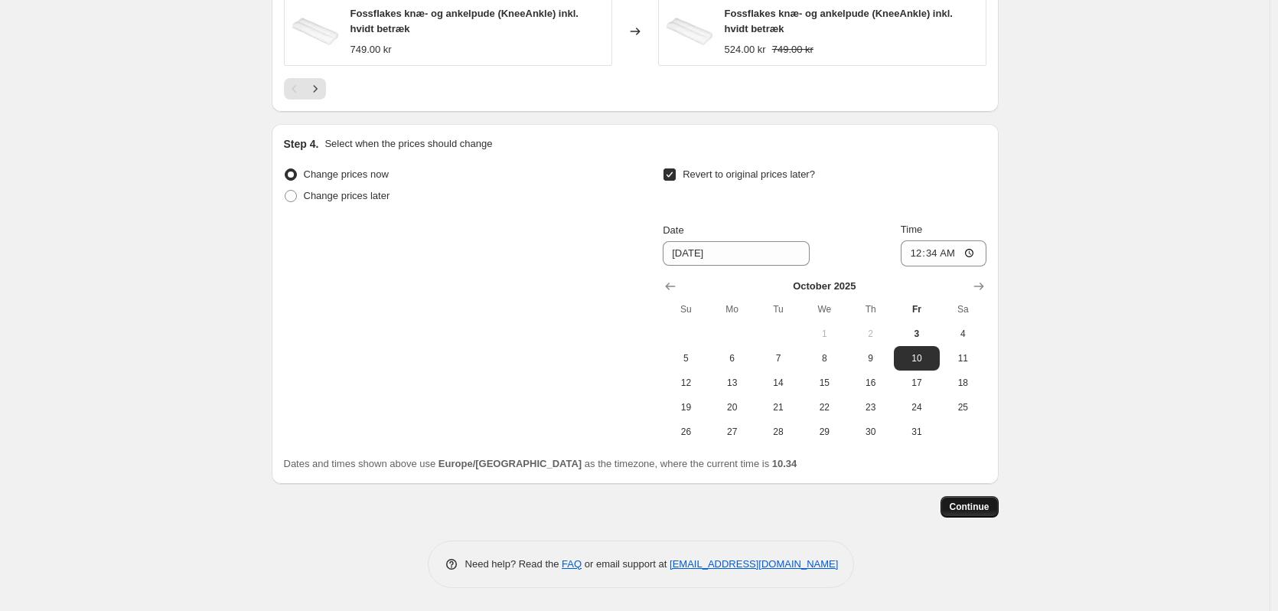
click at [976, 503] on span "Continue" at bounding box center [970, 507] width 40 height 12
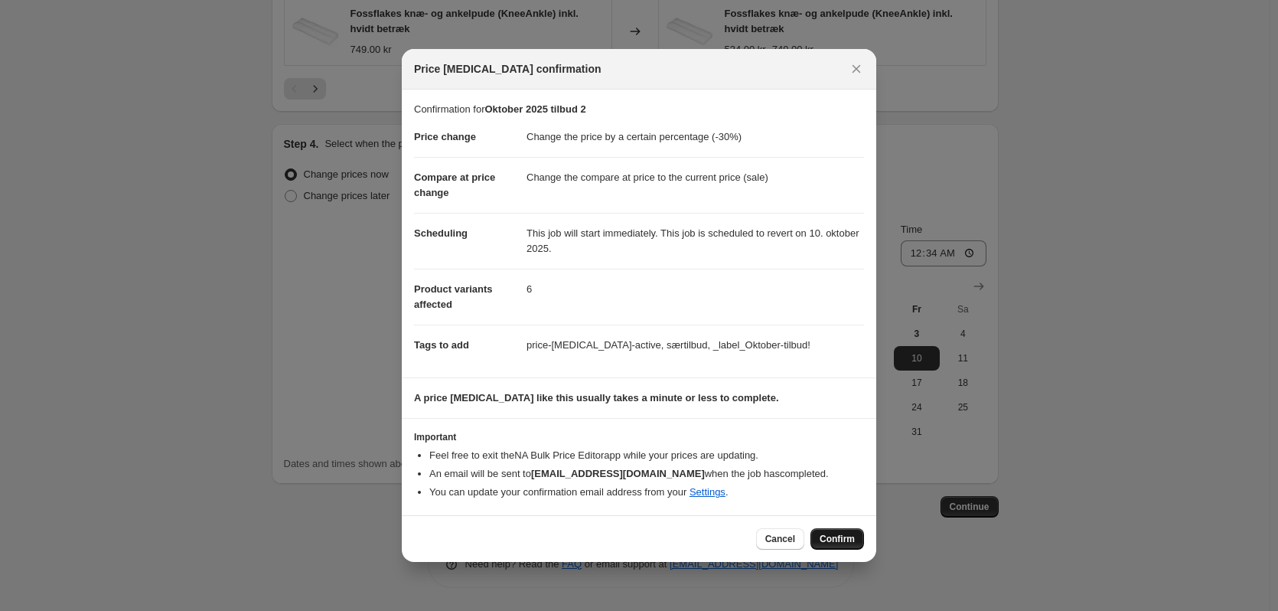
click at [847, 542] on span "Confirm" at bounding box center [837, 539] width 35 height 12
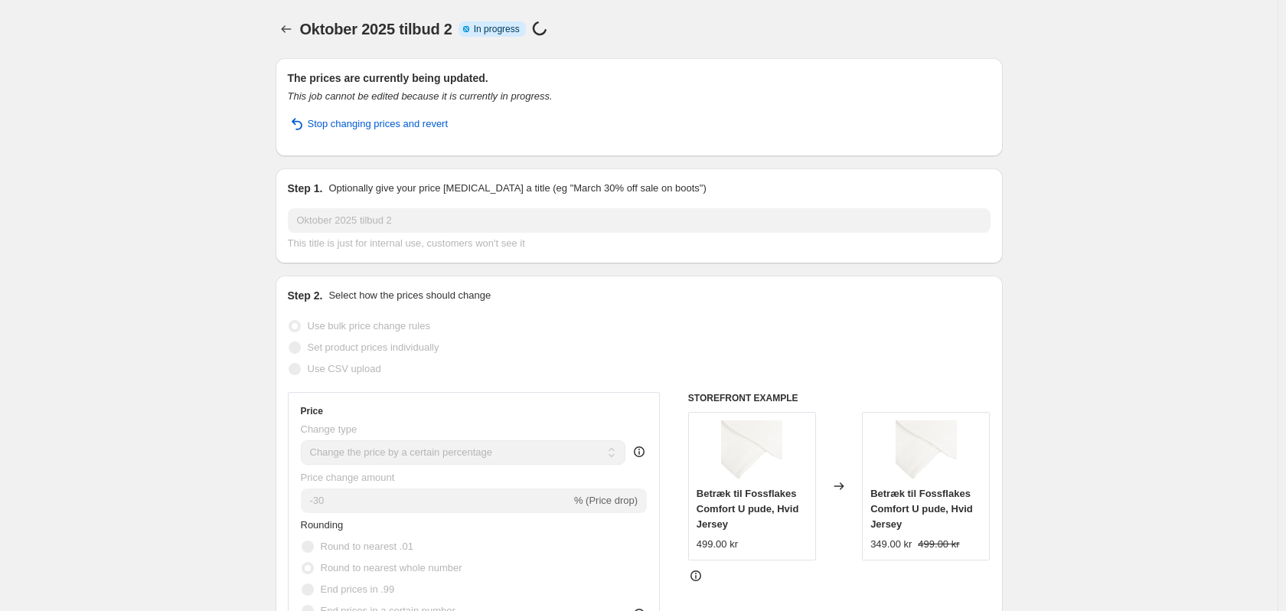
select select "percentage"
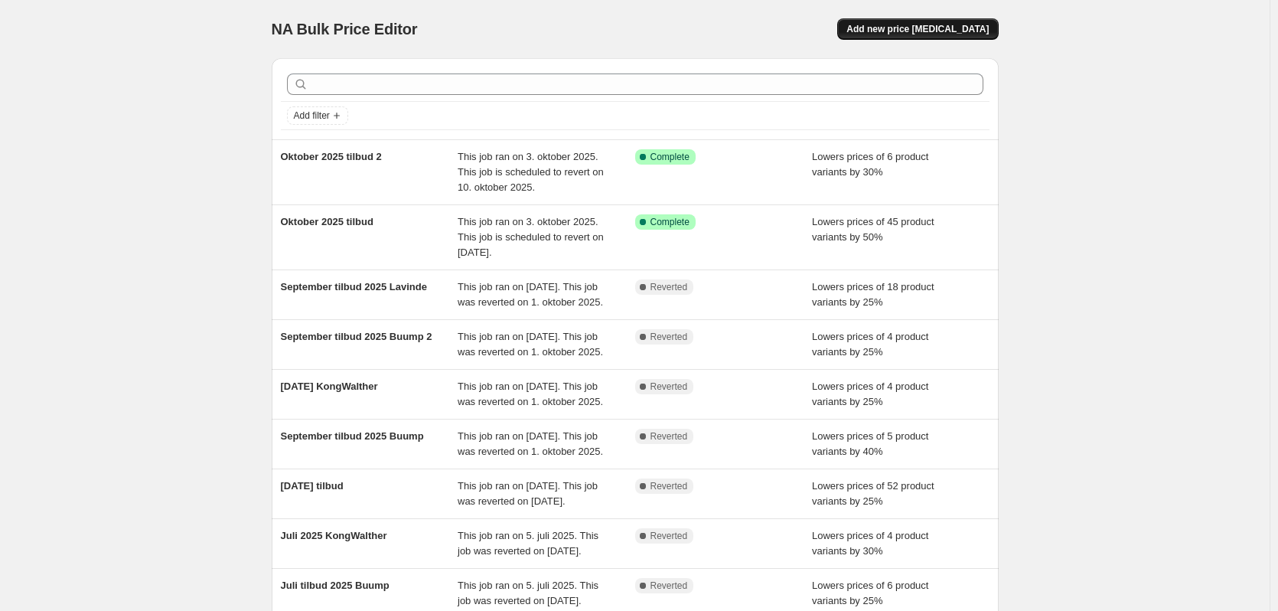
click at [966, 34] on span "Add new price [MEDICAL_DATA]" at bounding box center [918, 29] width 142 height 12
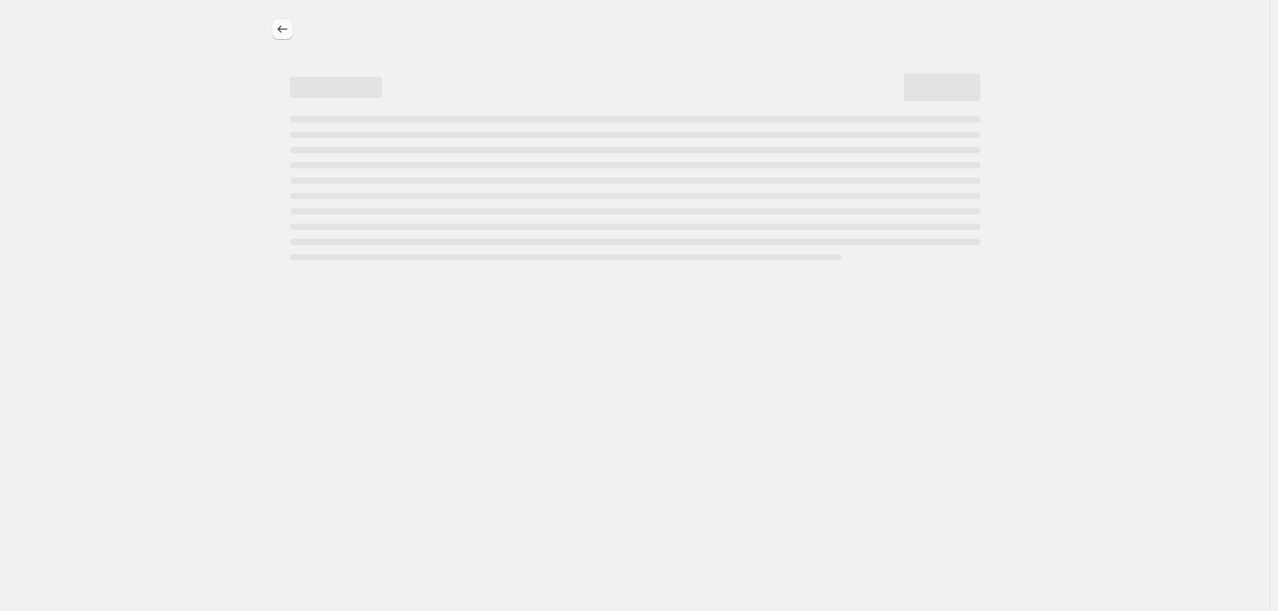
select select "percentage"
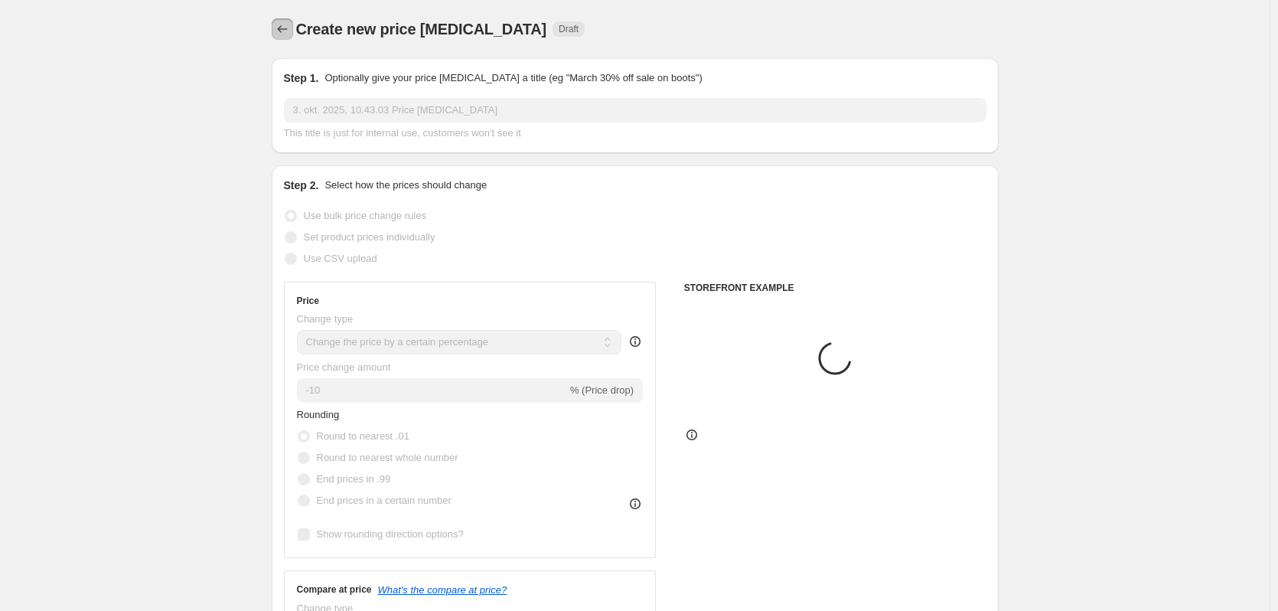
click at [290, 31] on icon "Price change jobs" at bounding box center [282, 28] width 15 height 15
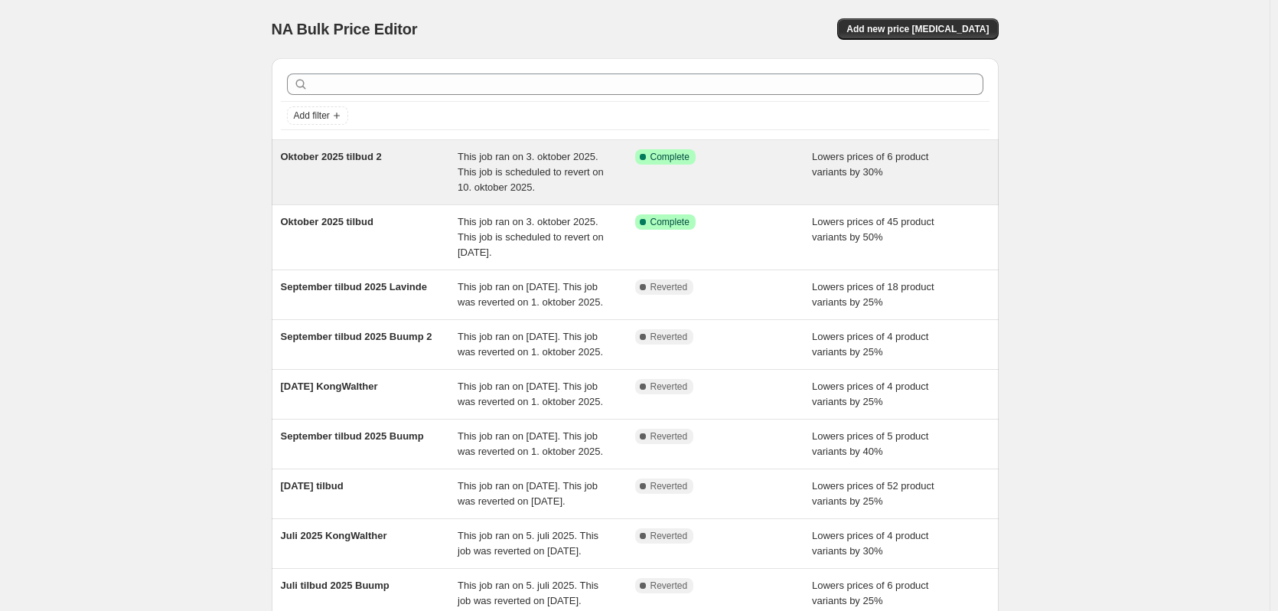
click at [347, 160] on span "Oktober 2025 tilbud 2" at bounding box center [331, 156] width 101 height 11
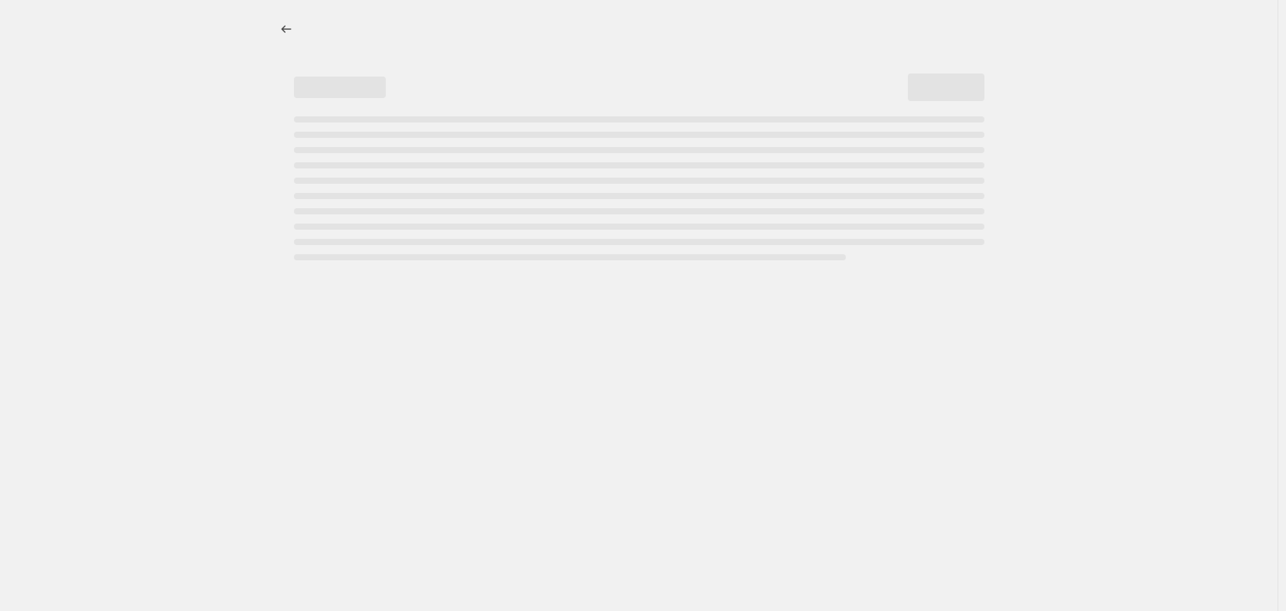
select select "percentage"
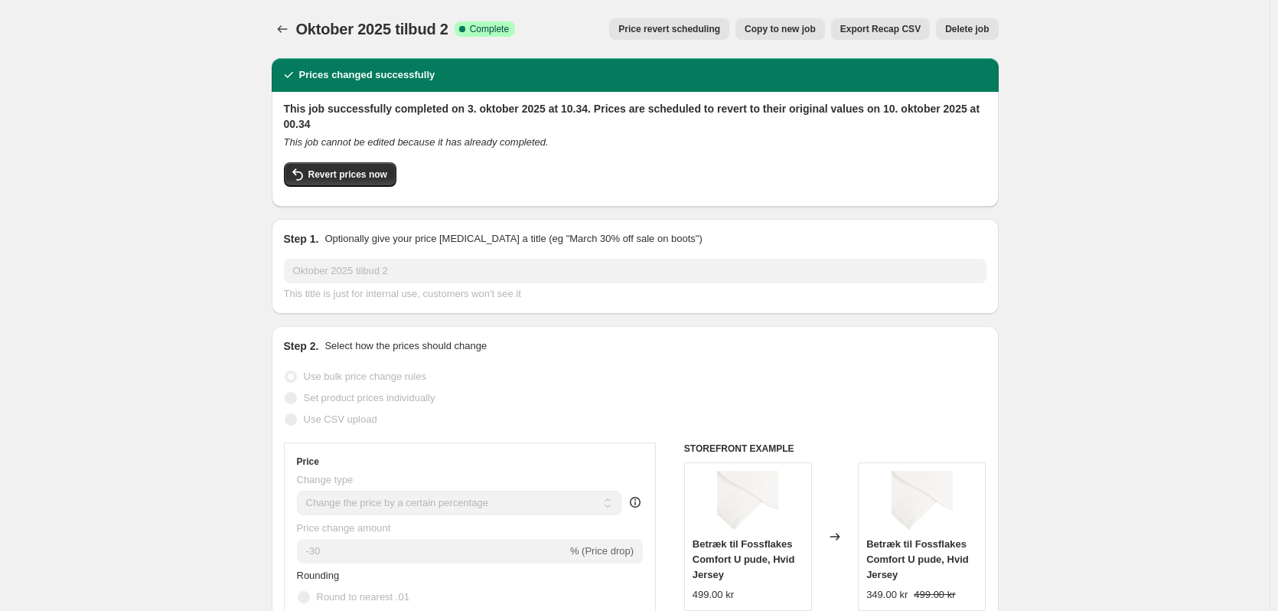
click at [798, 35] on button "Copy to new job" at bounding box center [781, 28] width 90 height 21
select select "percentage"
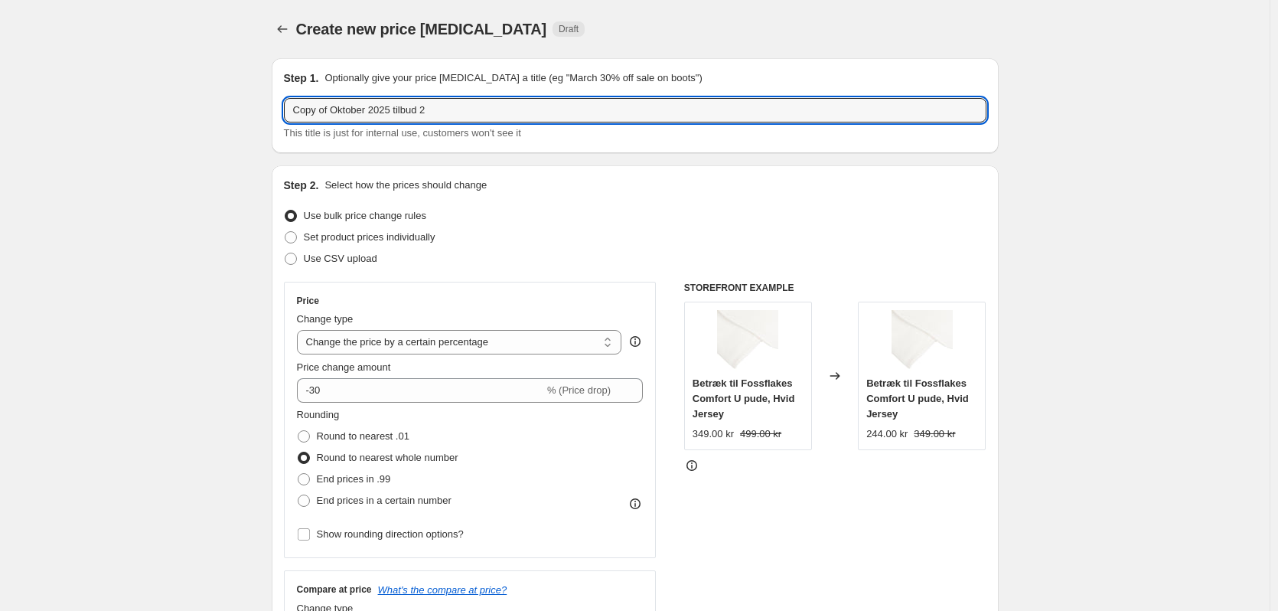
drag, startPoint x: 334, startPoint y: 109, endPoint x: 53, endPoint y: 96, distance: 281.9
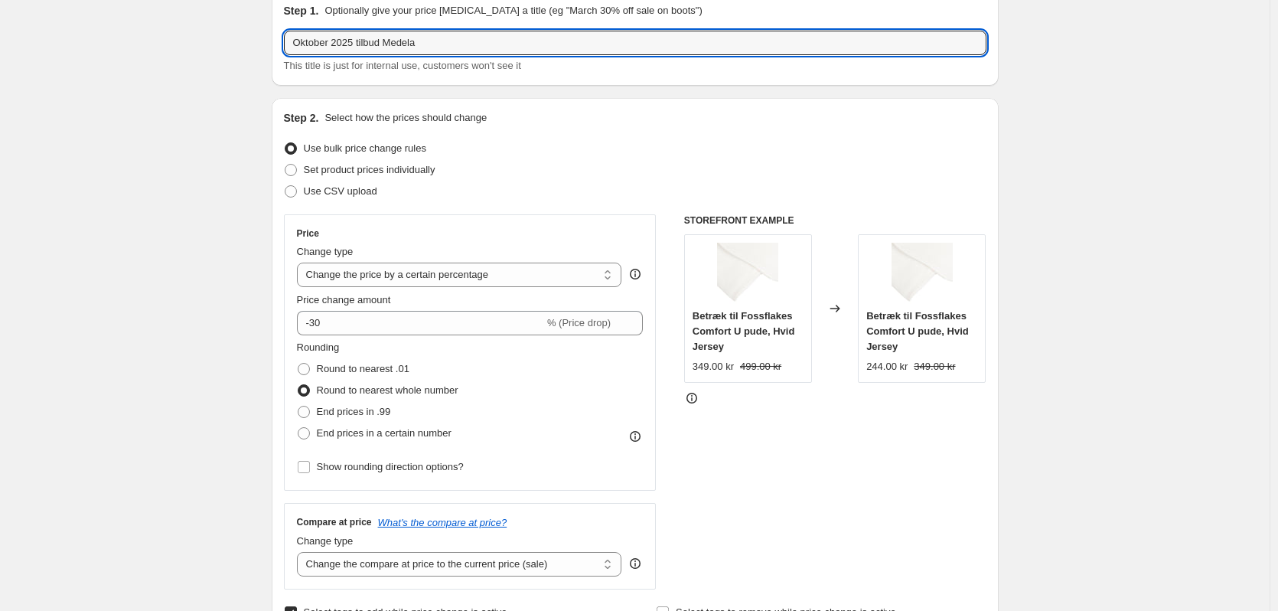
scroll to position [153, 0]
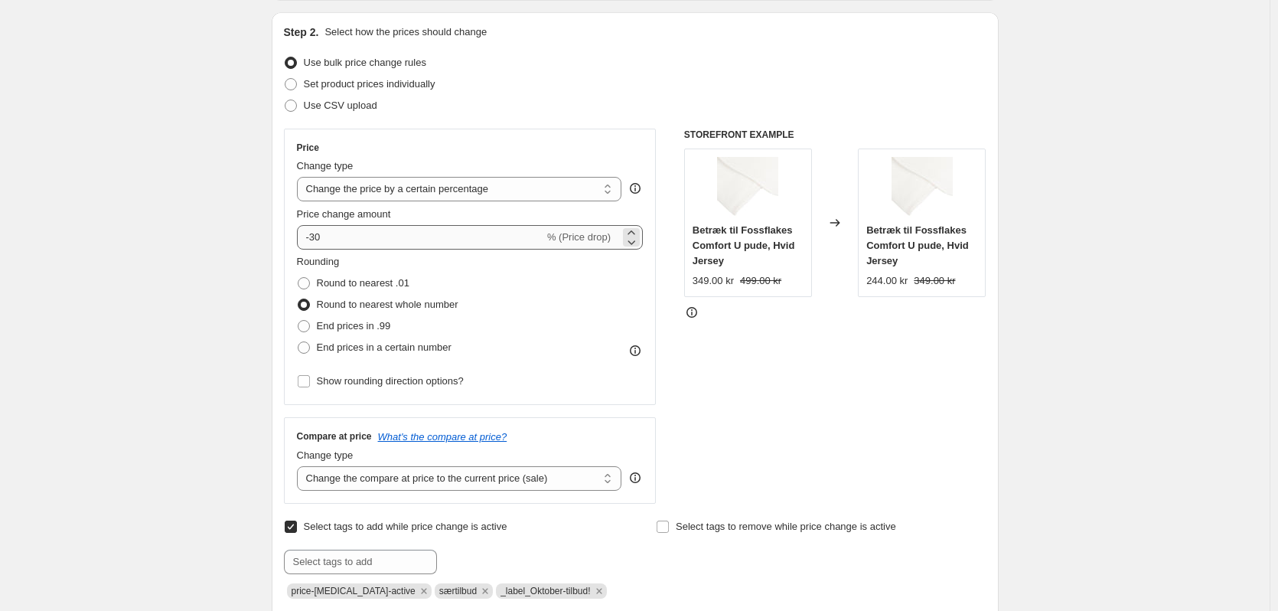
type input "Oktober 2025 tilbud Medela"
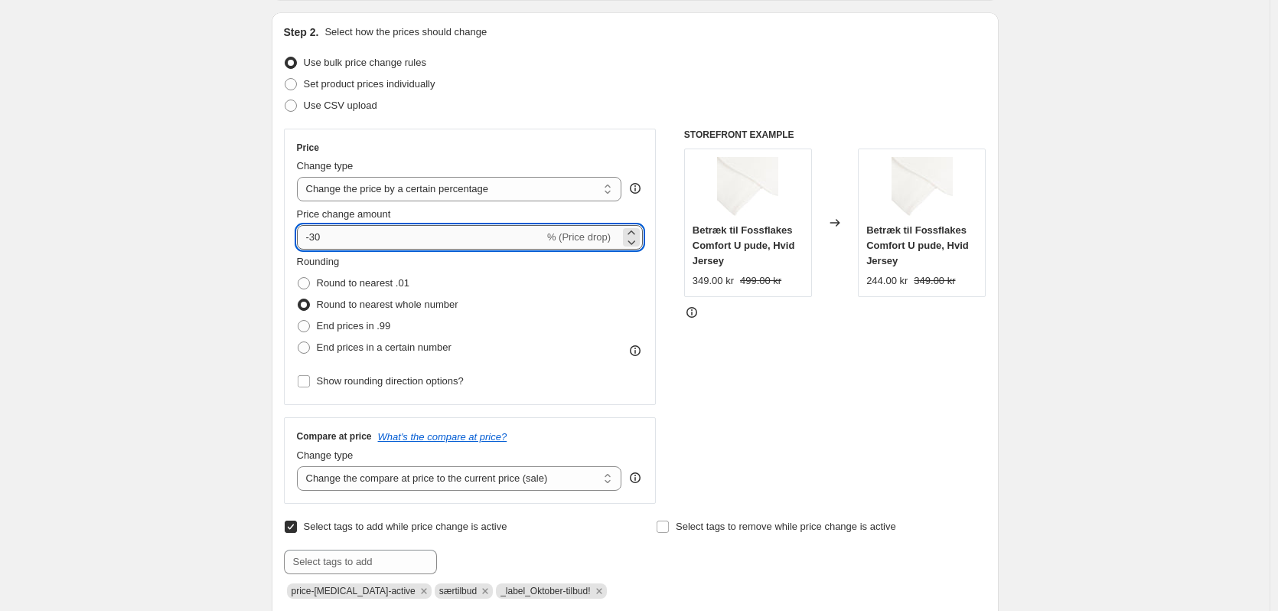
drag, startPoint x: 331, startPoint y: 241, endPoint x: 314, endPoint y: 241, distance: 16.8
click at [314, 241] on input "-30" at bounding box center [420, 237] width 247 height 24
type input "-25"
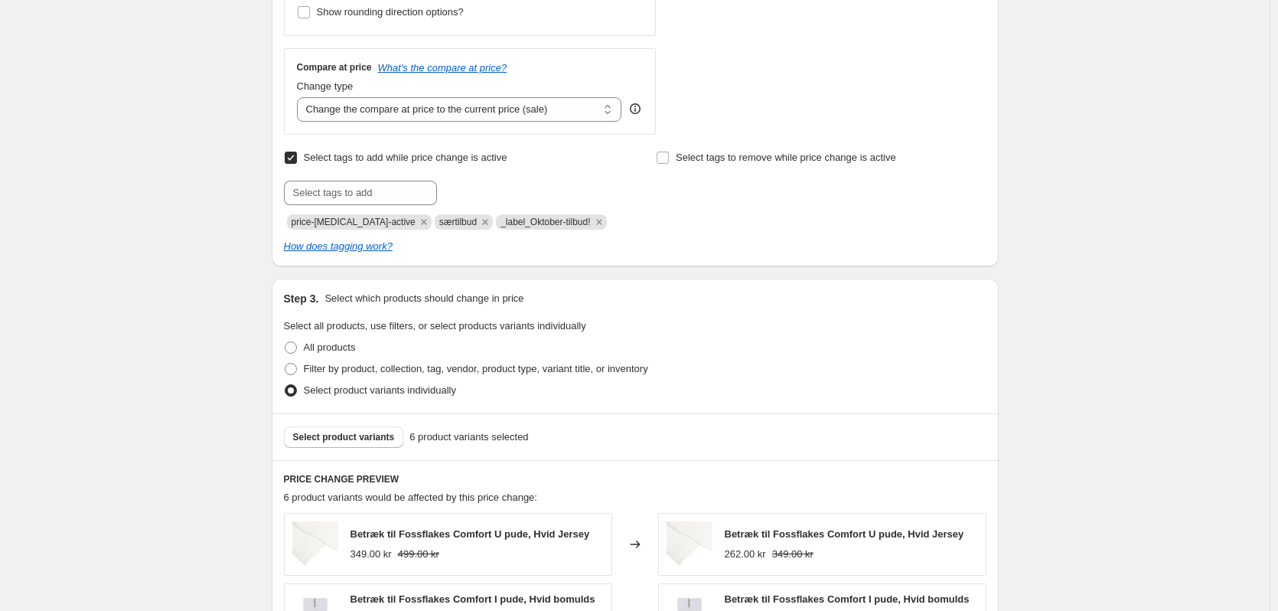
scroll to position [612, 0]
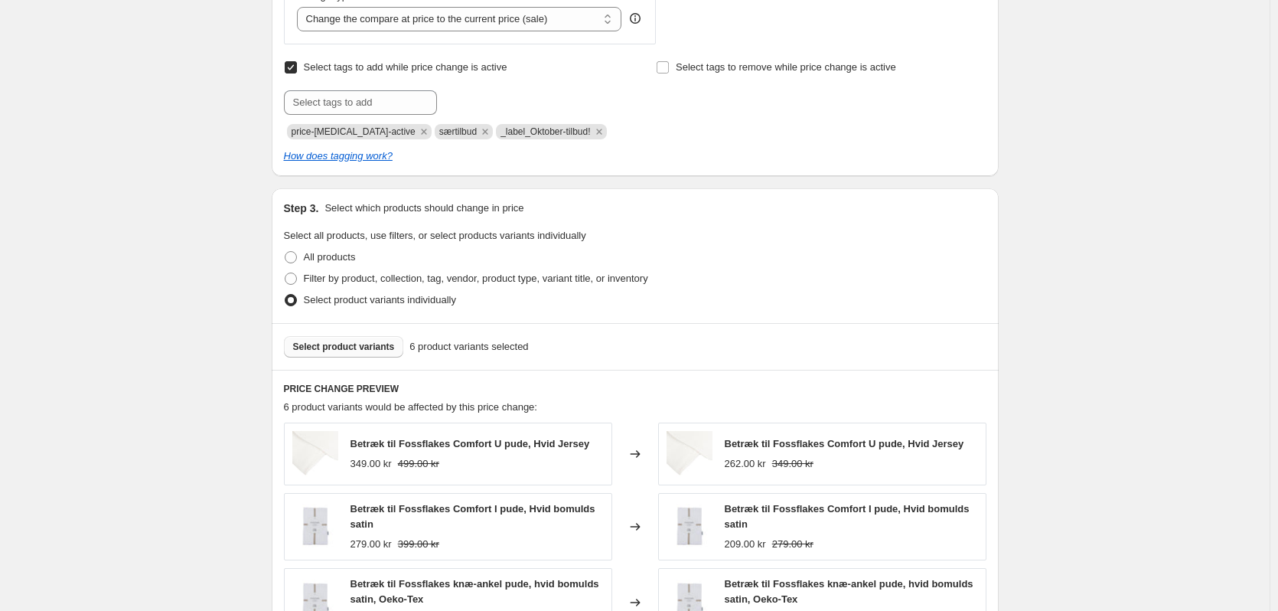
click at [366, 341] on button "Select product variants" at bounding box center [344, 346] width 120 height 21
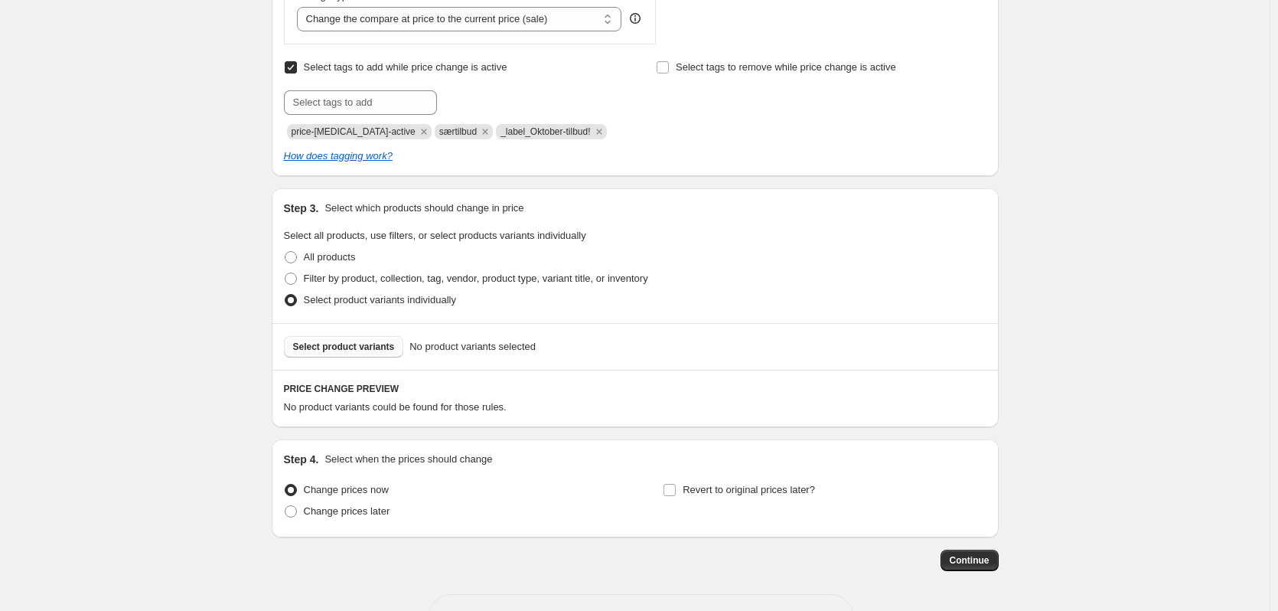
click at [370, 339] on button "Select product variants" at bounding box center [344, 346] width 120 height 21
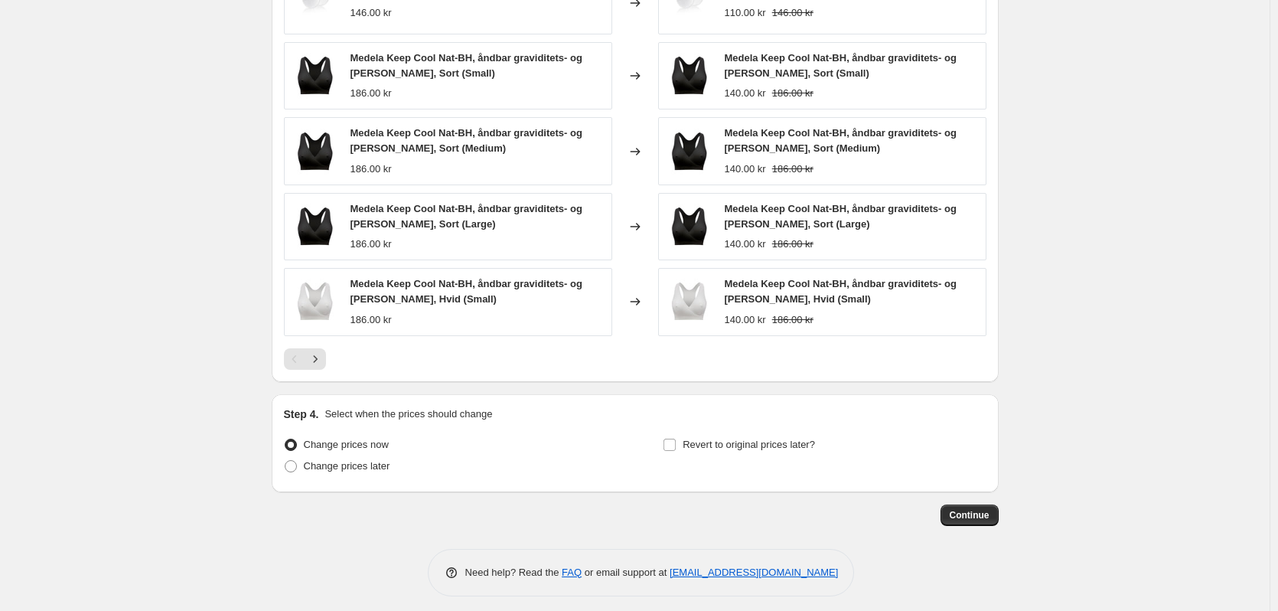
scroll to position [1072, 0]
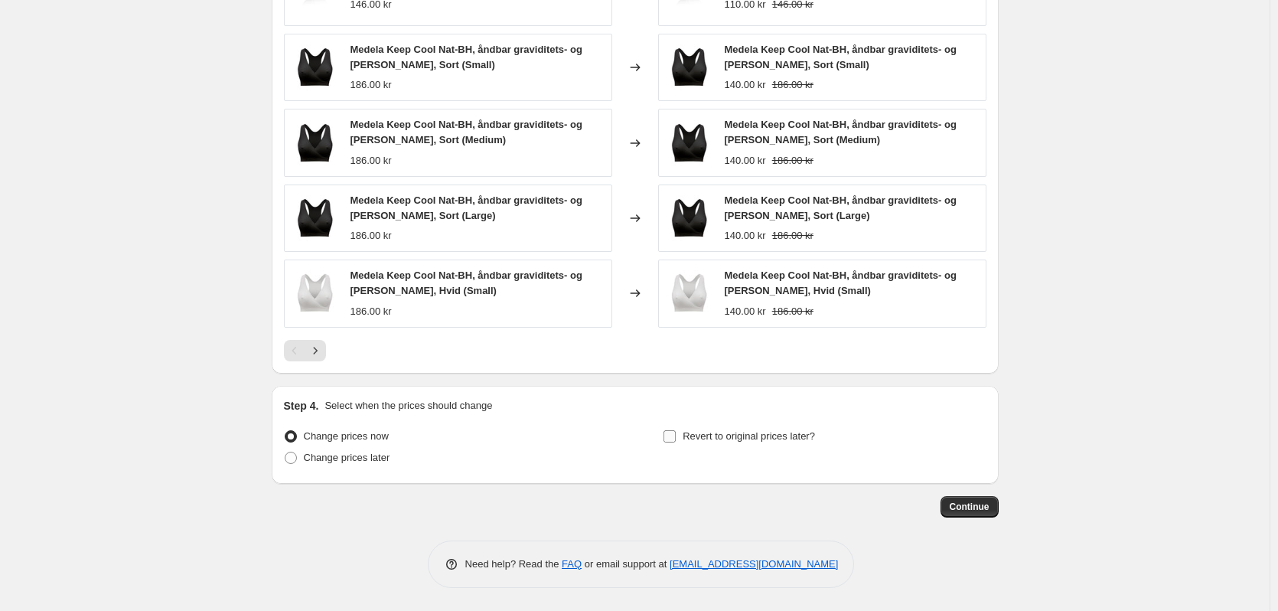
click at [675, 439] on input "Revert to original prices later?" at bounding box center [670, 436] width 12 height 12
checkbox input "true"
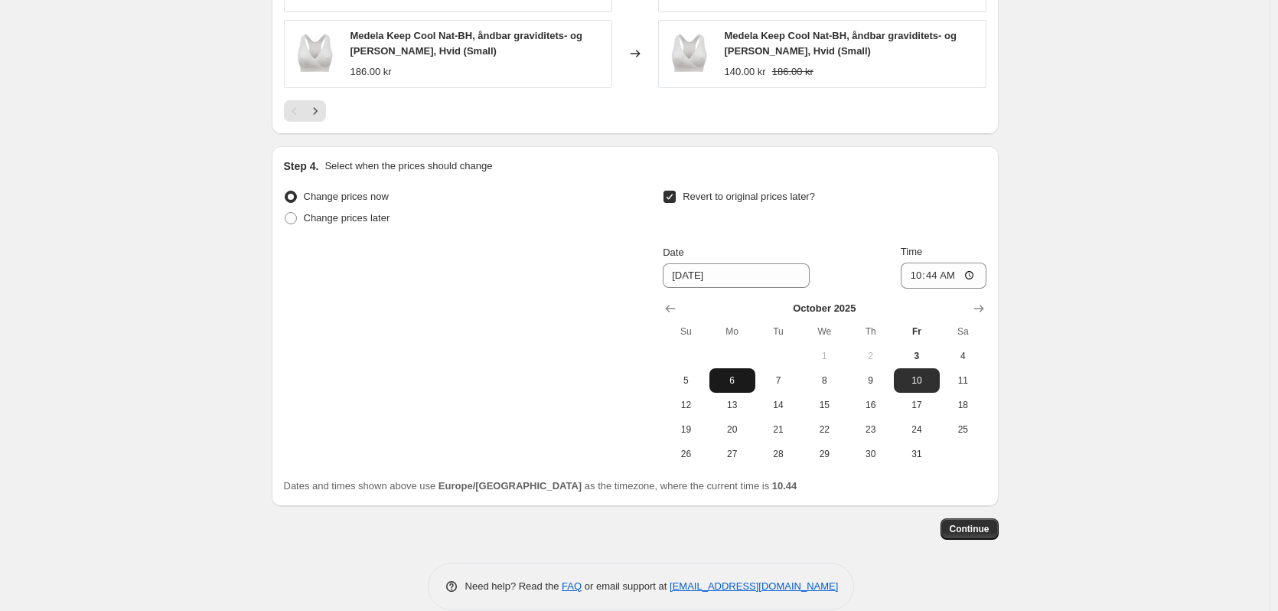
scroll to position [1334, 0]
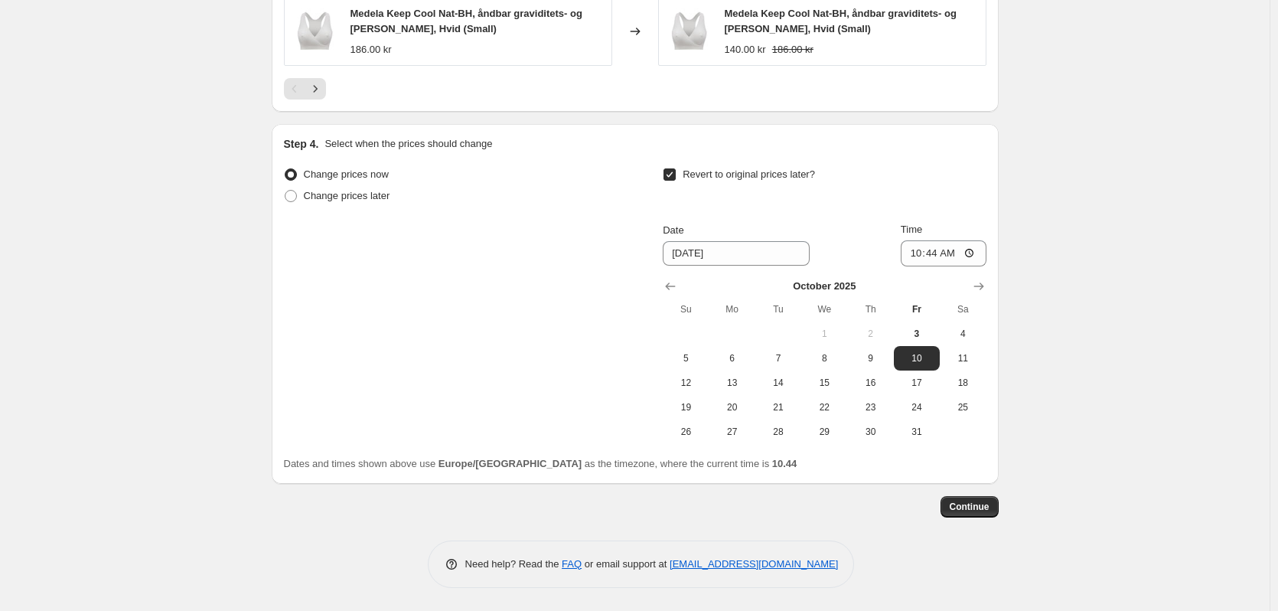
click at [996, 280] on div "Step 4. Select when the prices should change Change prices now Change prices la…" at bounding box center [635, 304] width 727 height 360
click at [986, 282] on icon "Show next month, November 2025" at bounding box center [978, 286] width 15 height 15
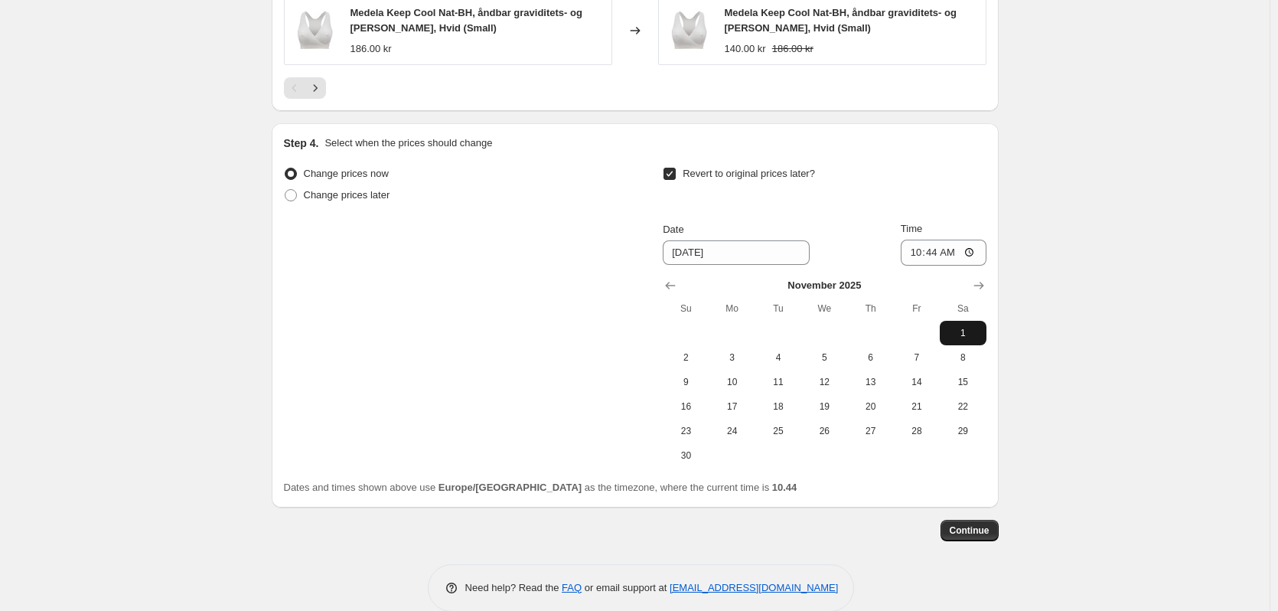
click at [969, 331] on span "1" at bounding box center [963, 333] width 34 height 12
type input "[DATE]"
click at [941, 253] on input "10:44" at bounding box center [944, 253] width 86 height 26
type input "00:10"
click at [469, 293] on div "Change prices now Change prices later Revert to original prices later? Date 11/…" at bounding box center [635, 315] width 703 height 305
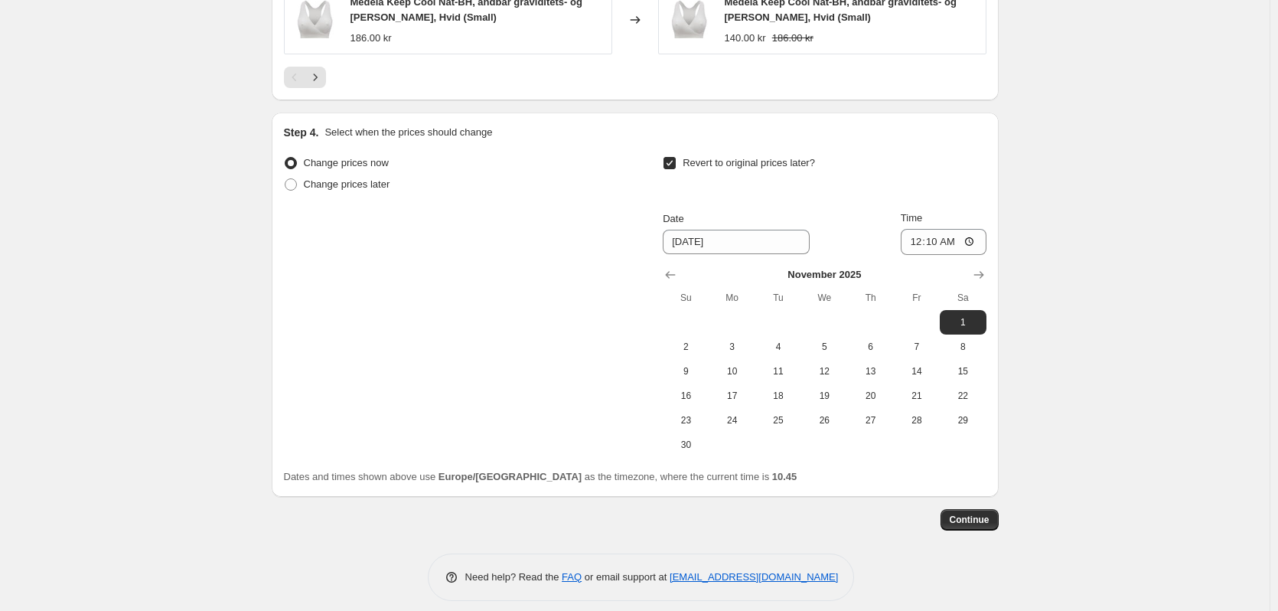
scroll to position [1282, 0]
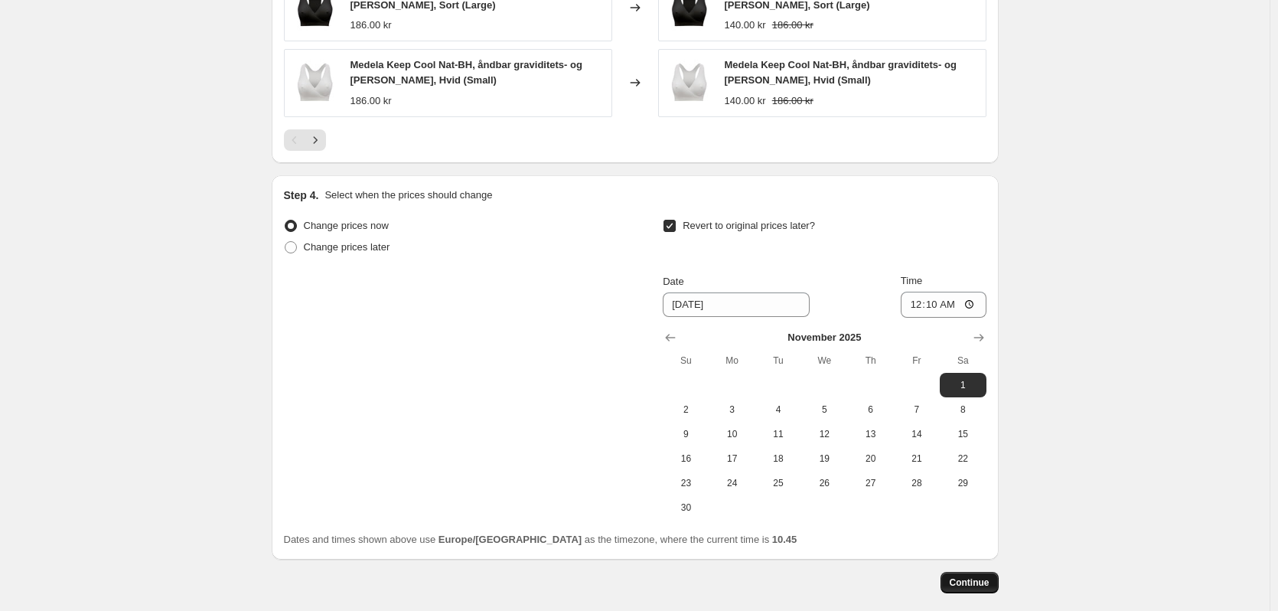
click at [976, 579] on span "Continue" at bounding box center [970, 582] width 40 height 12
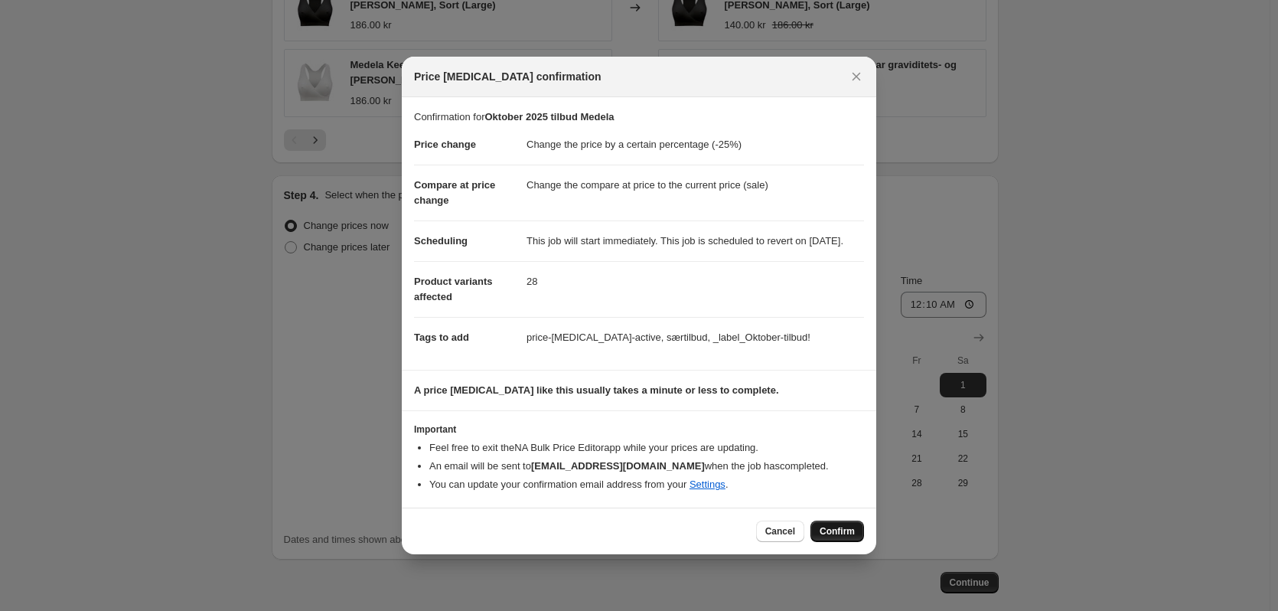
click at [836, 537] on span "Confirm" at bounding box center [837, 531] width 35 height 12
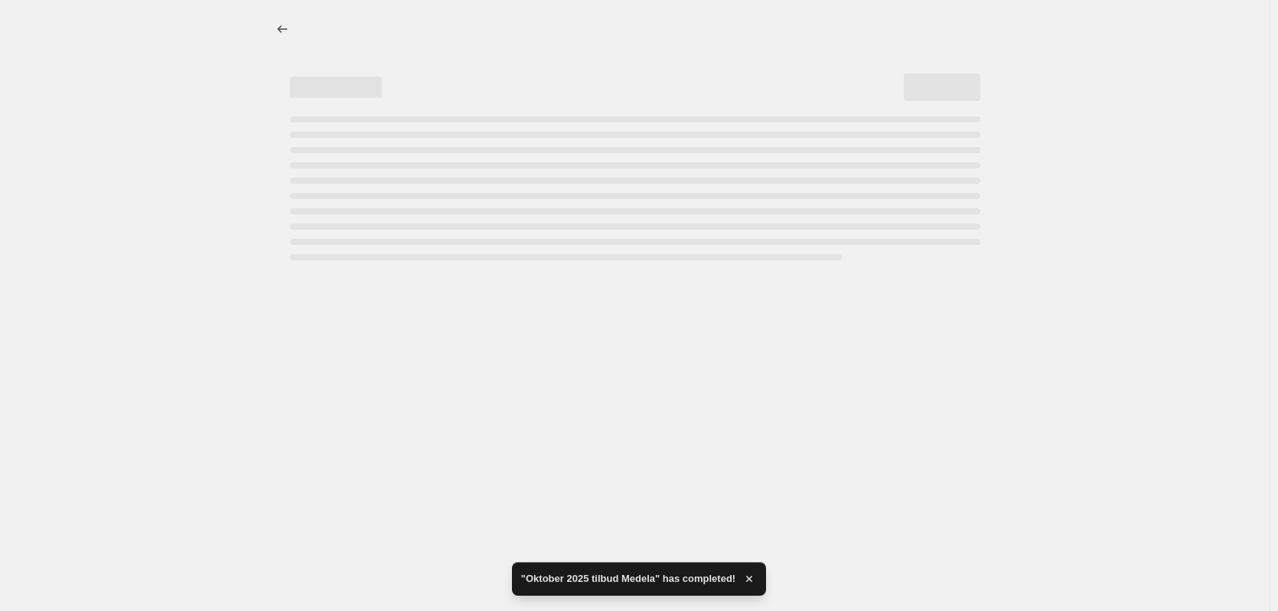
select select "percentage"
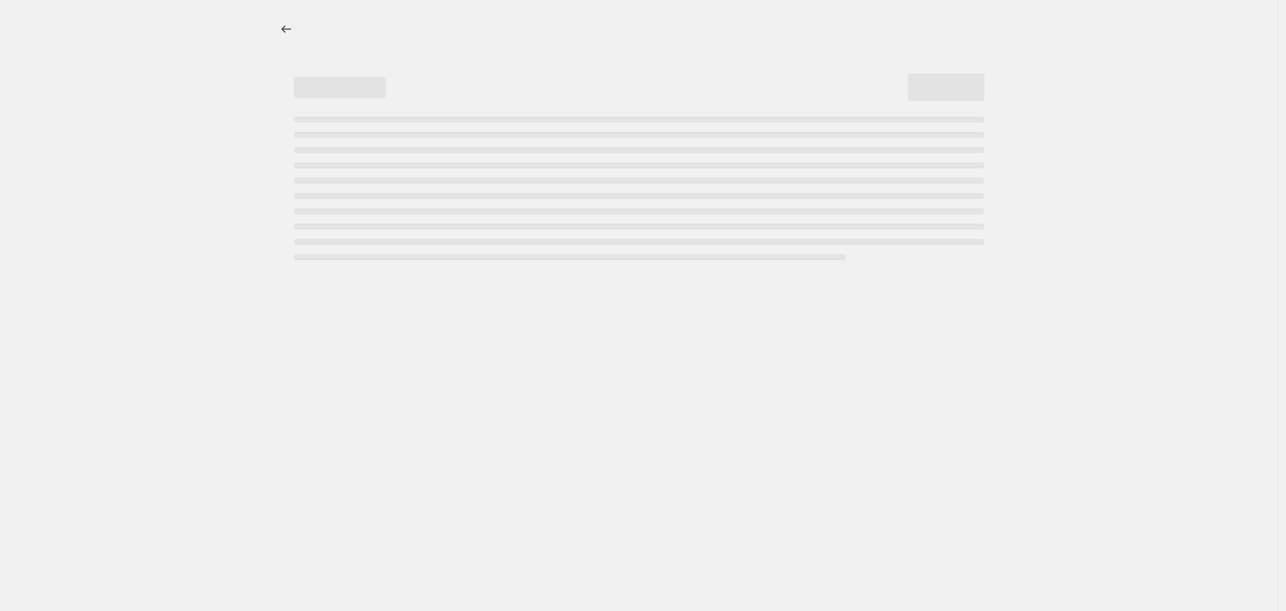
select select "percentage"
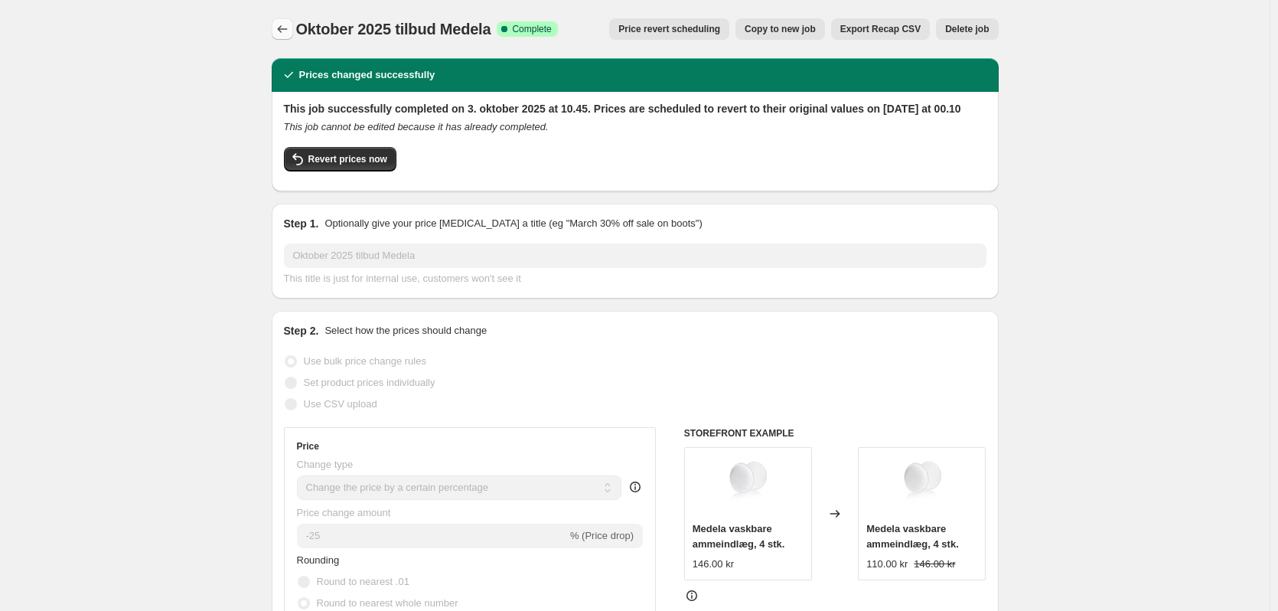
click at [285, 33] on icon "Price change jobs" at bounding box center [282, 28] width 15 height 15
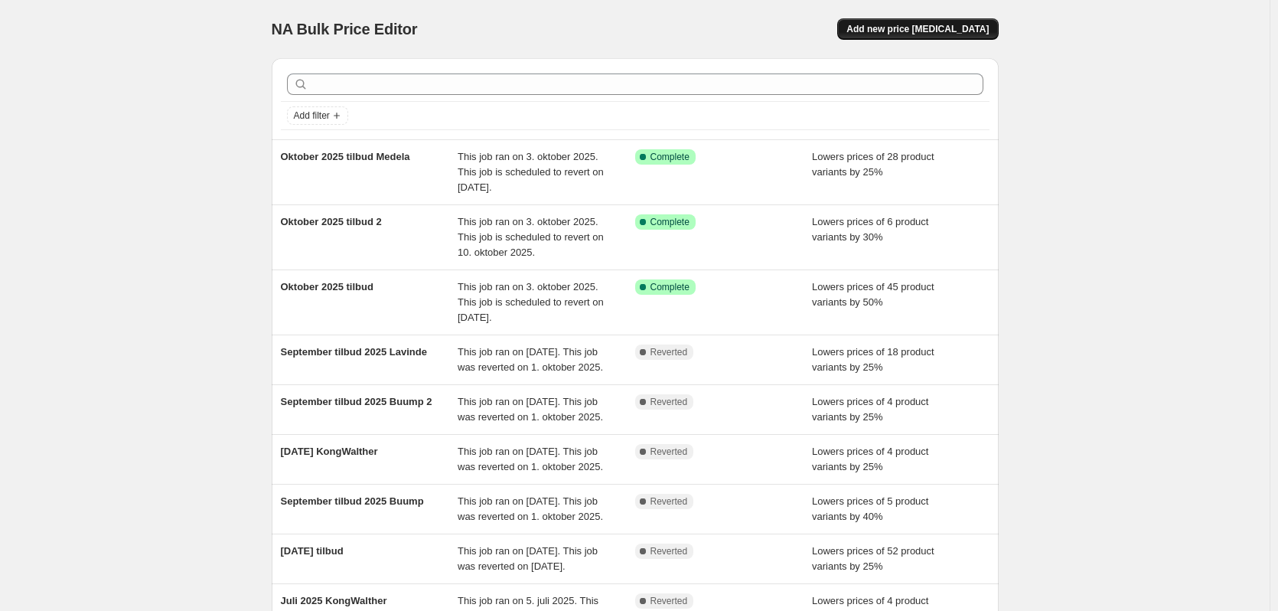
click at [925, 37] on button "Add new price [MEDICAL_DATA]" at bounding box center [917, 28] width 161 height 21
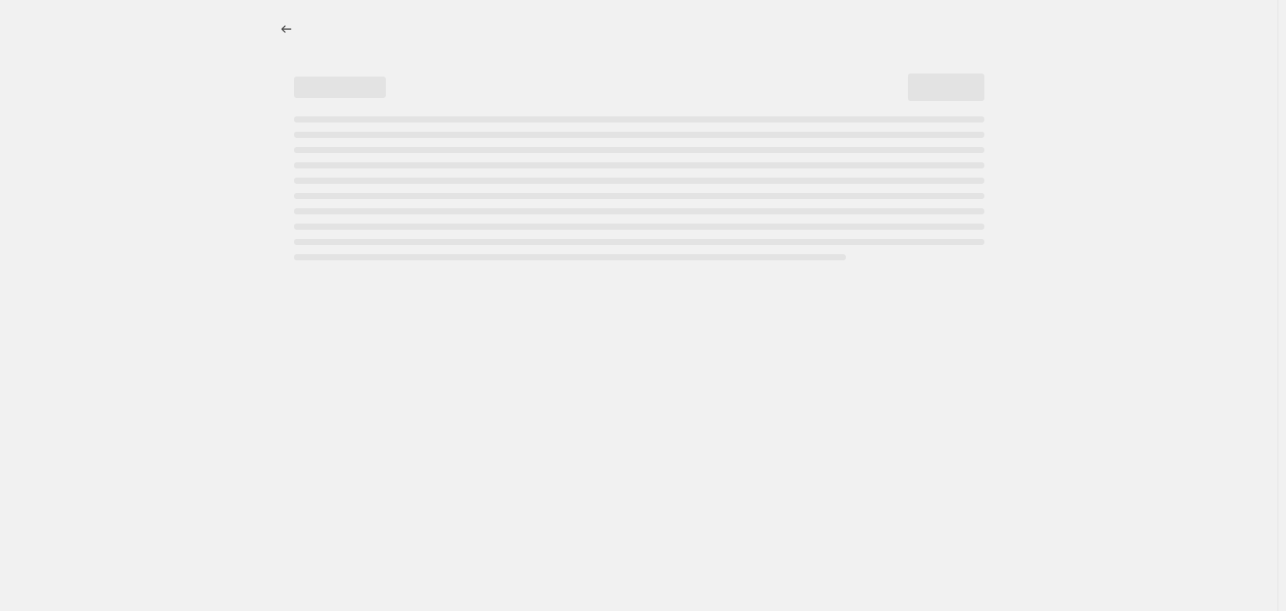
select select "percentage"
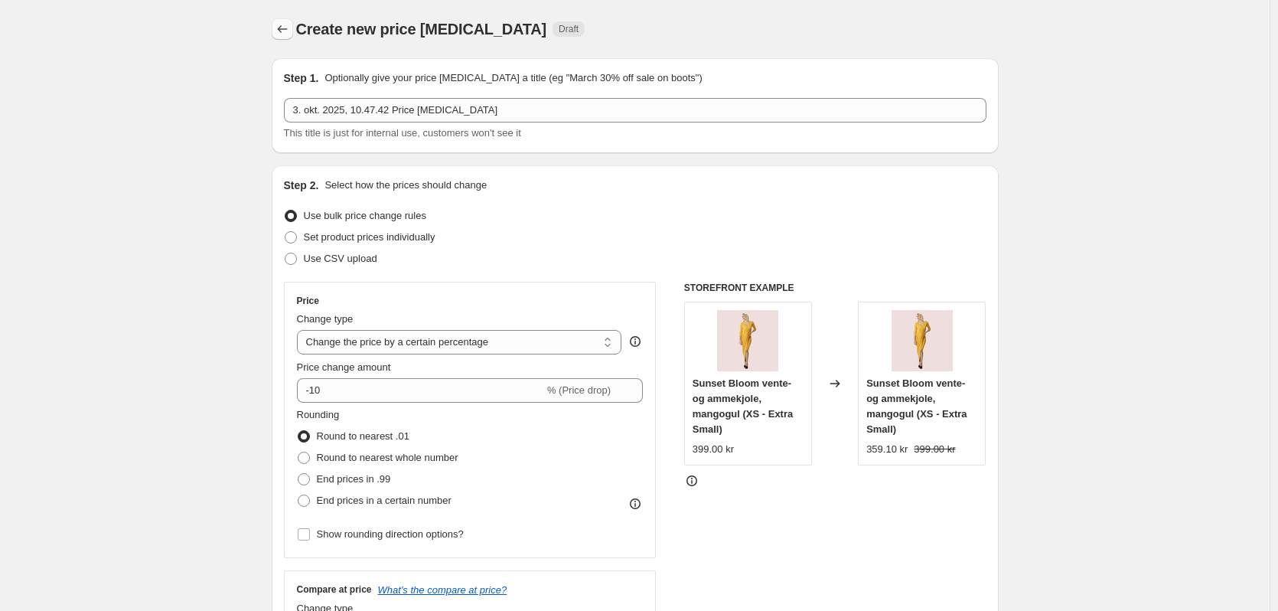
click at [287, 27] on icon "Price change jobs" at bounding box center [282, 28] width 15 height 15
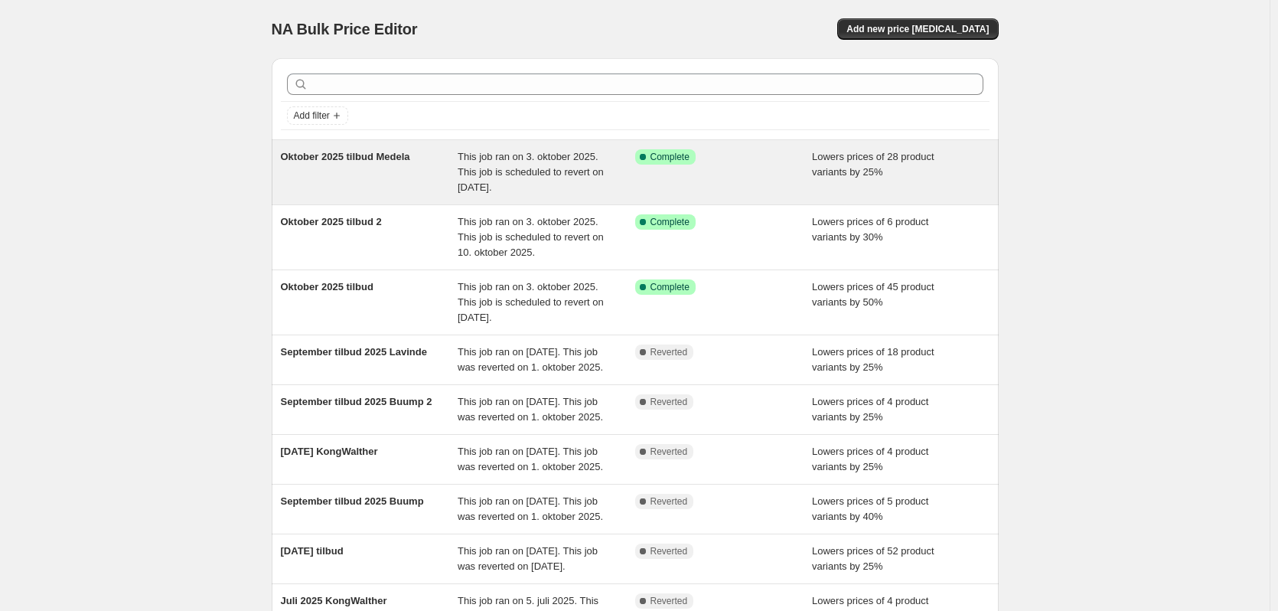
click at [341, 168] on div "Oktober 2025 tilbud Medela" at bounding box center [370, 172] width 178 height 46
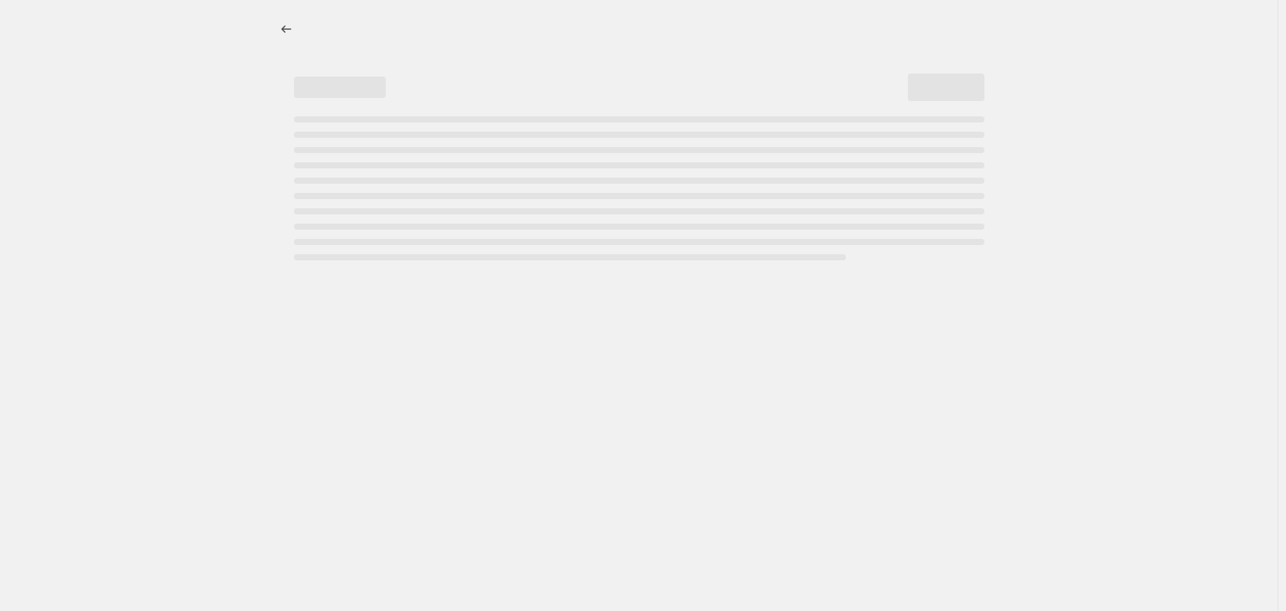
select select "percentage"
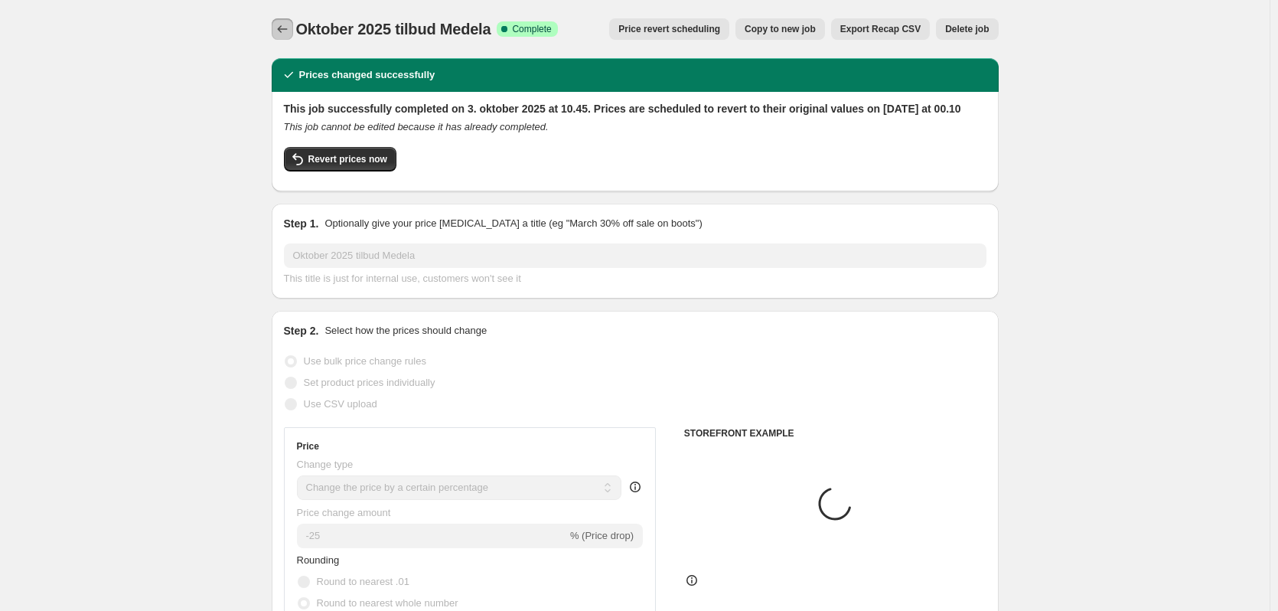
click at [287, 29] on icon "Price change jobs" at bounding box center [282, 28] width 15 height 15
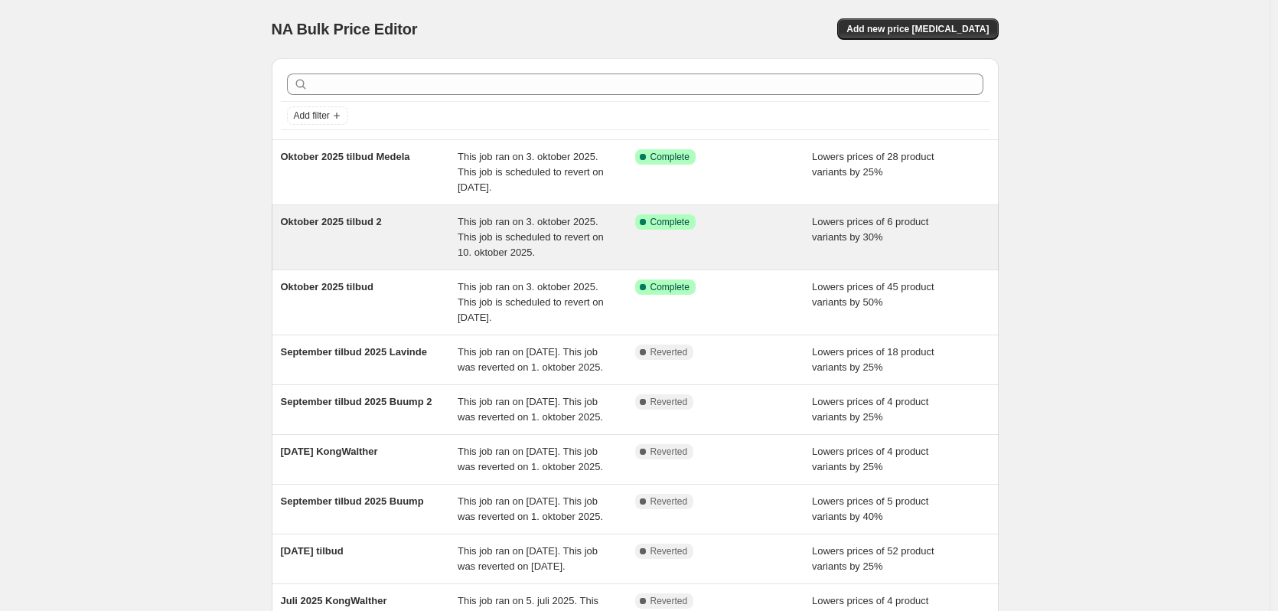
click at [366, 246] on div "Oktober 2025 tilbud 2" at bounding box center [370, 237] width 178 height 46
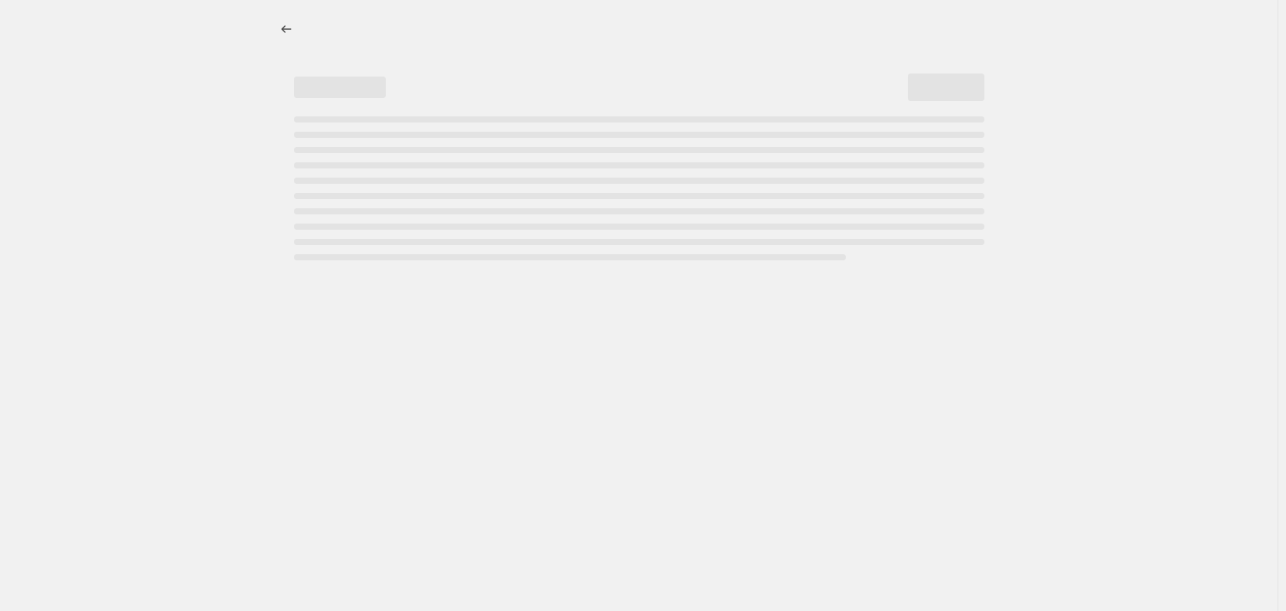
select select "percentage"
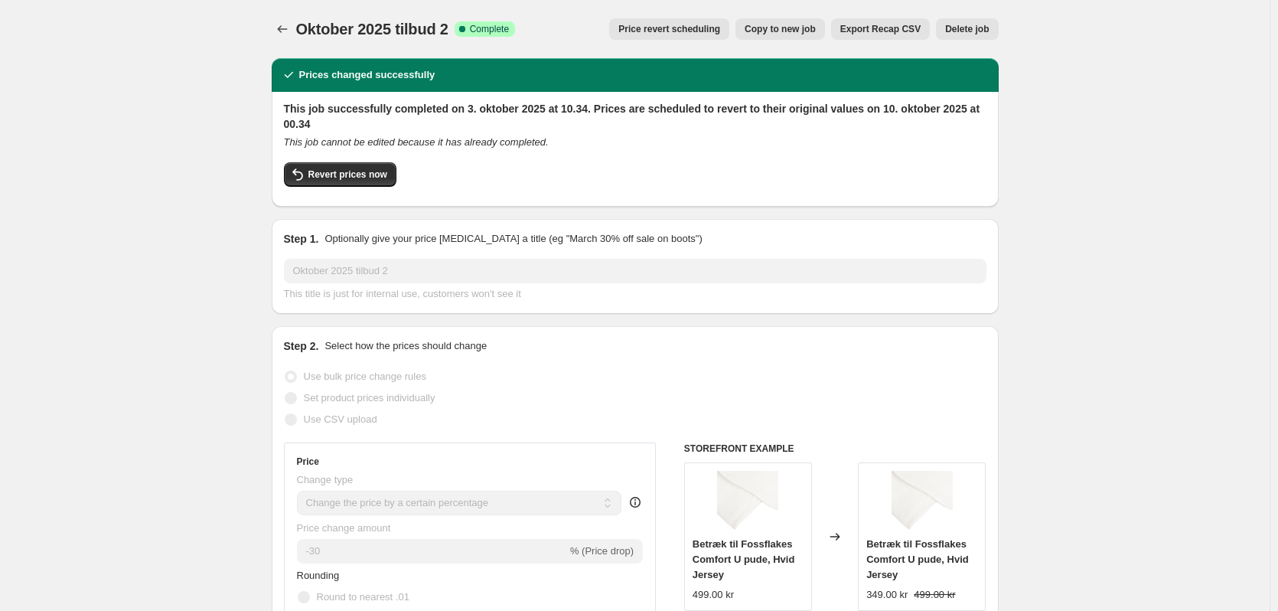
click at [809, 31] on span "Copy to new job" at bounding box center [780, 29] width 71 height 12
select select "percentage"
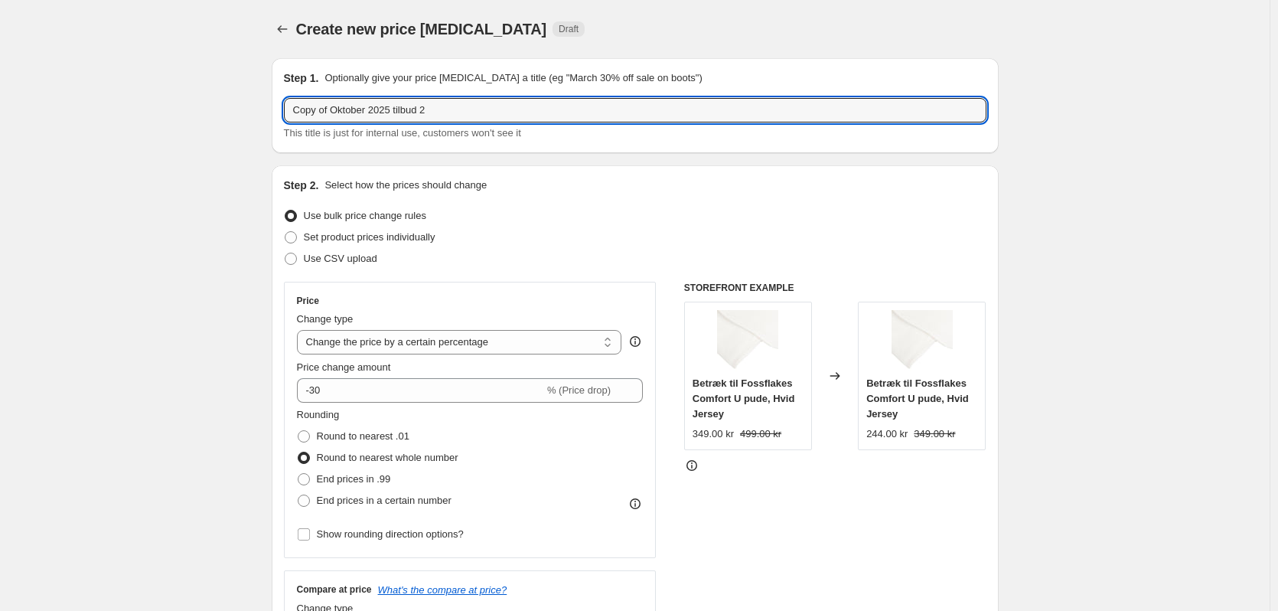
drag, startPoint x: 333, startPoint y: 105, endPoint x: 220, endPoint y: 106, distance: 112.5
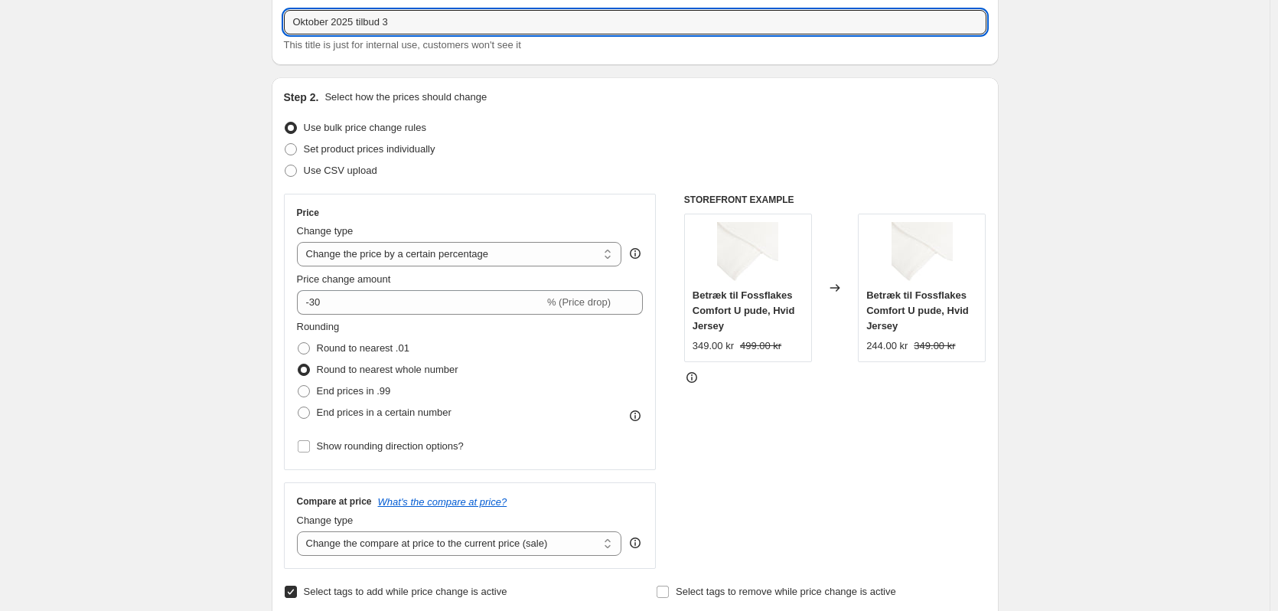
scroll to position [153, 0]
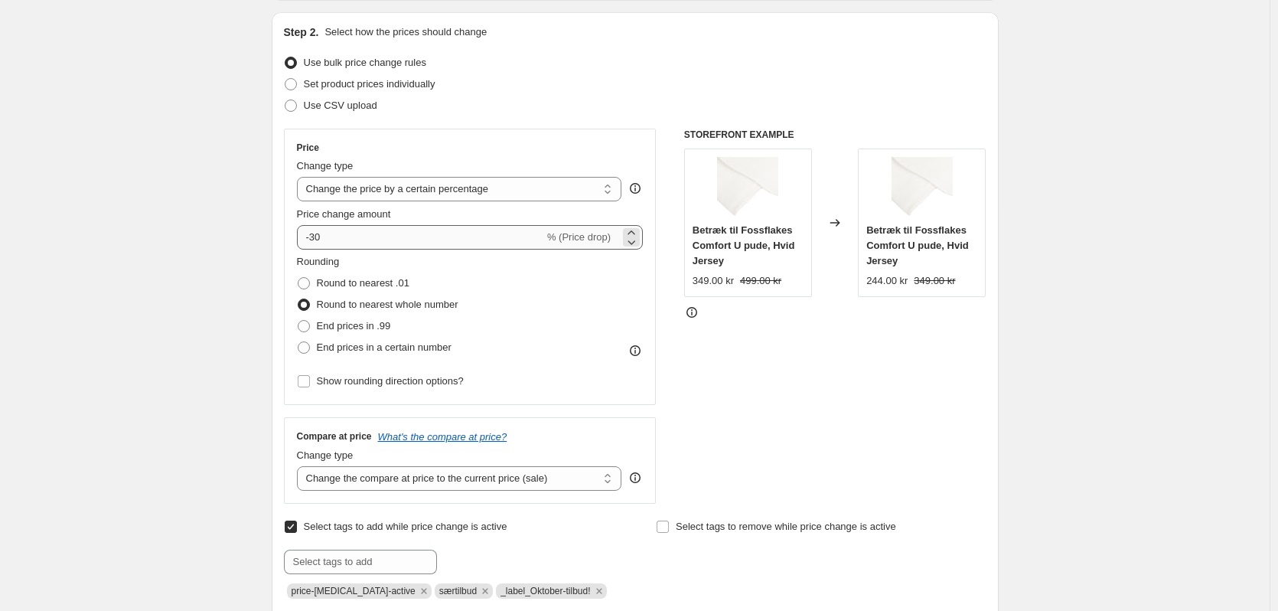
type input "Oktober 2025 tilbud 3"
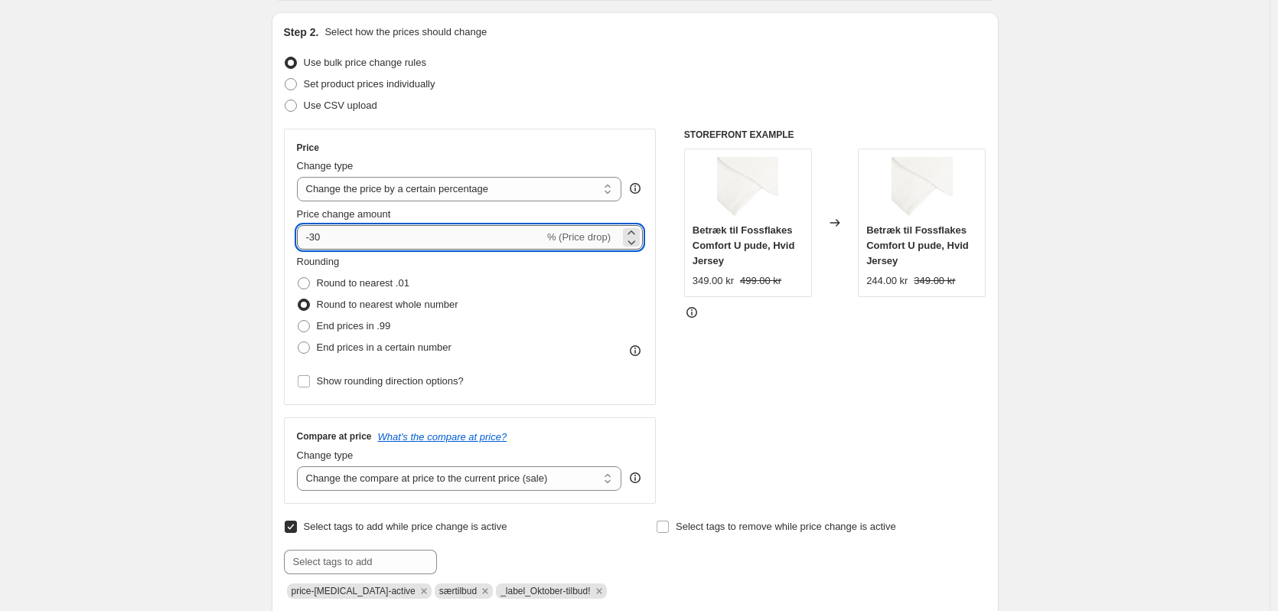
drag, startPoint x: 330, startPoint y: 242, endPoint x: 314, endPoint y: 242, distance: 16.1
click at [314, 242] on input "-30" at bounding box center [420, 237] width 247 height 24
type input "-25"
click at [278, 243] on div "Step 2. Select how the prices should change Use bulk price change rules Set pro…" at bounding box center [635, 323] width 727 height 623
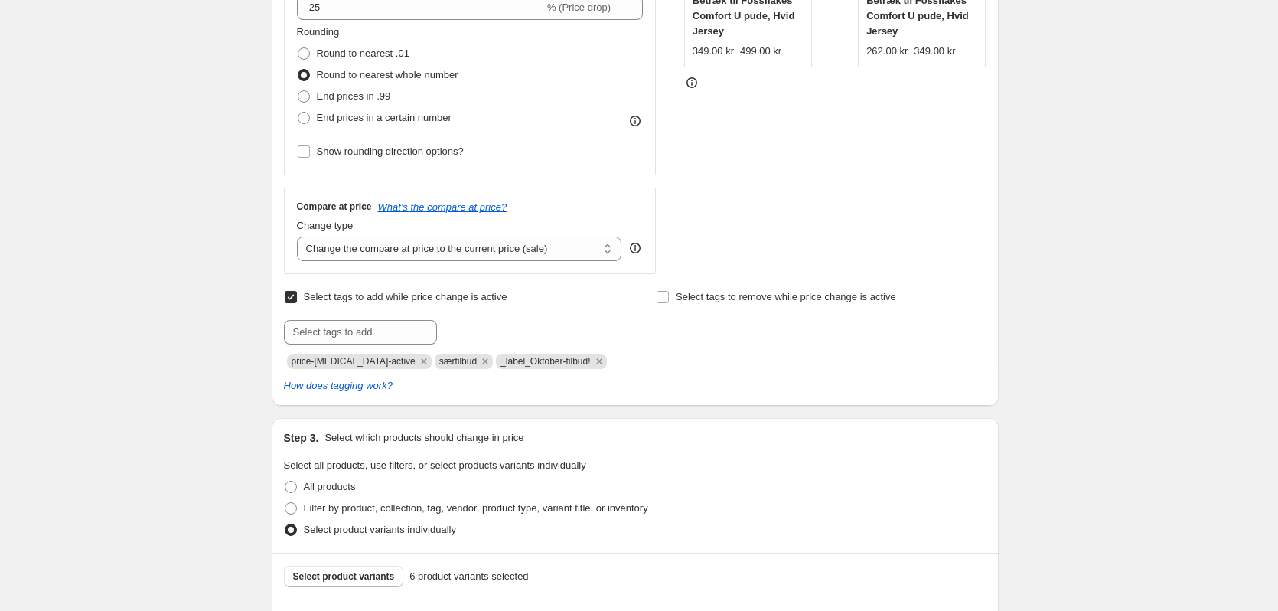
scroll to position [842, 0]
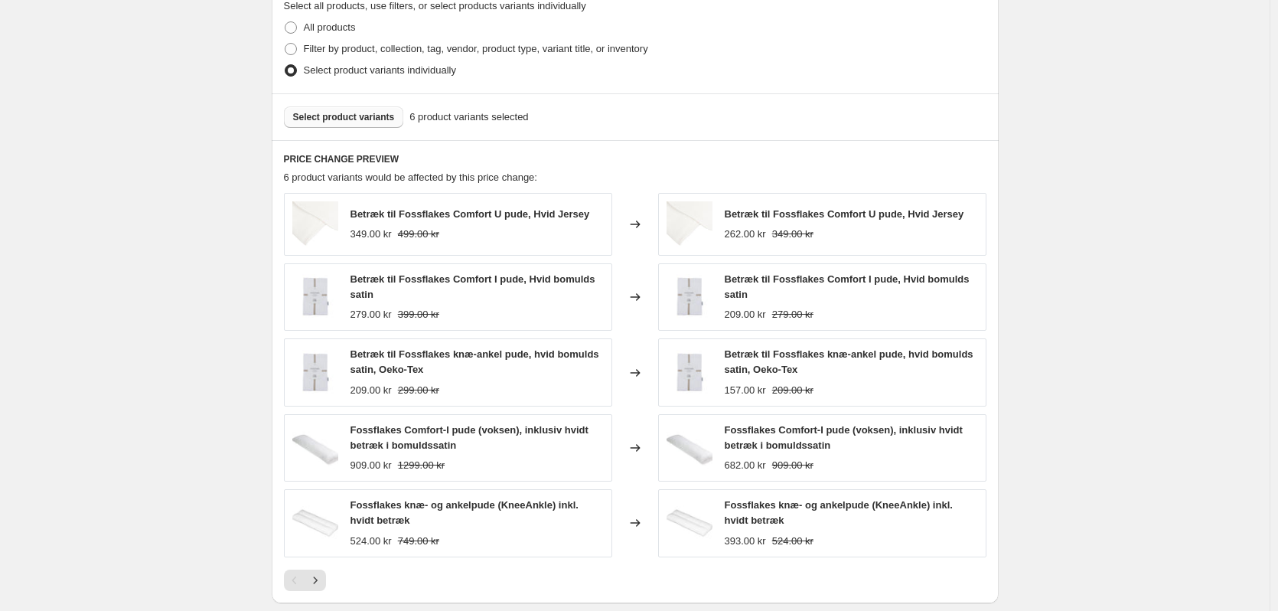
click at [317, 122] on span "Select product variants" at bounding box center [344, 117] width 102 height 12
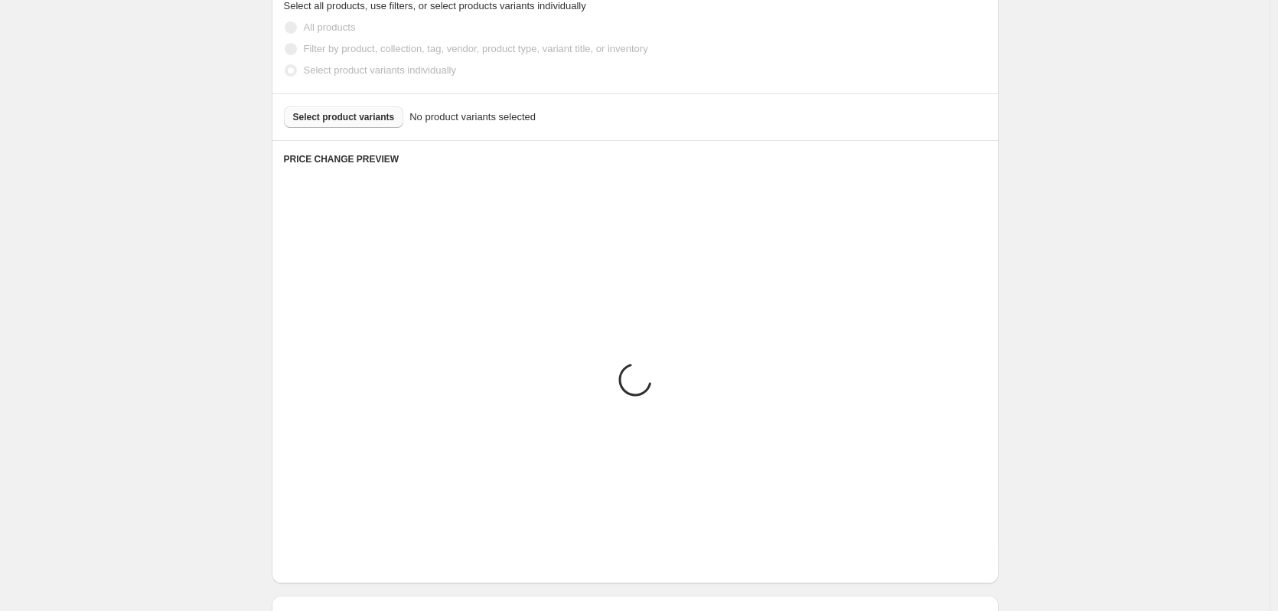
scroll to position [667, 0]
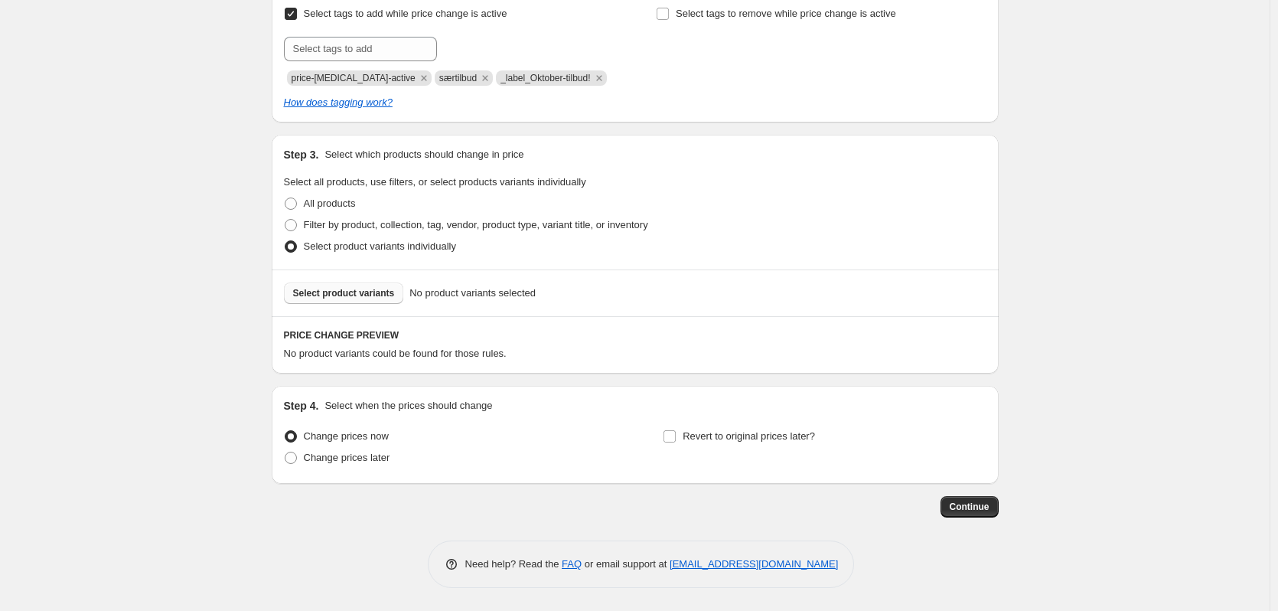
click at [338, 296] on span "Select product variants" at bounding box center [344, 293] width 102 height 12
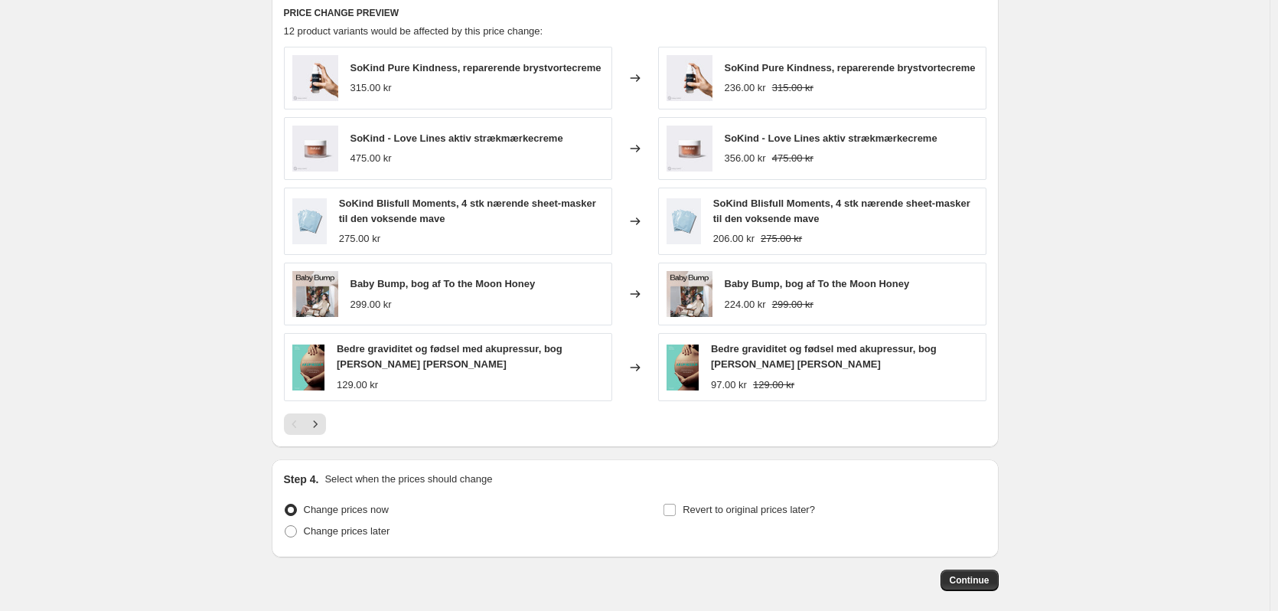
scroll to position [1062, 0]
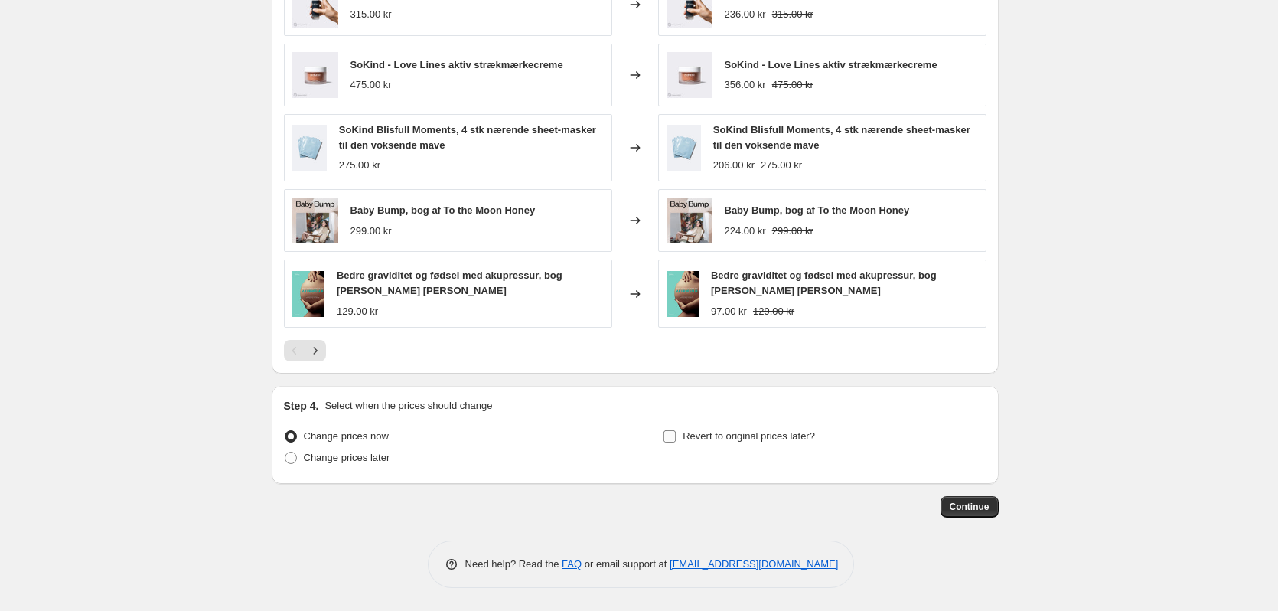
click at [671, 435] on input "Revert to original prices later?" at bounding box center [670, 436] width 12 height 12
checkbox input "true"
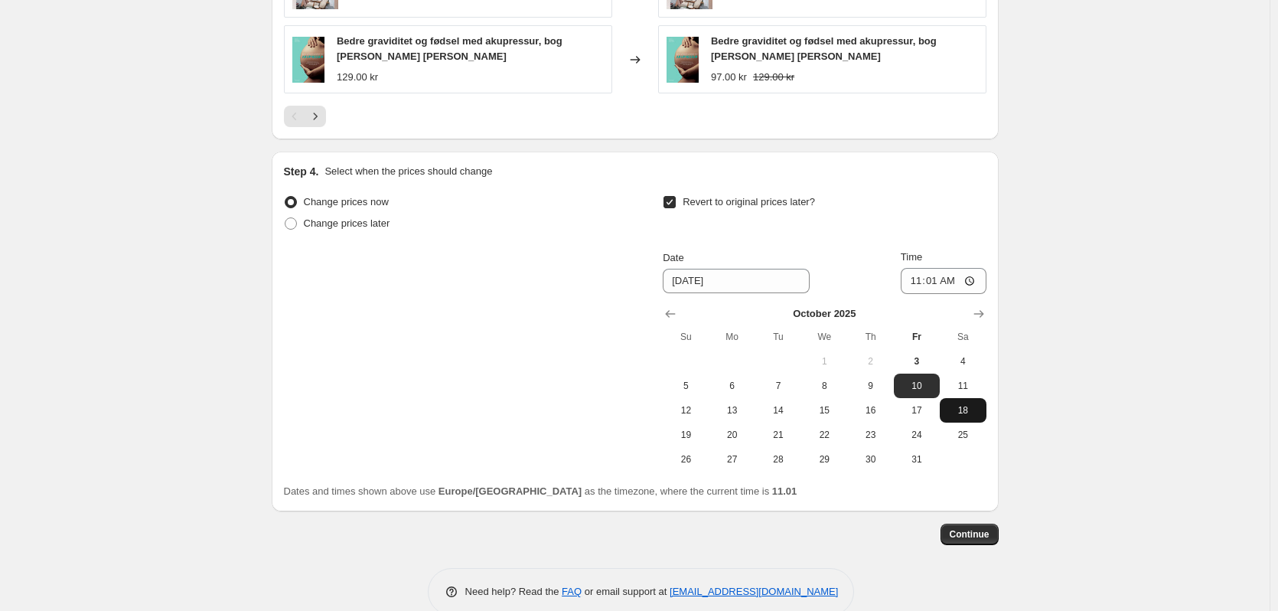
scroll to position [1324, 0]
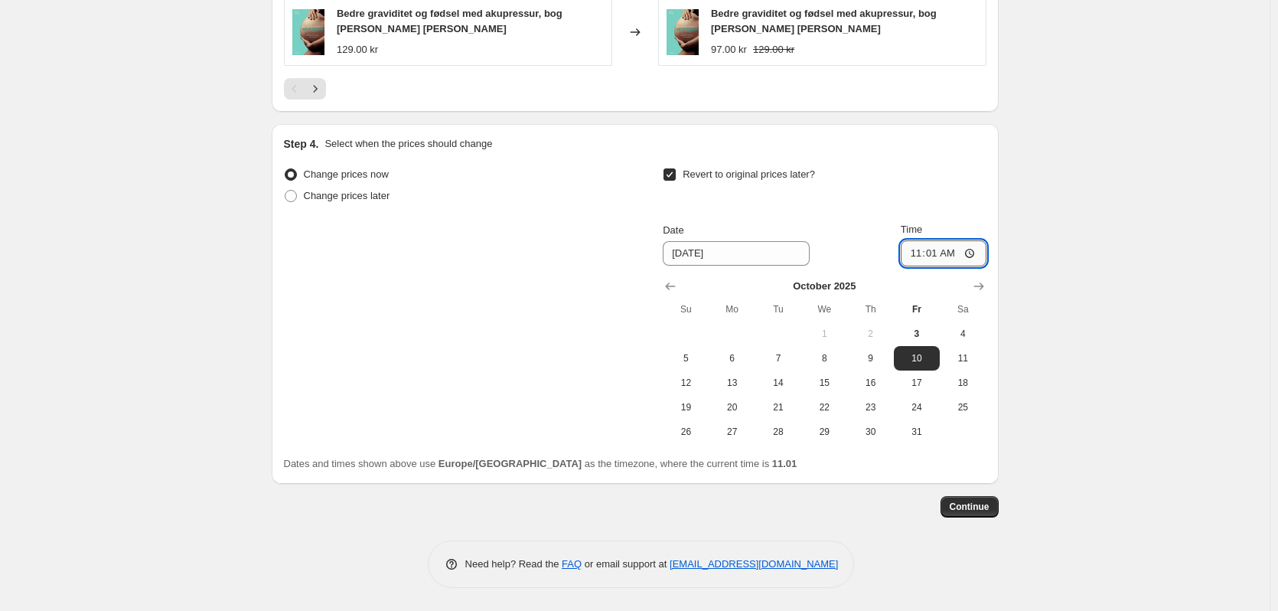
click at [935, 255] on input "11:01" at bounding box center [944, 253] width 86 height 26
type input "00:01"
click at [985, 293] on icon "Show next month, November 2025" at bounding box center [978, 286] width 15 height 15
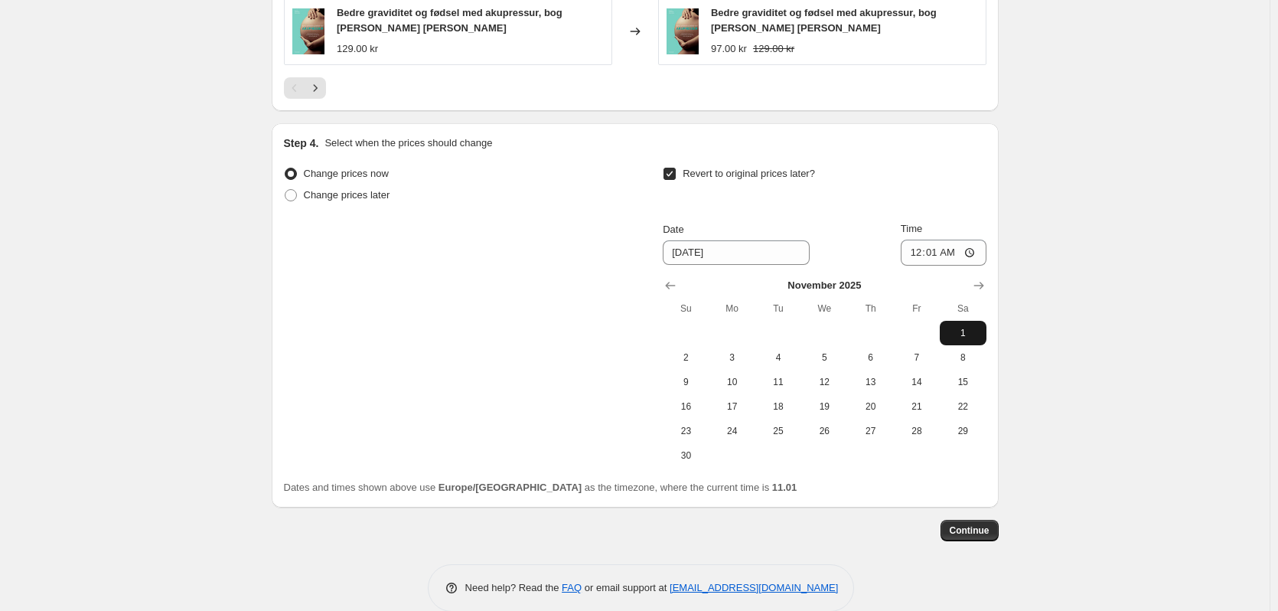
click at [969, 341] on button "1" at bounding box center [963, 333] width 46 height 24
type input "[DATE]"
click at [560, 380] on div "Change prices now Change prices later Revert to original prices later? Date [DA…" at bounding box center [635, 315] width 703 height 305
click at [984, 527] on span "Continue" at bounding box center [970, 530] width 40 height 12
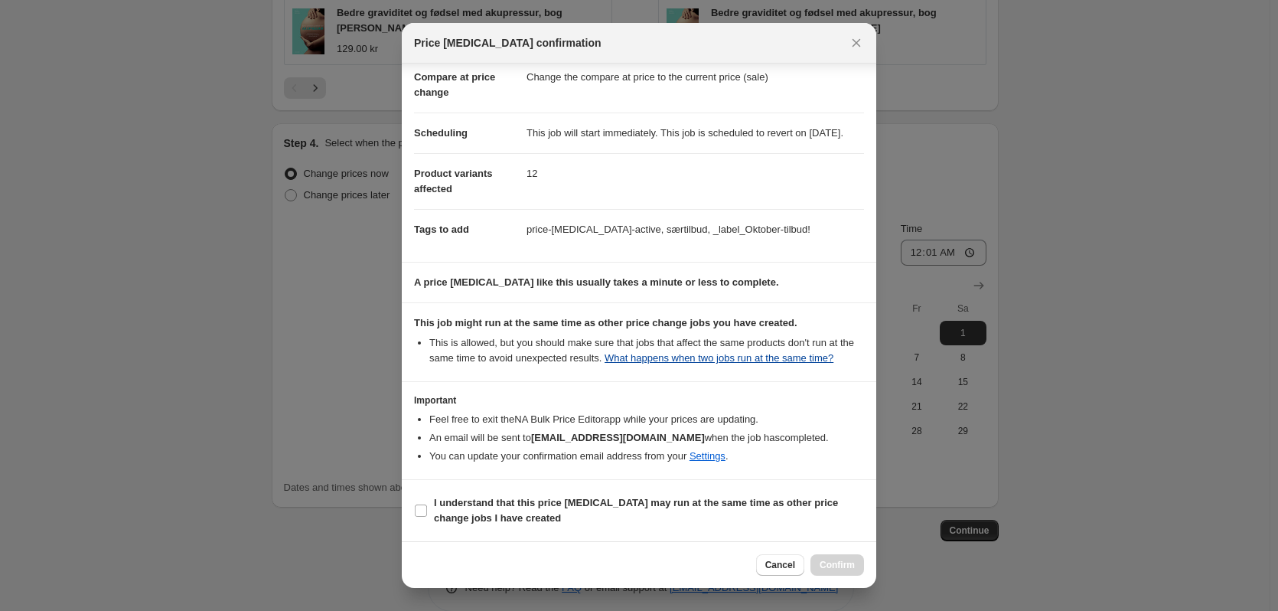
scroll to position [90, 0]
click at [419, 508] on input "I understand that this price [MEDICAL_DATA] may run at the same time as other p…" at bounding box center [421, 510] width 12 height 12
checkbox input "true"
click at [843, 561] on span "Confirm" at bounding box center [837, 565] width 35 height 12
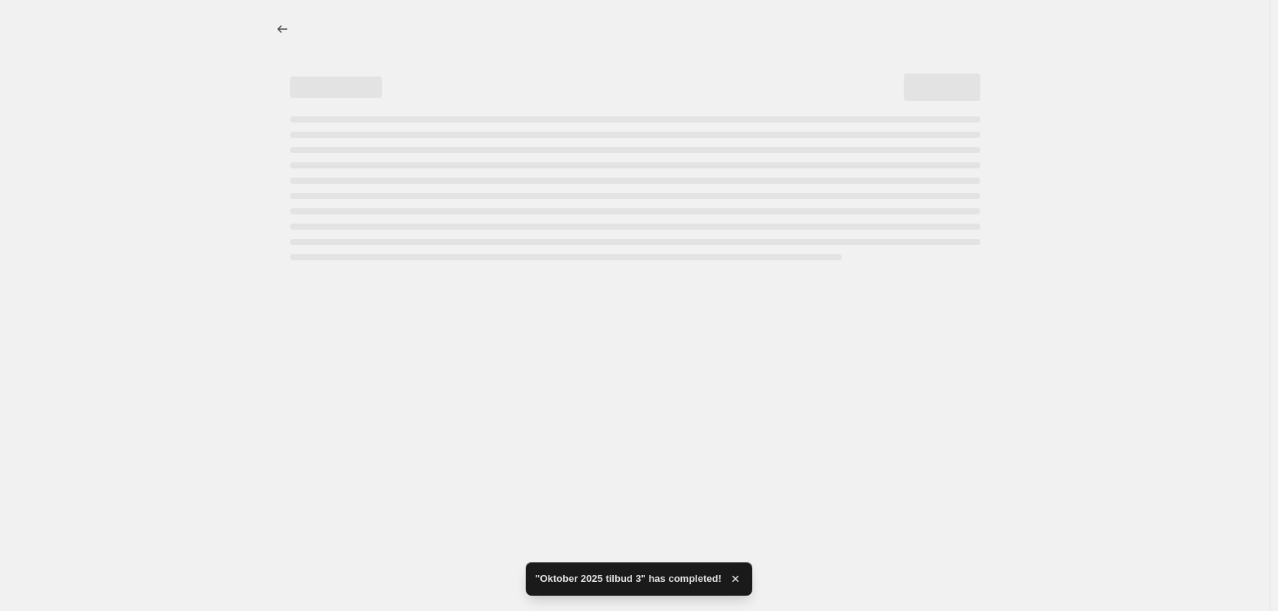
select select "percentage"
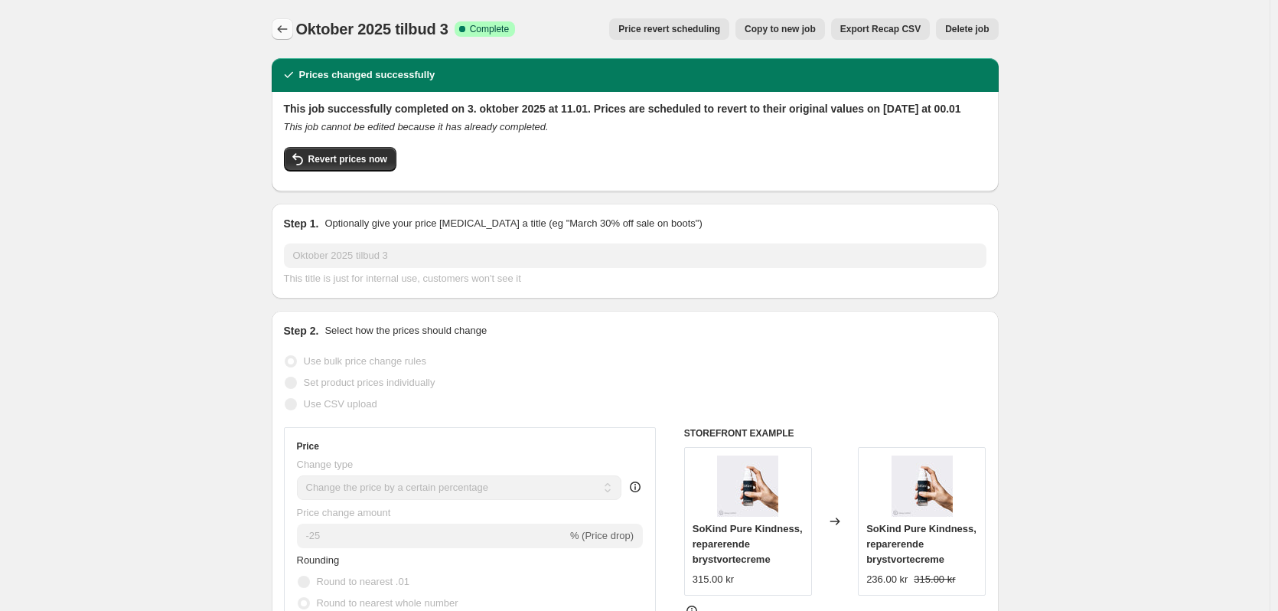
click at [289, 20] on button "Price change jobs" at bounding box center [282, 28] width 21 height 21
